Goal: Task Accomplishment & Management: Use online tool/utility

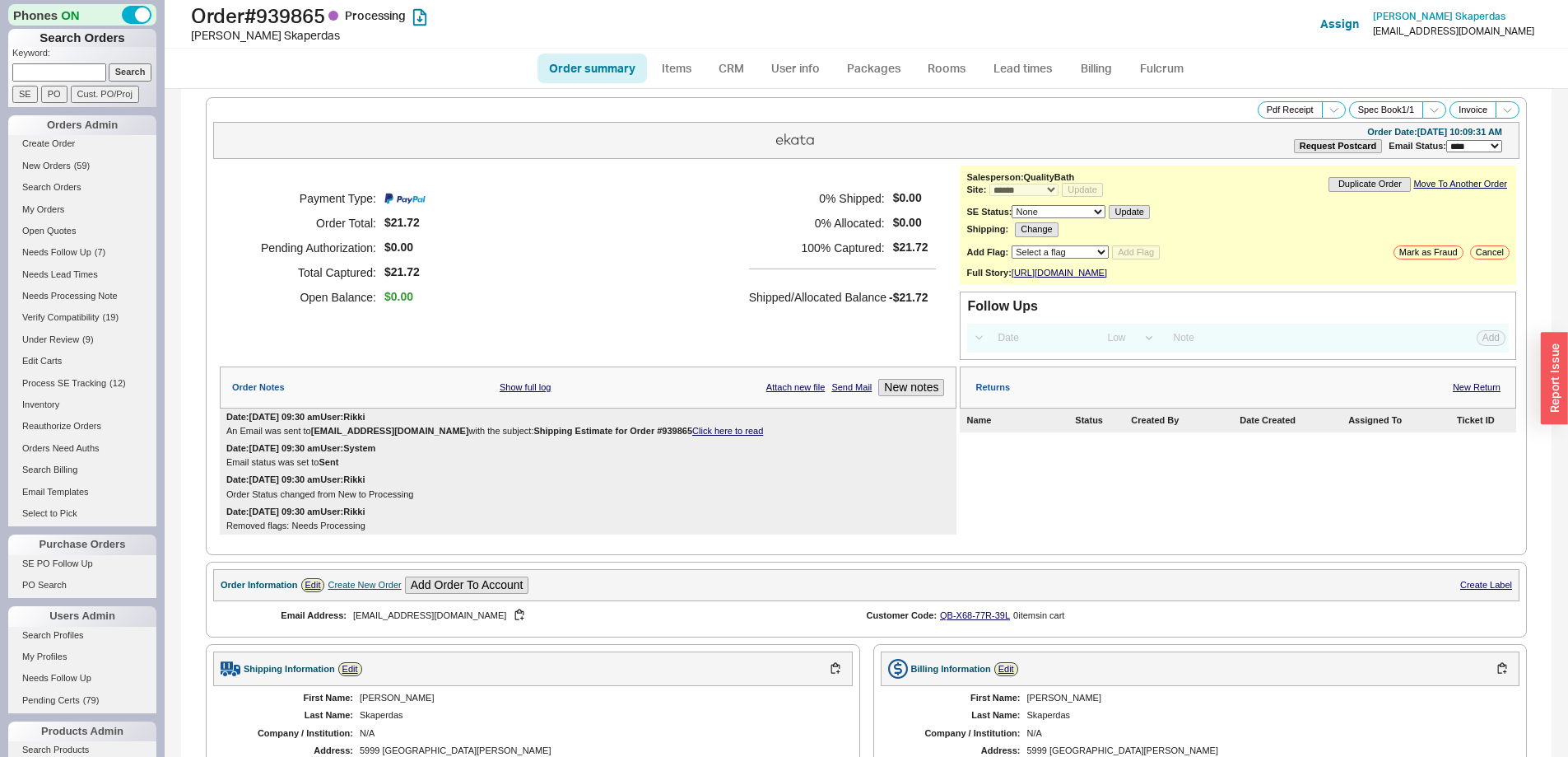
select select "*"
select select "LOW"
select select "3"
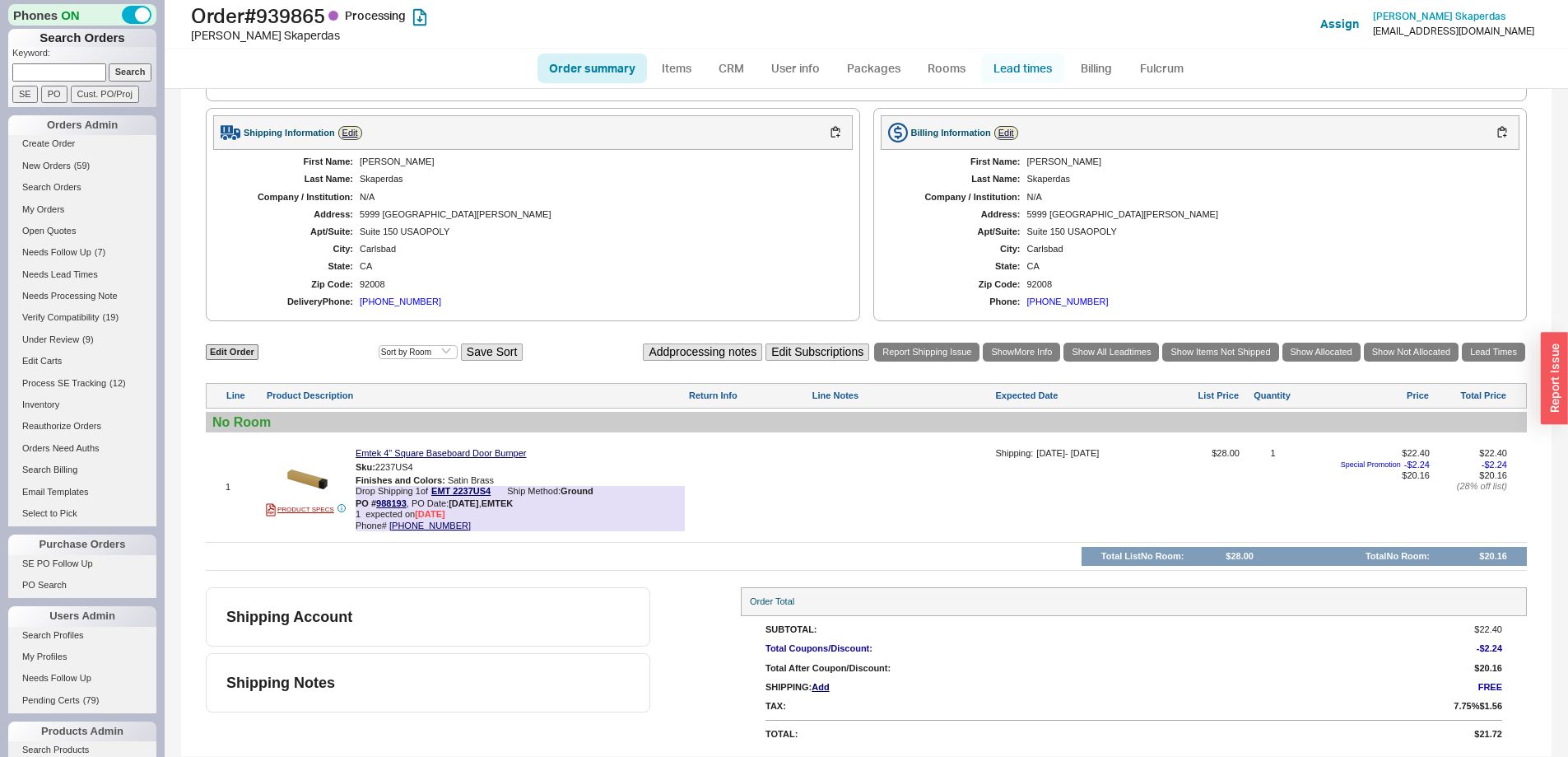
click at [1004, 64] on link "Lead times" at bounding box center [1022, 68] width 83 height 29
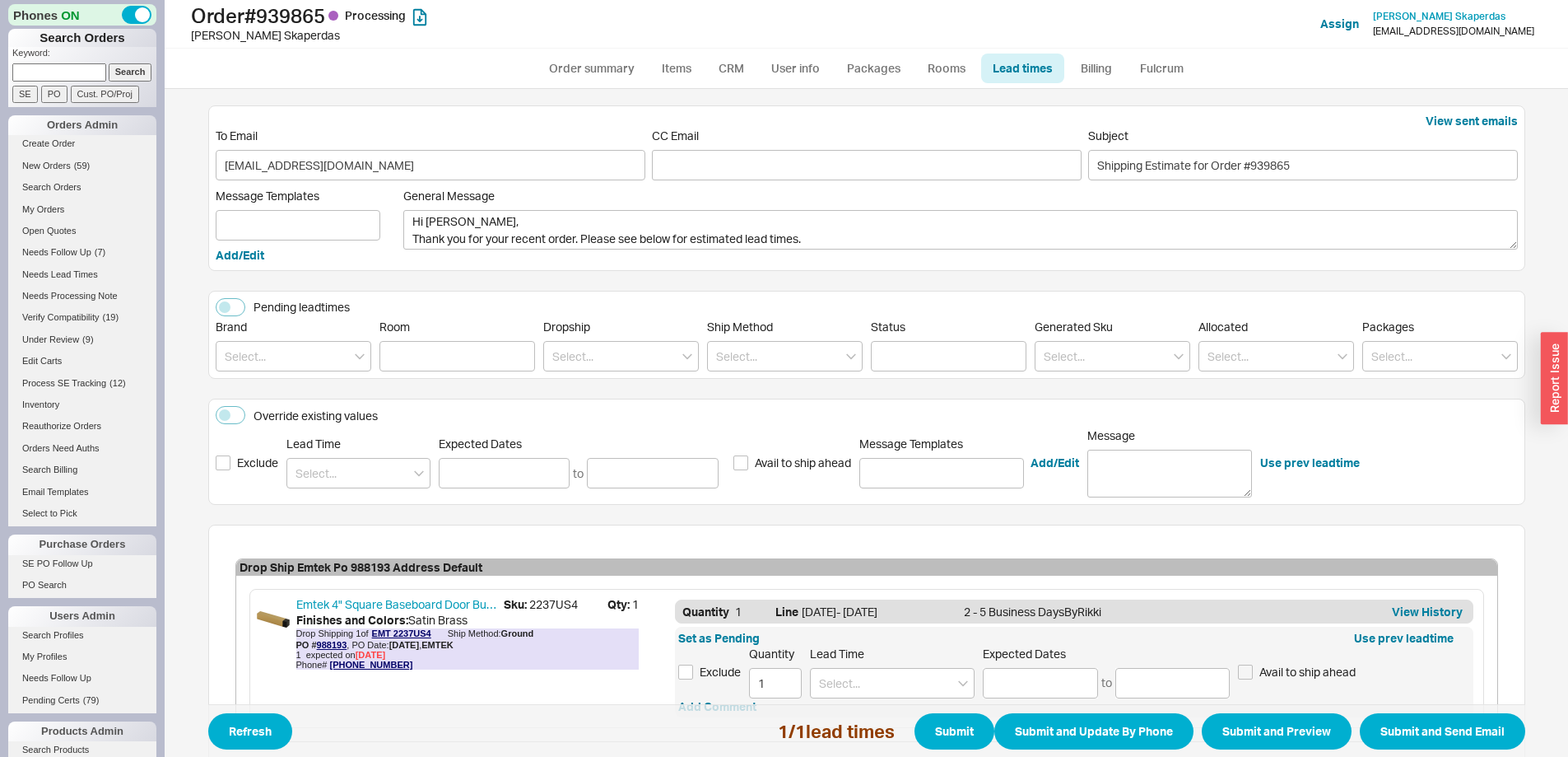
scroll to position [122, 0]
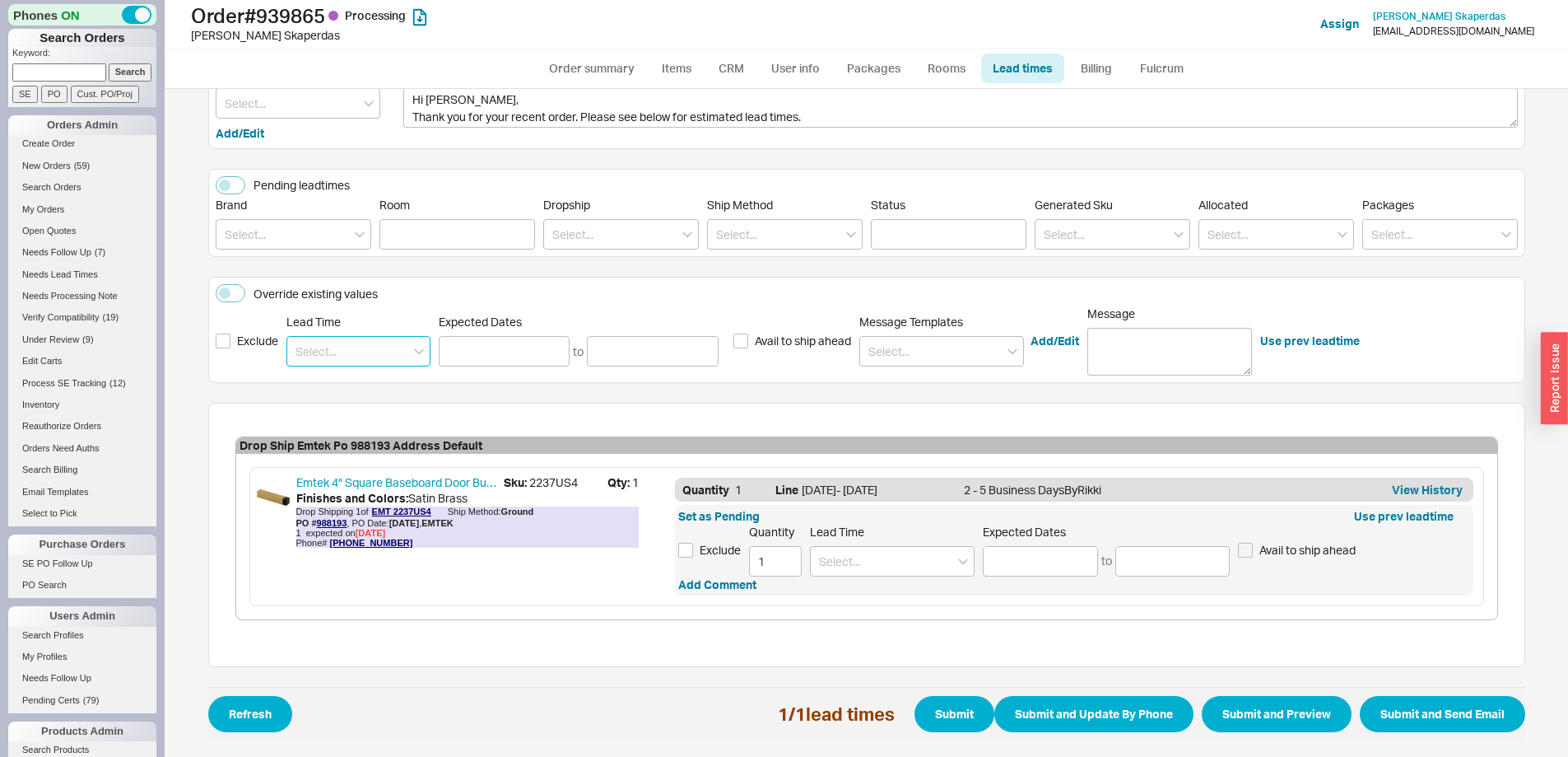
click at [360, 344] on input at bounding box center [358, 351] width 144 height 30
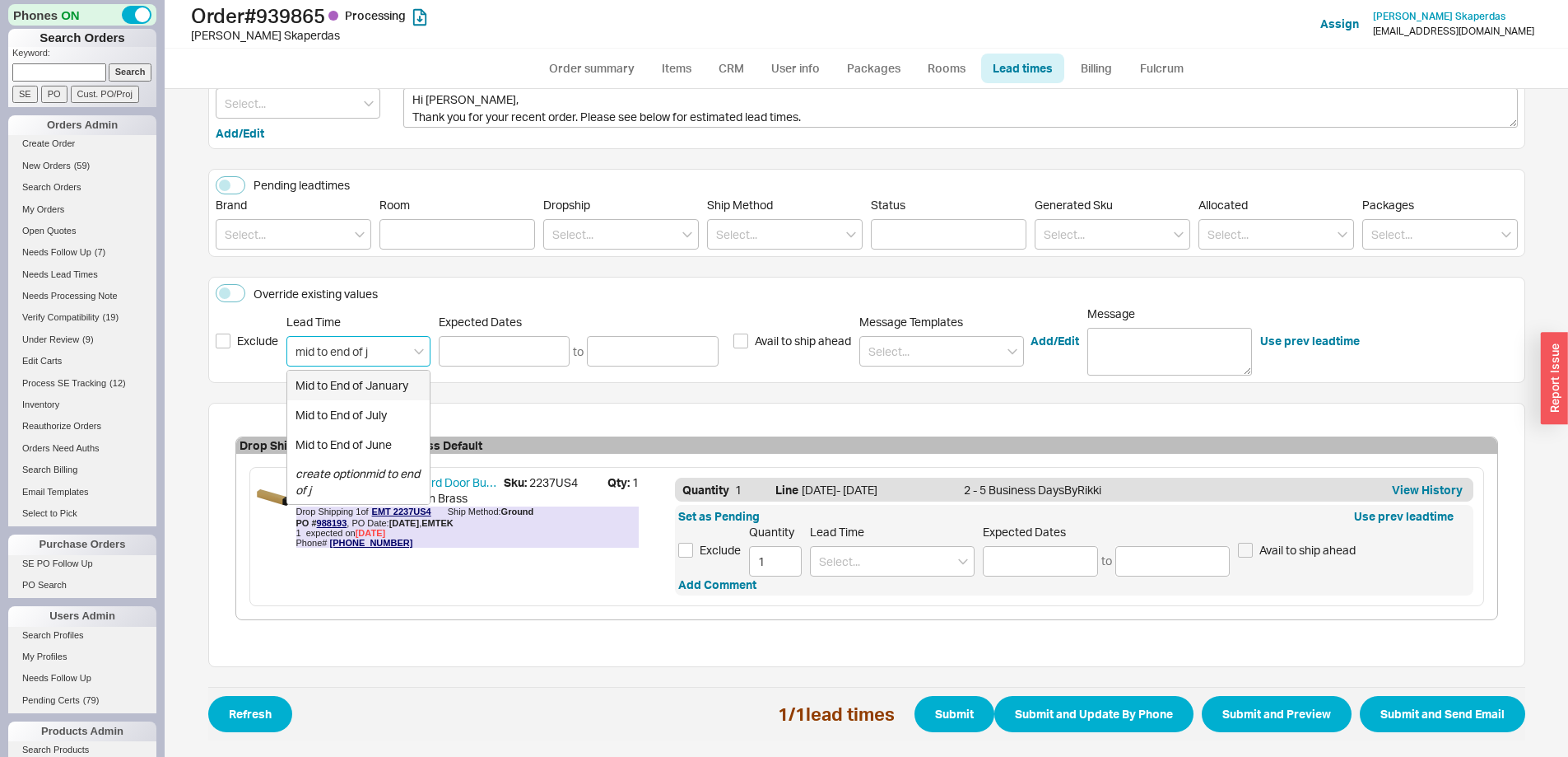
click at [370, 377] on div "Mid to End of January" at bounding box center [359, 385] width 143 height 29
type input "Mid to End of January"
type input "01/15/2026"
type input "01/31/2026"
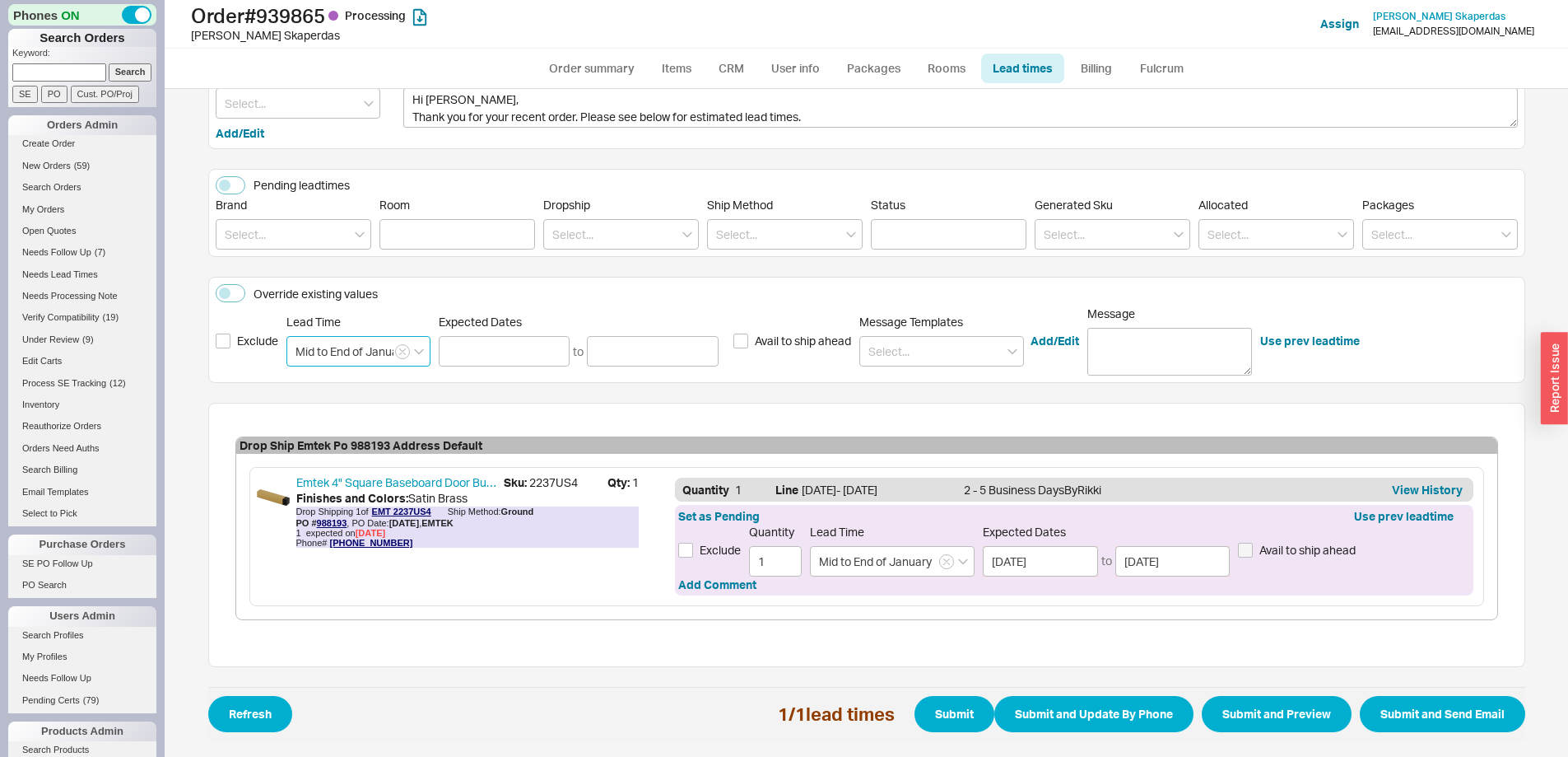
scroll to position [0, 0]
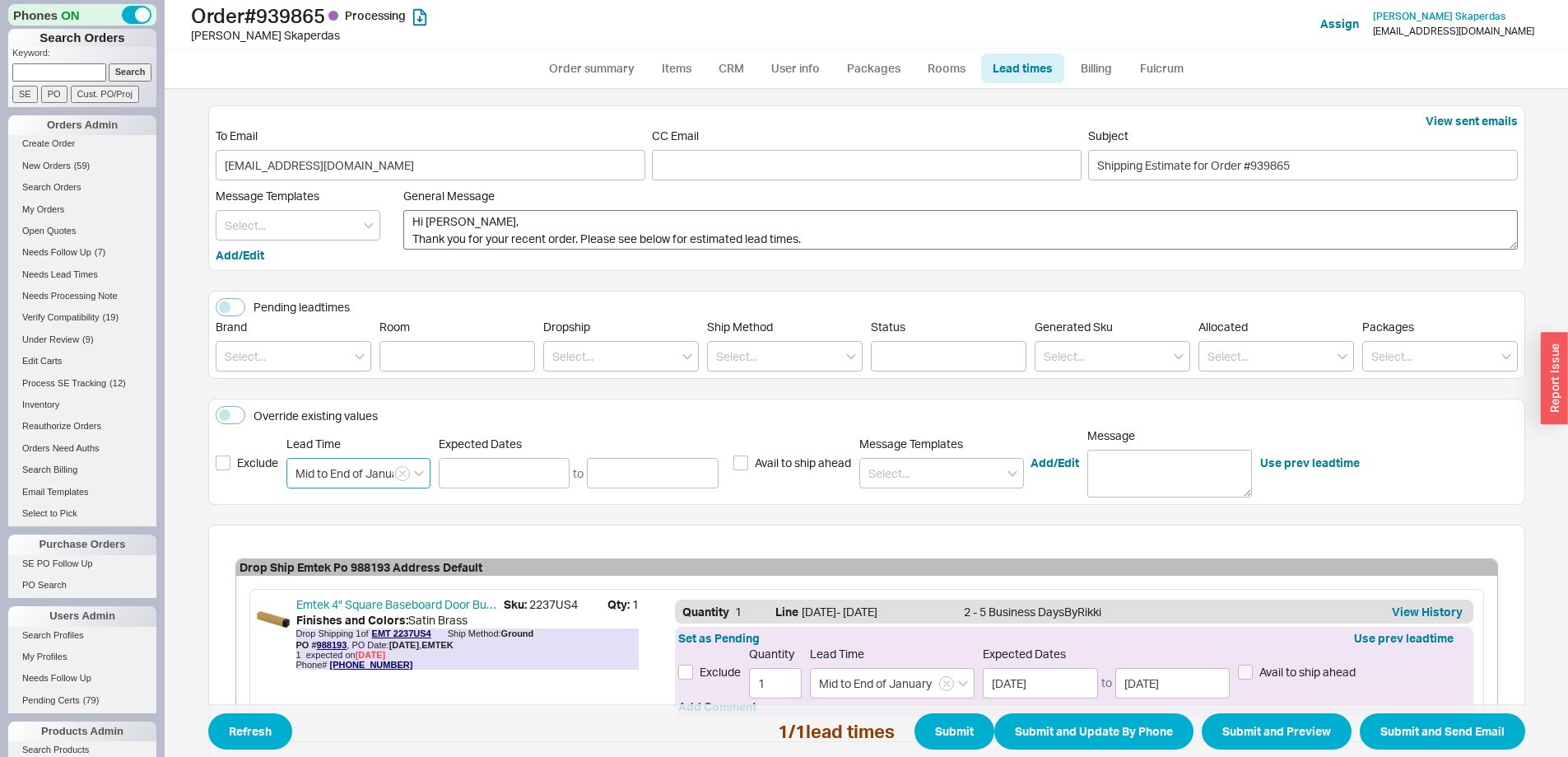
type input "Mid to End of January"
drag, startPoint x: 572, startPoint y: 242, endPoint x: 353, endPoint y: 239, distance: 219.0
click at [353, 239] on div "Message Templates Add/Edit General Message Hi Katherine, Thank you for your rec…" at bounding box center [866, 226] width 1302 height 75
click at [635, 242] on textarea "Hi Katherine, I hope all is well. Please see below for estimated lead times." at bounding box center [961, 229] width 1114 height 39
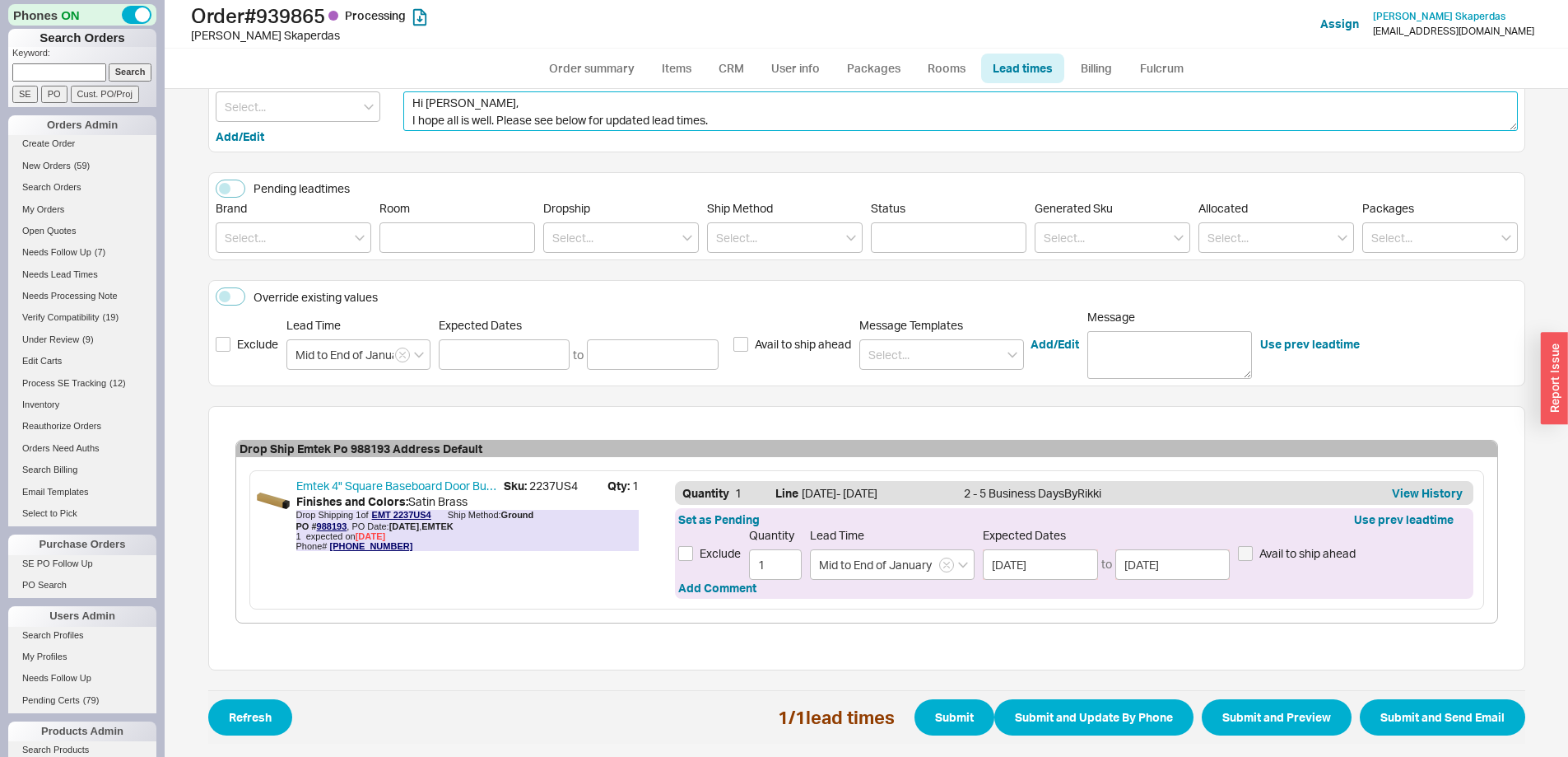
scroll to position [122, 0]
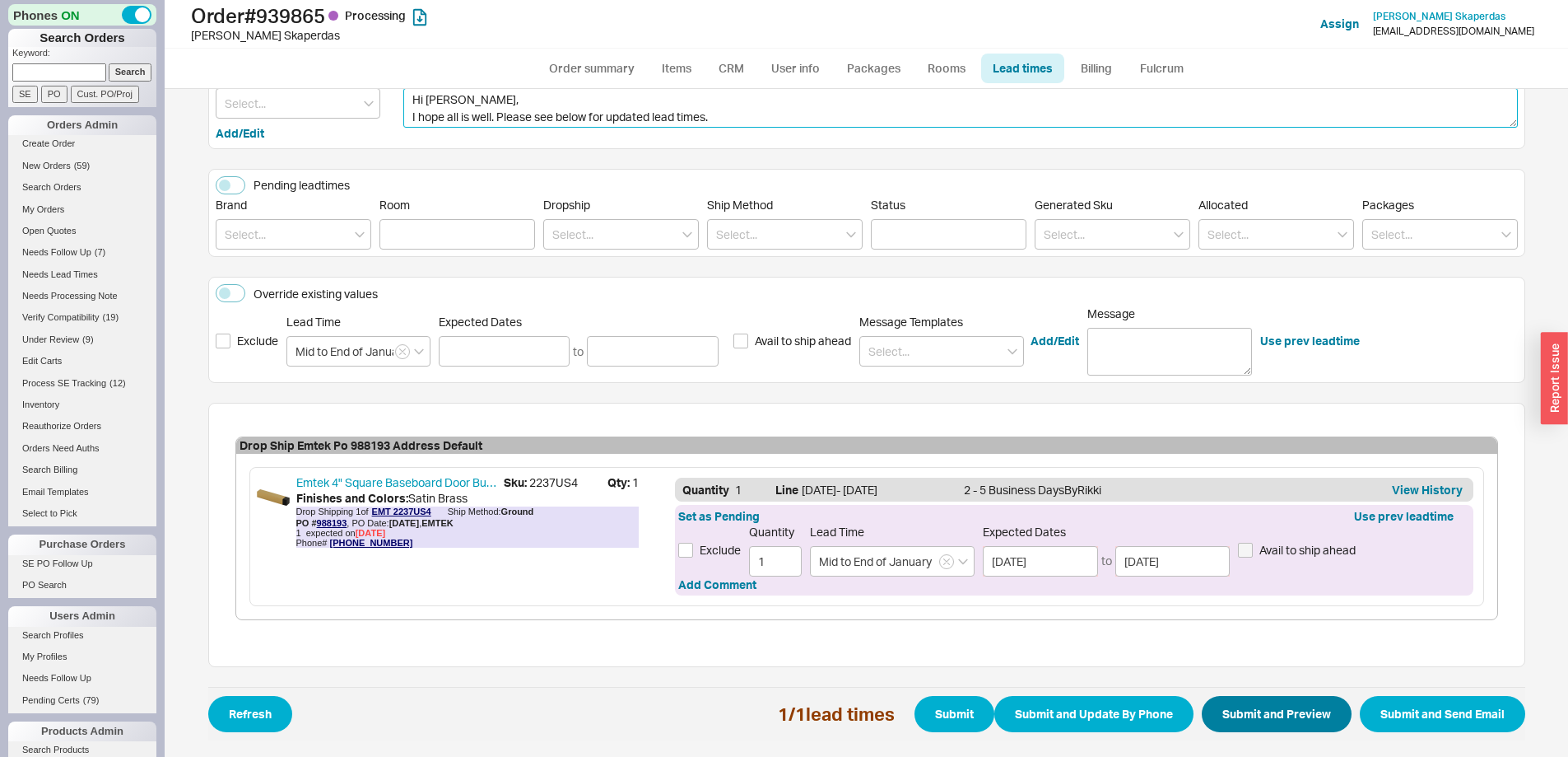
type textarea "Hi Katherine, I hope all is well. Please see below for updated lead times."
click at [1275, 717] on button "Submit and Preview" at bounding box center [1276, 714] width 150 height 37
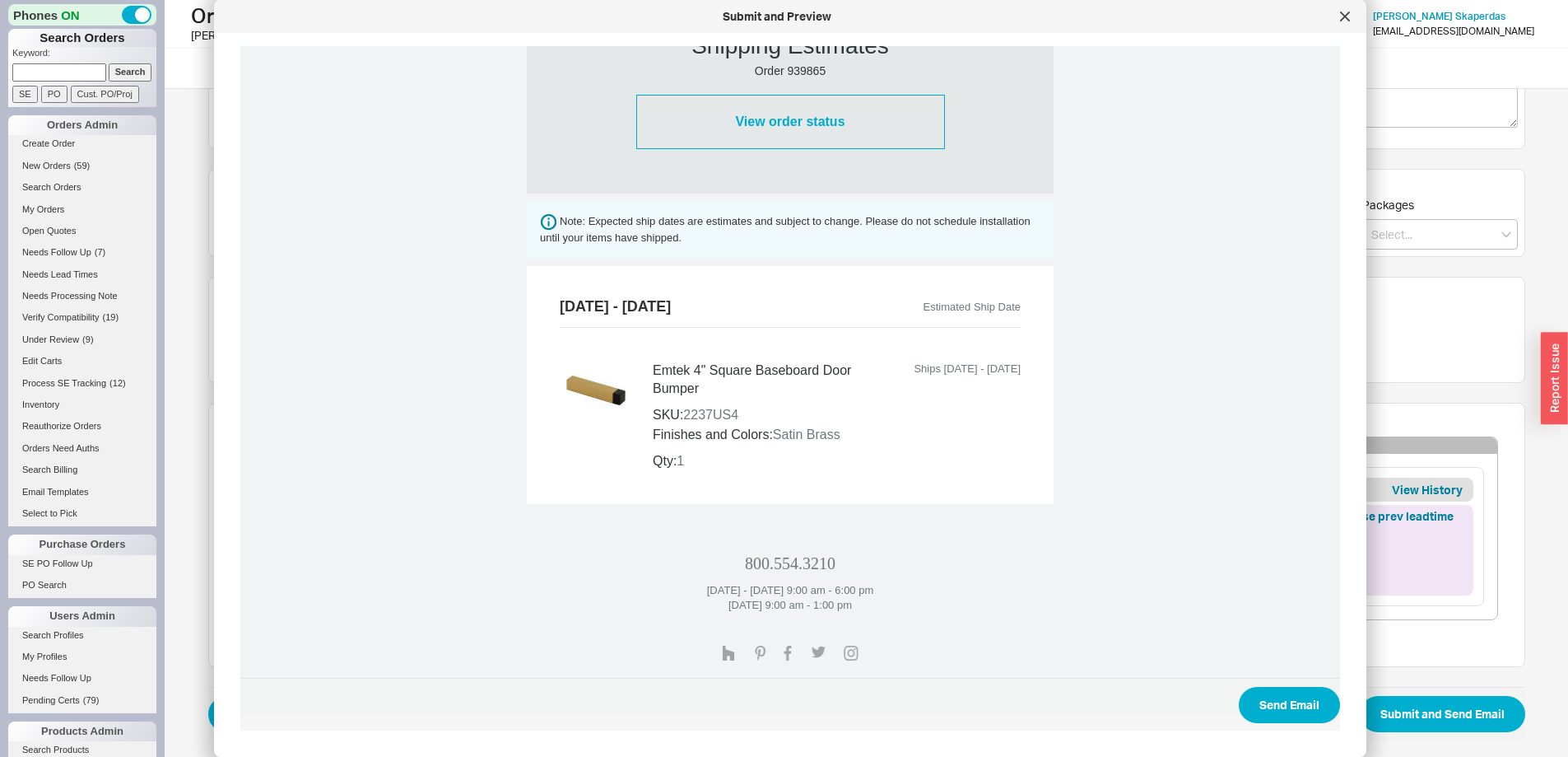
scroll to position [593, 0]
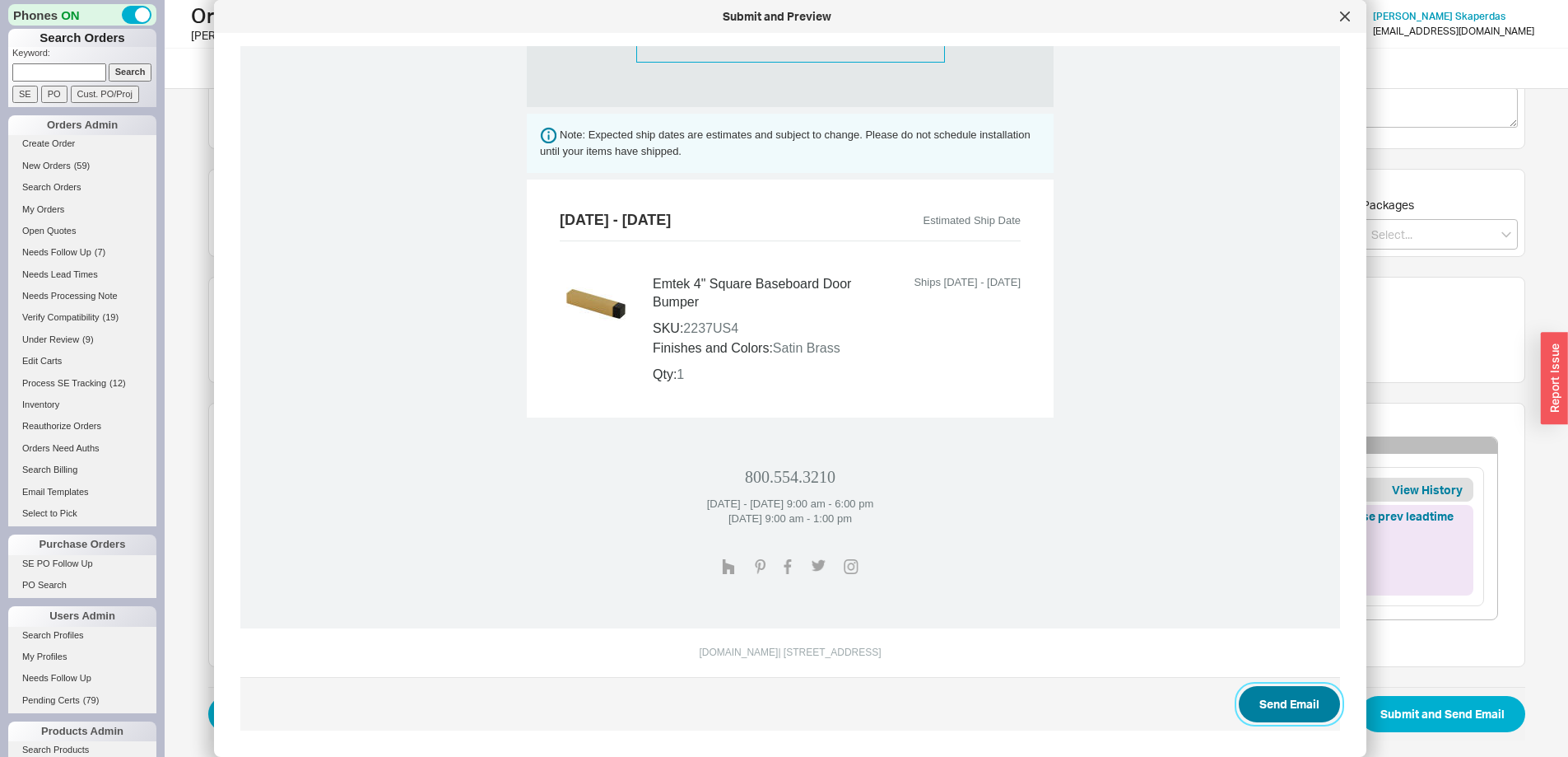
click at [1273, 695] on button "Send Email" at bounding box center [1289, 704] width 102 height 37
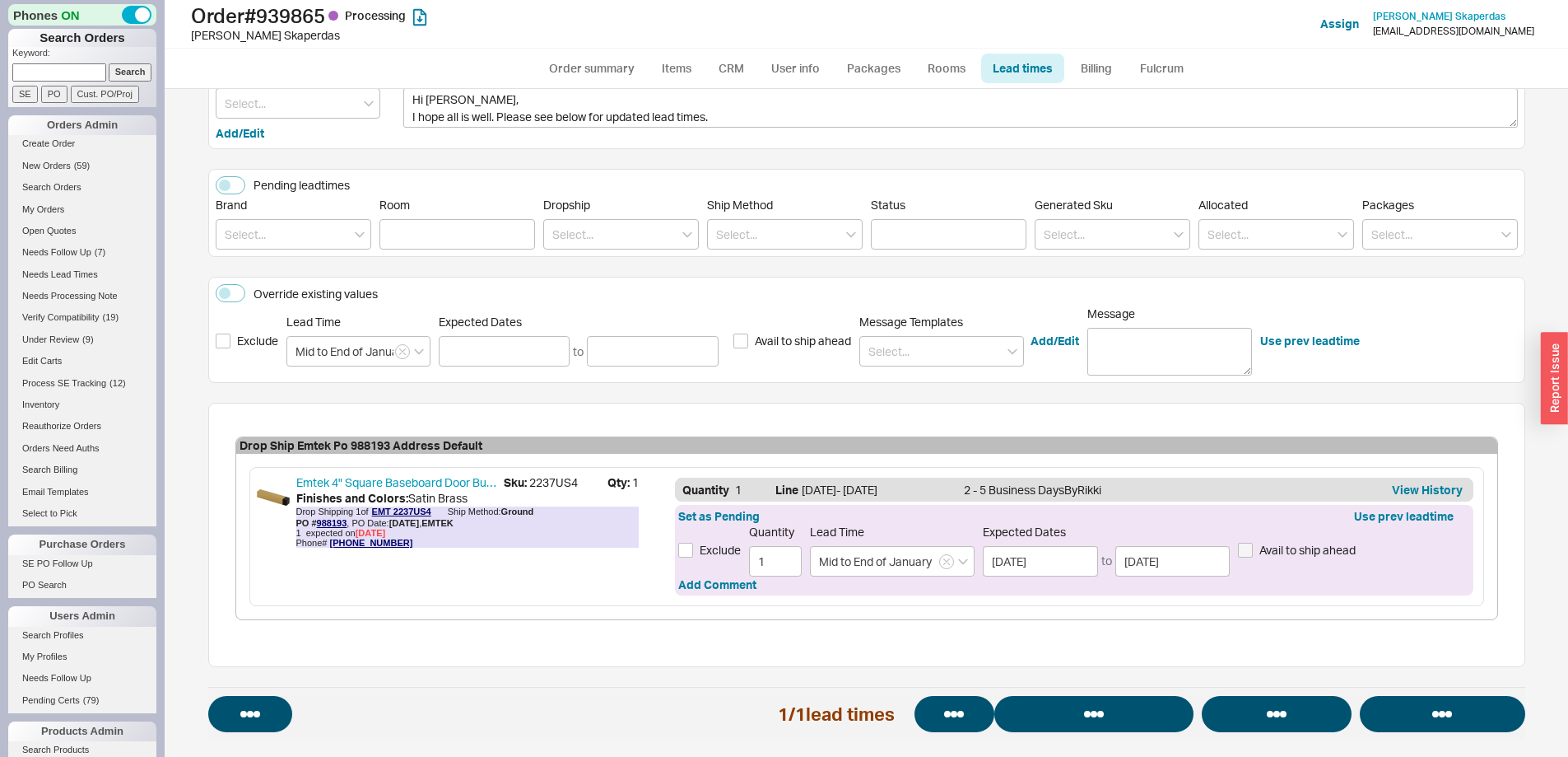
select select "*"
select select "LOW"
select select "3"
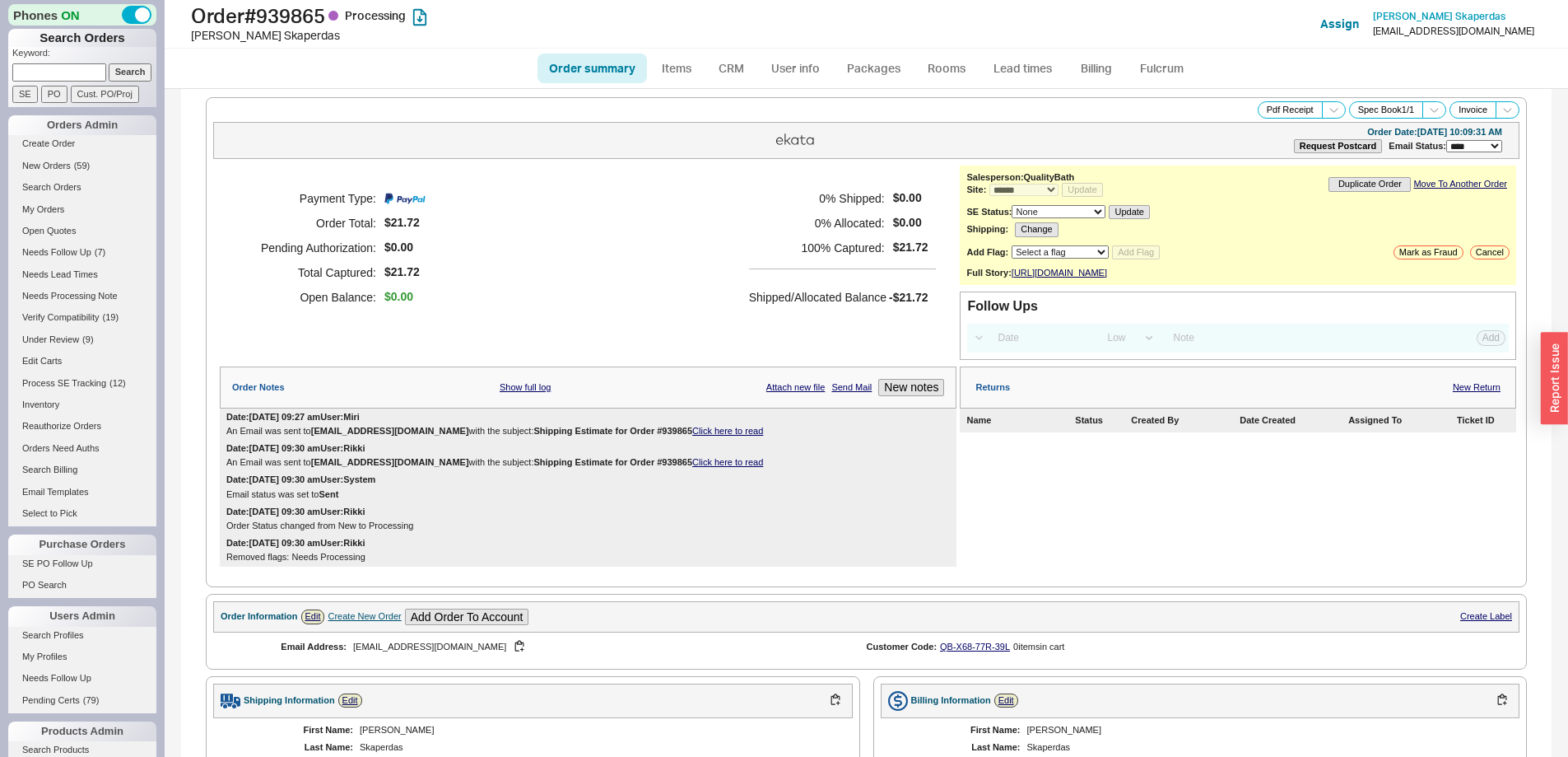
scroll to position [579, 0]
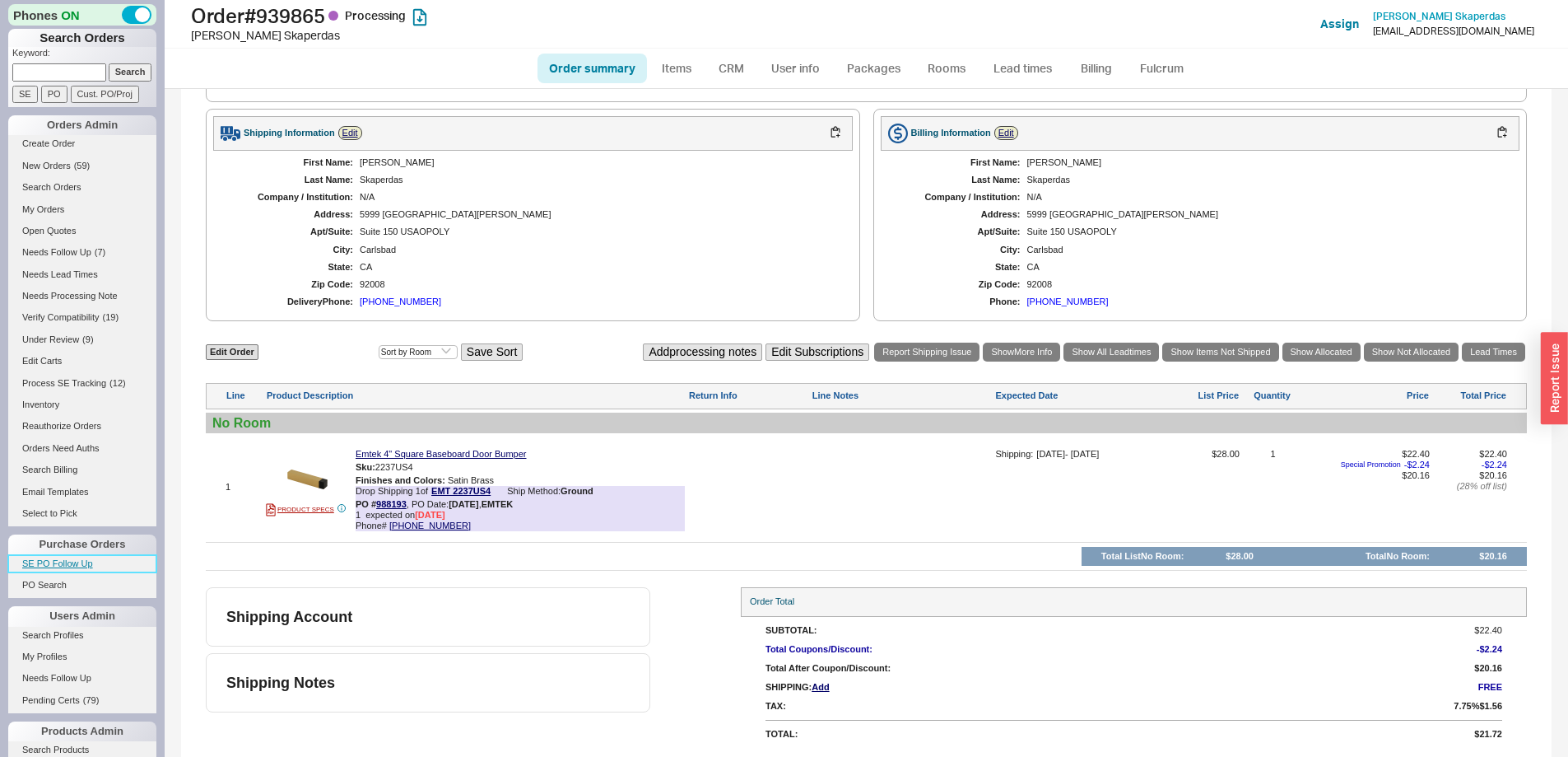
click at [47, 569] on link "SE PO Follow Up" at bounding box center [82, 563] width 148 height 17
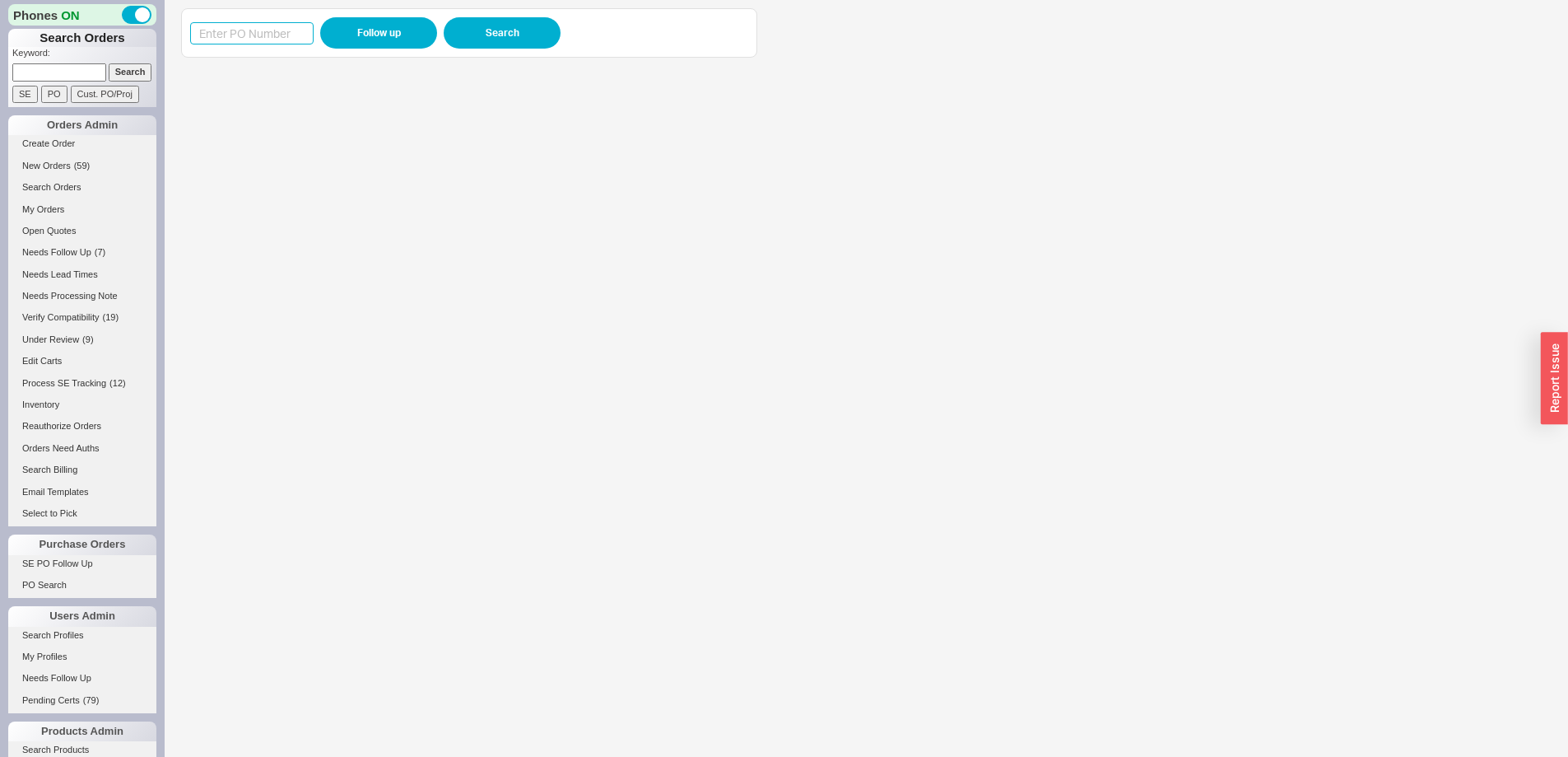
click at [253, 28] on input at bounding box center [252, 33] width 124 height 22
paste input "988542"
type input "988542"
click at [354, 33] on button "Follow up" at bounding box center [379, 33] width 117 height 31
drag, startPoint x: 252, startPoint y: 37, endPoint x: 236, endPoint y: 36, distance: 16.0
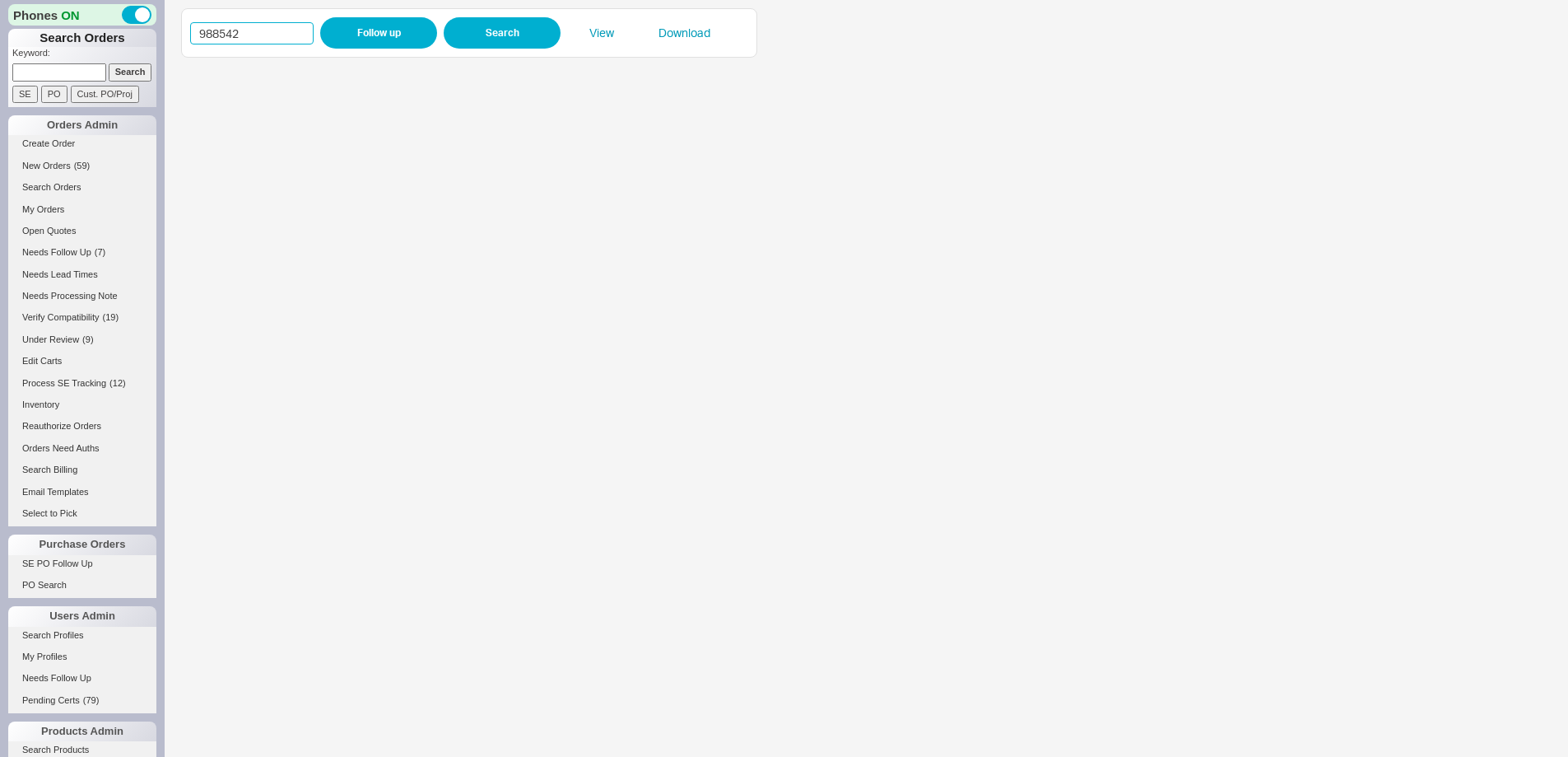
click at [159, 37] on div "Phones ON Search Orders Keyword: Search SE PO Cust. PO/Proj Orders Admin Create…" at bounding box center [784, 378] width 1568 height 757
paste input "02"
type input "988502"
click at [339, 36] on button "Follow up" at bounding box center [379, 33] width 117 height 31
drag, startPoint x: 252, startPoint y: 32, endPoint x: 187, endPoint y: 30, distance: 65.0
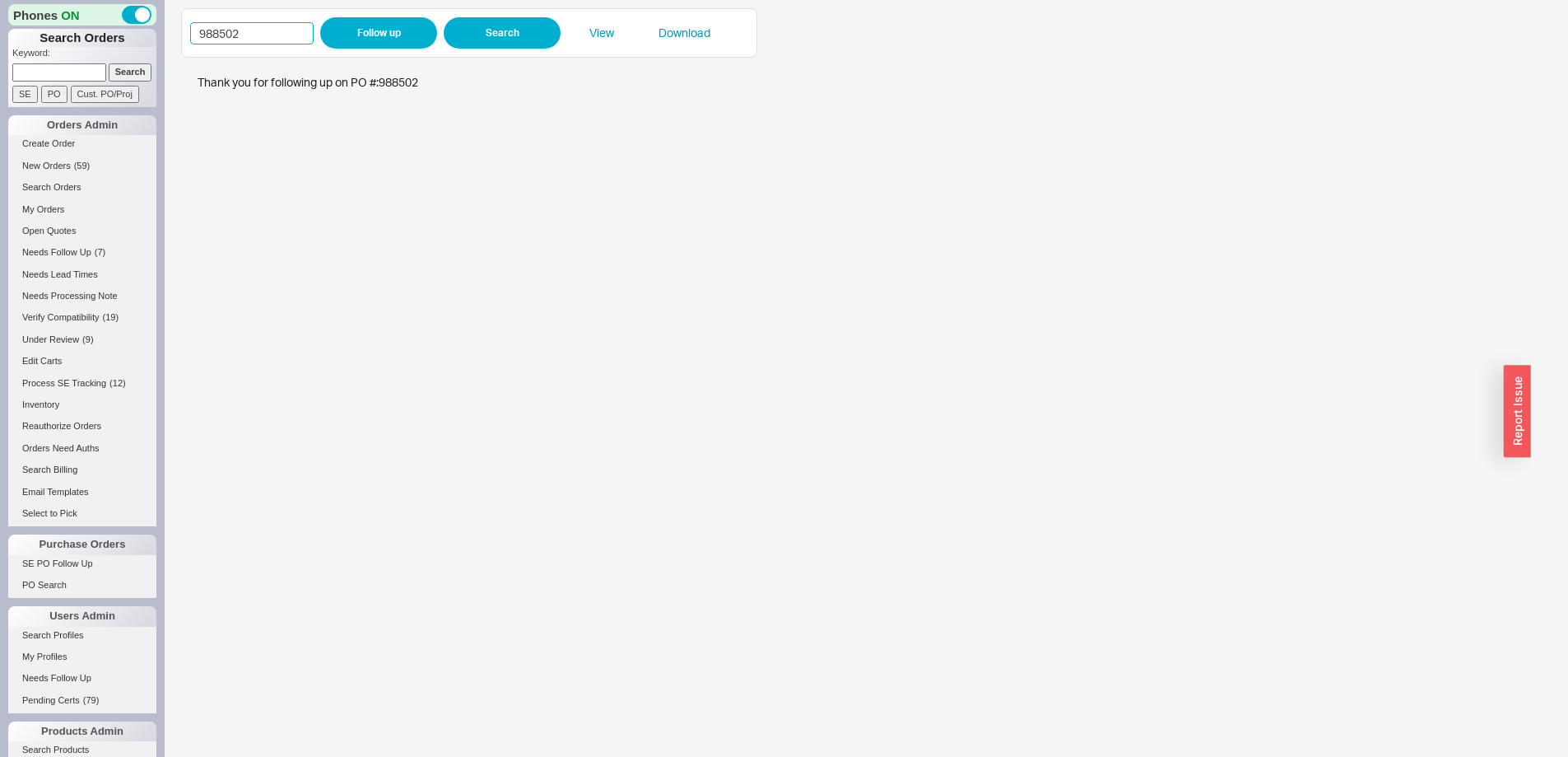
click at [175, 28] on div "988502 Follow up Search View Download" at bounding box center [866, 378] width 1403 height 757
paste input "34"
type input "988342"
click at [374, 38] on button "Follow up" at bounding box center [379, 33] width 117 height 31
drag, startPoint x: 248, startPoint y: 45, endPoint x: 196, endPoint y: 29, distance: 54.4
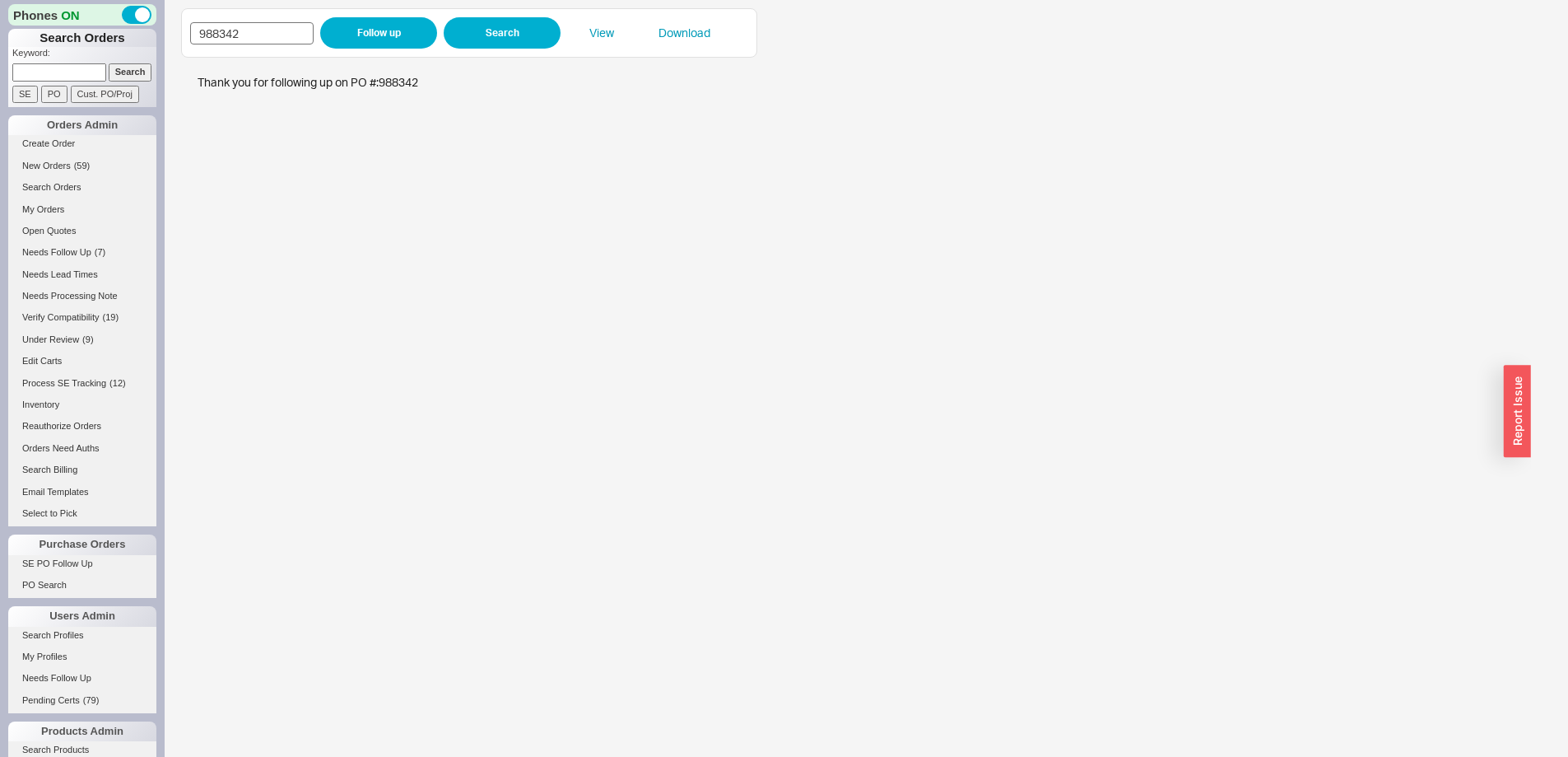
click at [190, 29] on div "988342 Follow up Search View Download" at bounding box center [469, 33] width 558 height 31
click at [378, 38] on button "Follow up" at bounding box center [379, 33] width 117 height 31
drag, startPoint x: 187, startPoint y: 32, endPoint x: 210, endPoint y: 28, distance: 23.3
click at [160, 28] on div "Phones ON Search Orders Keyword: Search SE PO Cust. PO/Proj Orders Admin Create…" at bounding box center [784, 378] width 1568 height 757
paste input "37"
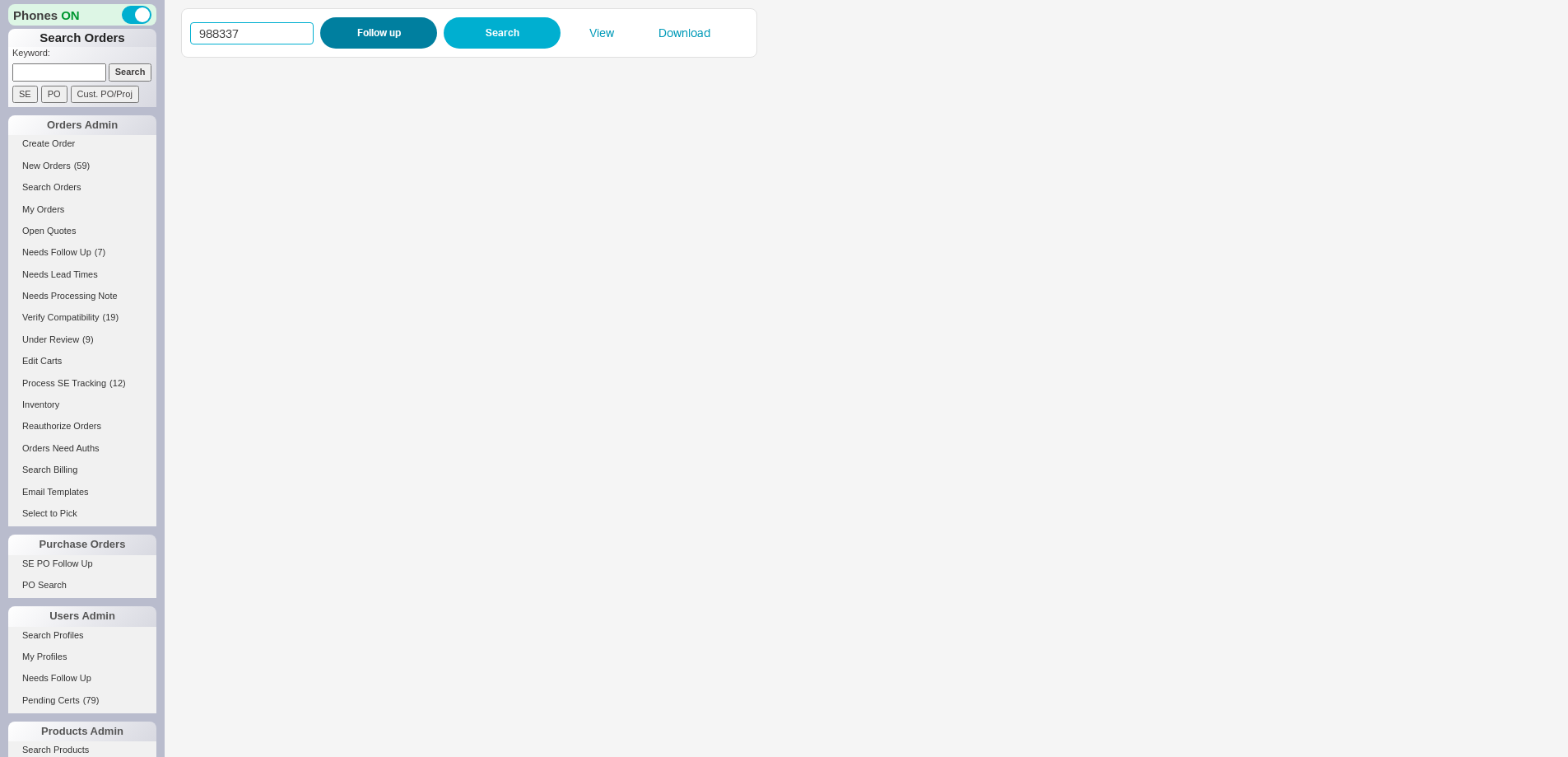
type input "988337"
click at [355, 34] on button "Follow up" at bounding box center [379, 33] width 117 height 31
click at [158, 27] on div "Phones ON Search Orders Keyword: Search SE PO Cust. PO/Proj Orders Admin Create…" at bounding box center [784, 378] width 1568 height 757
drag, startPoint x: 250, startPoint y: 41, endPoint x: 176, endPoint y: 41, distance: 74.0
click at [168, 38] on div "988337 Follow up Search View Download" at bounding box center [866, 378] width 1403 height 757
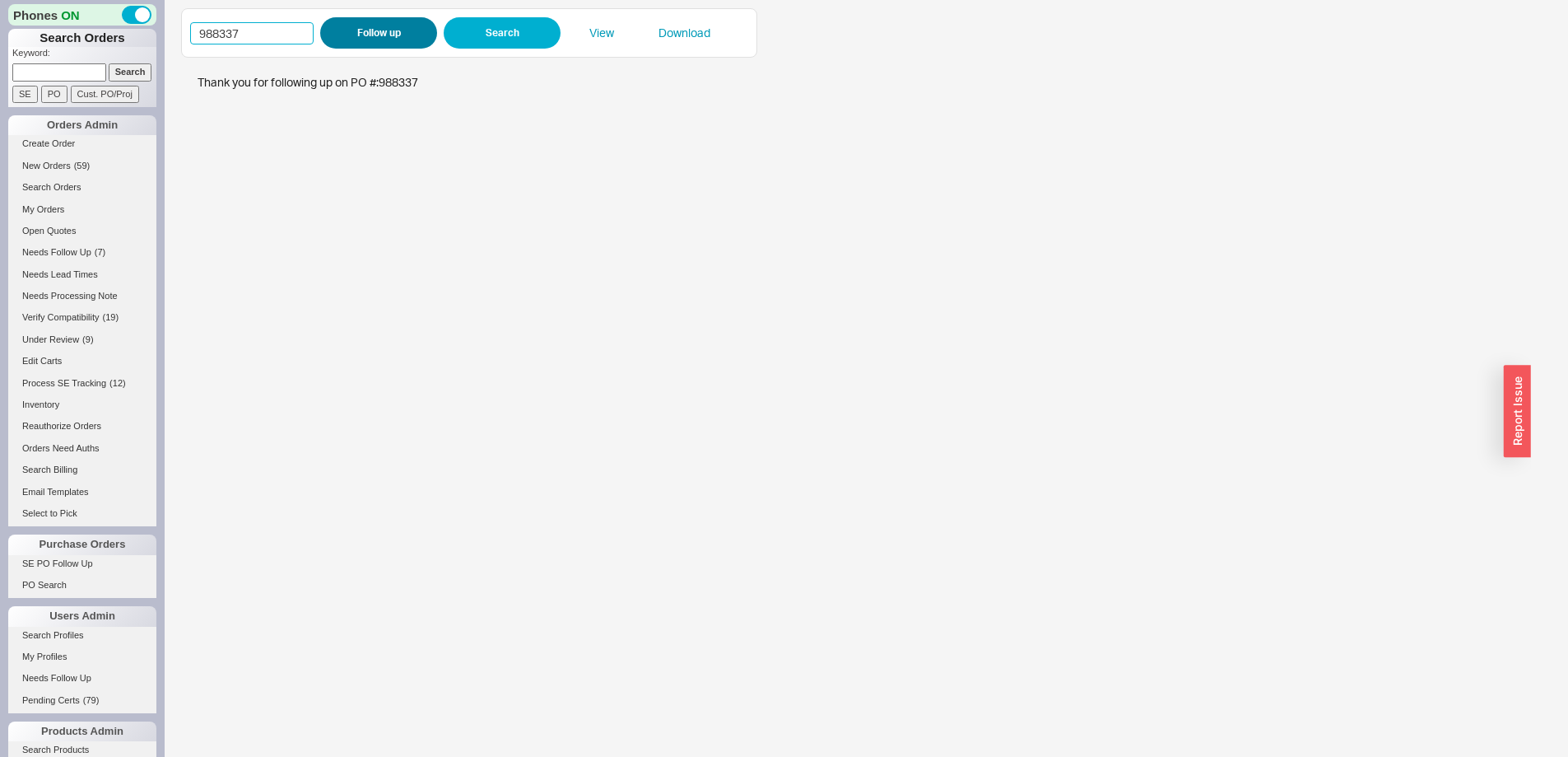
paste input "434"
type input "988434"
click at [358, 39] on button "Follow up" at bounding box center [379, 33] width 117 height 31
drag, startPoint x: 265, startPoint y: 46, endPoint x: 200, endPoint y: 37, distance: 65.6
click at [200, 37] on div "988434 Follow up Search View Download" at bounding box center [469, 33] width 558 height 31
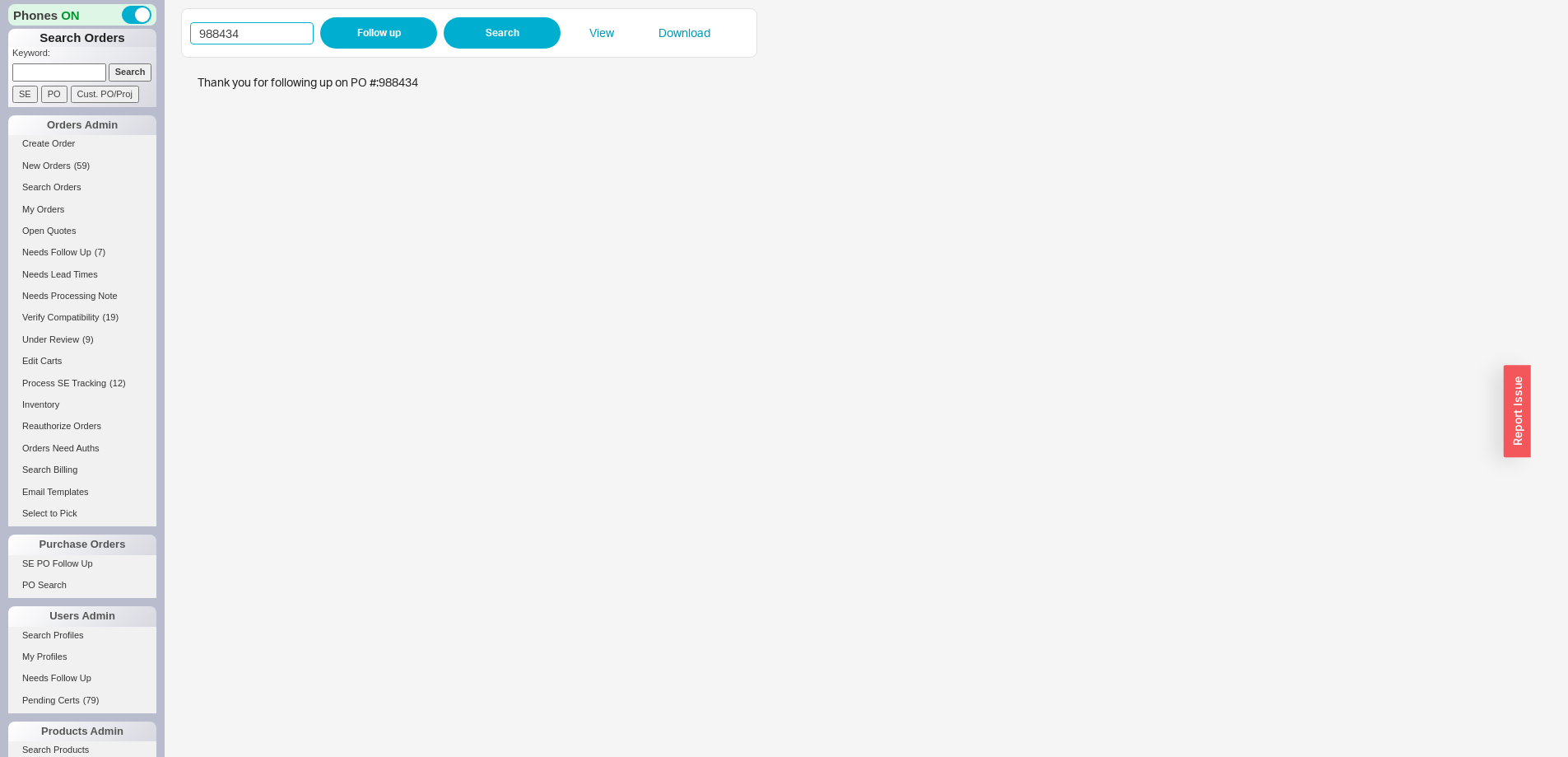
click at [274, 34] on input "988434" at bounding box center [252, 33] width 124 height 22
drag, startPoint x: 240, startPoint y: 36, endPoint x: 177, endPoint y: 34, distance: 63.0
click at [177, 34] on div "988434 Follow up Search View Download" at bounding box center [866, 378] width 1403 height 757
paste input "7839"
type input "987839"
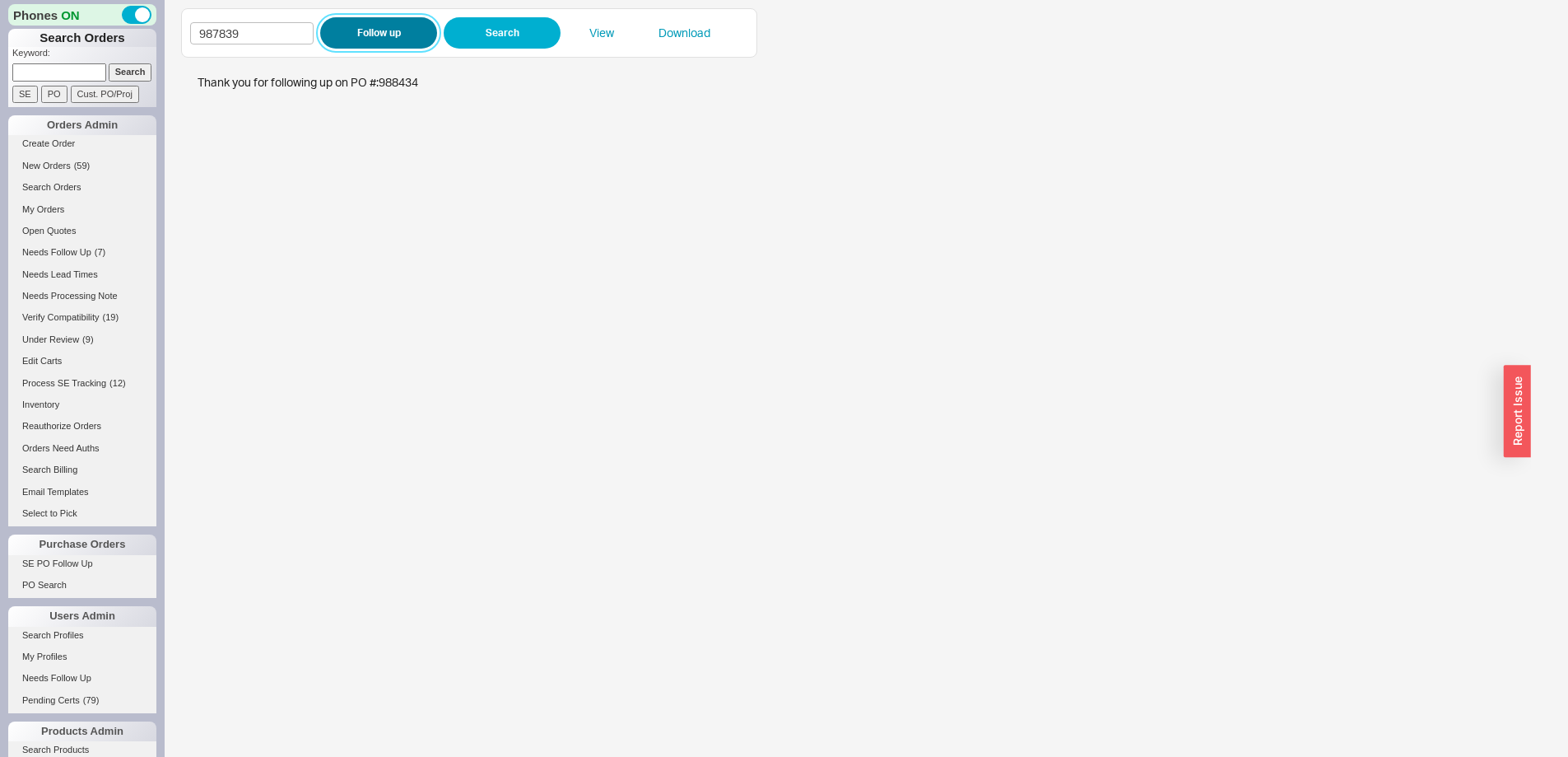
click at [367, 38] on button "Follow up" at bounding box center [379, 33] width 117 height 31
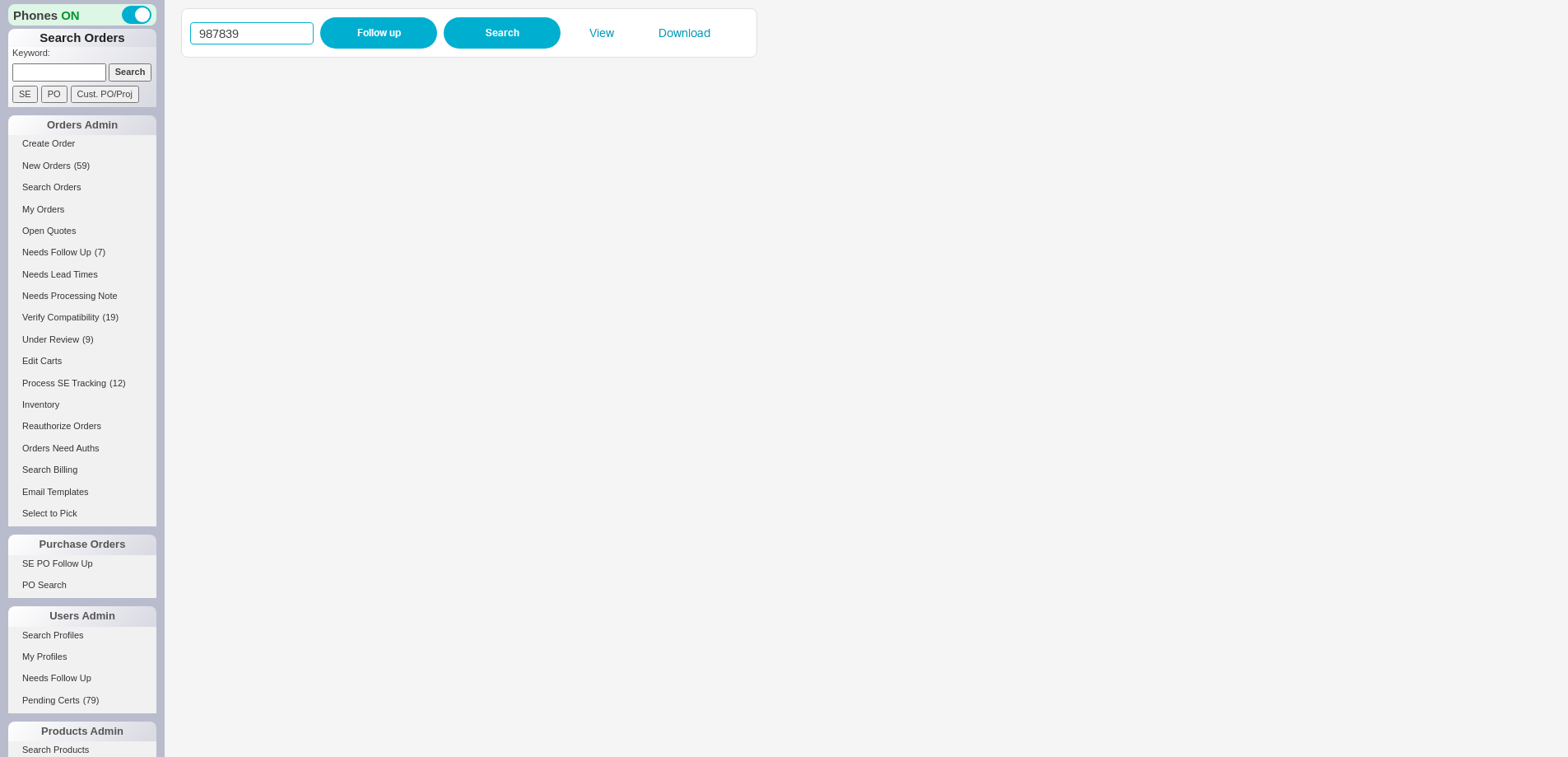
drag, startPoint x: 247, startPoint y: 38, endPoint x: 166, endPoint y: 22, distance: 82.6
click at [166, 22] on div "987839 Follow up Search View Download" at bounding box center [866, 378] width 1403 height 757
paste input "651"
type input "986519"
click at [370, 31] on button "Follow up" at bounding box center [379, 33] width 117 height 31
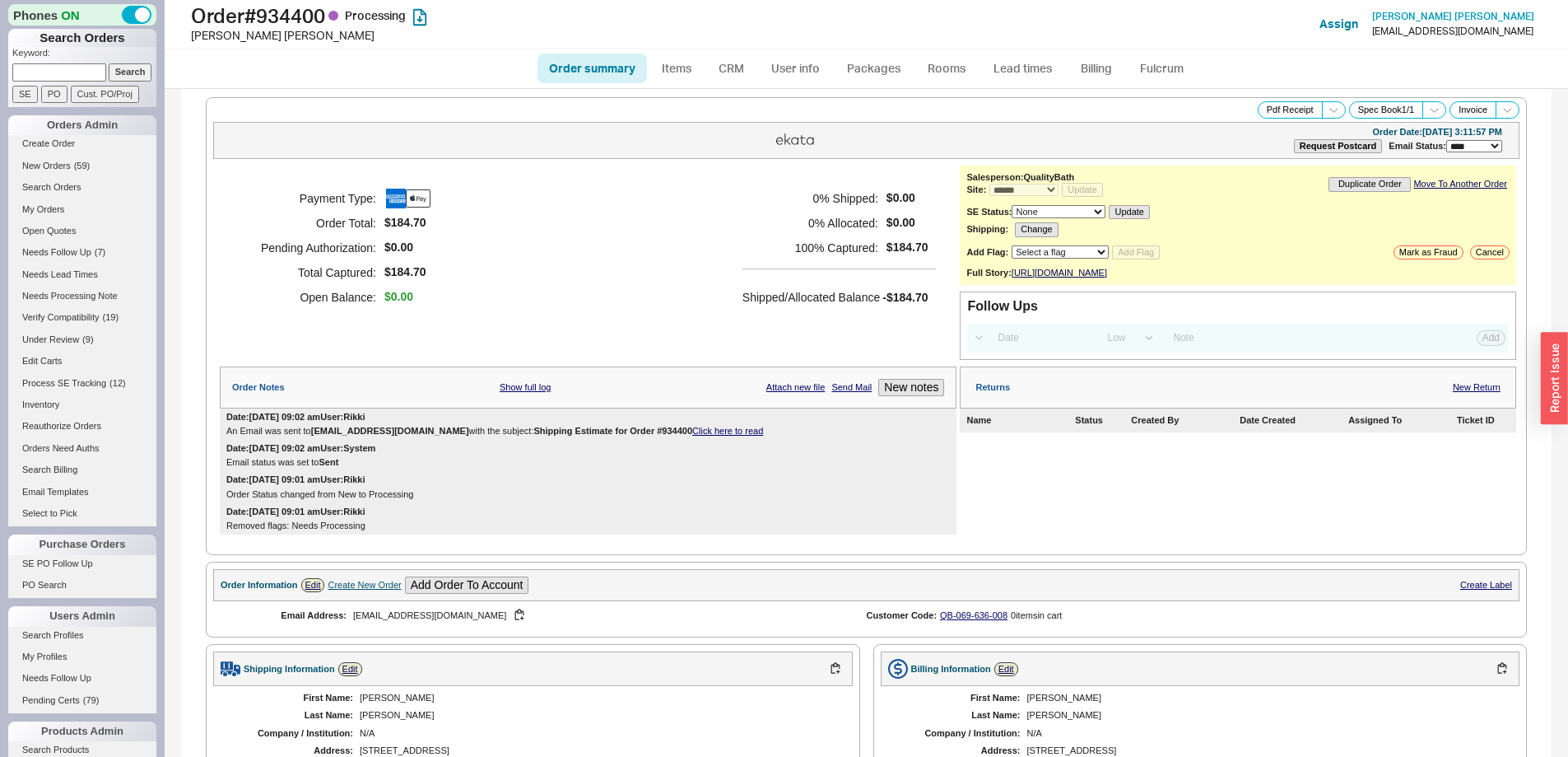
select select "*"
select select "LOW"
select select "3"
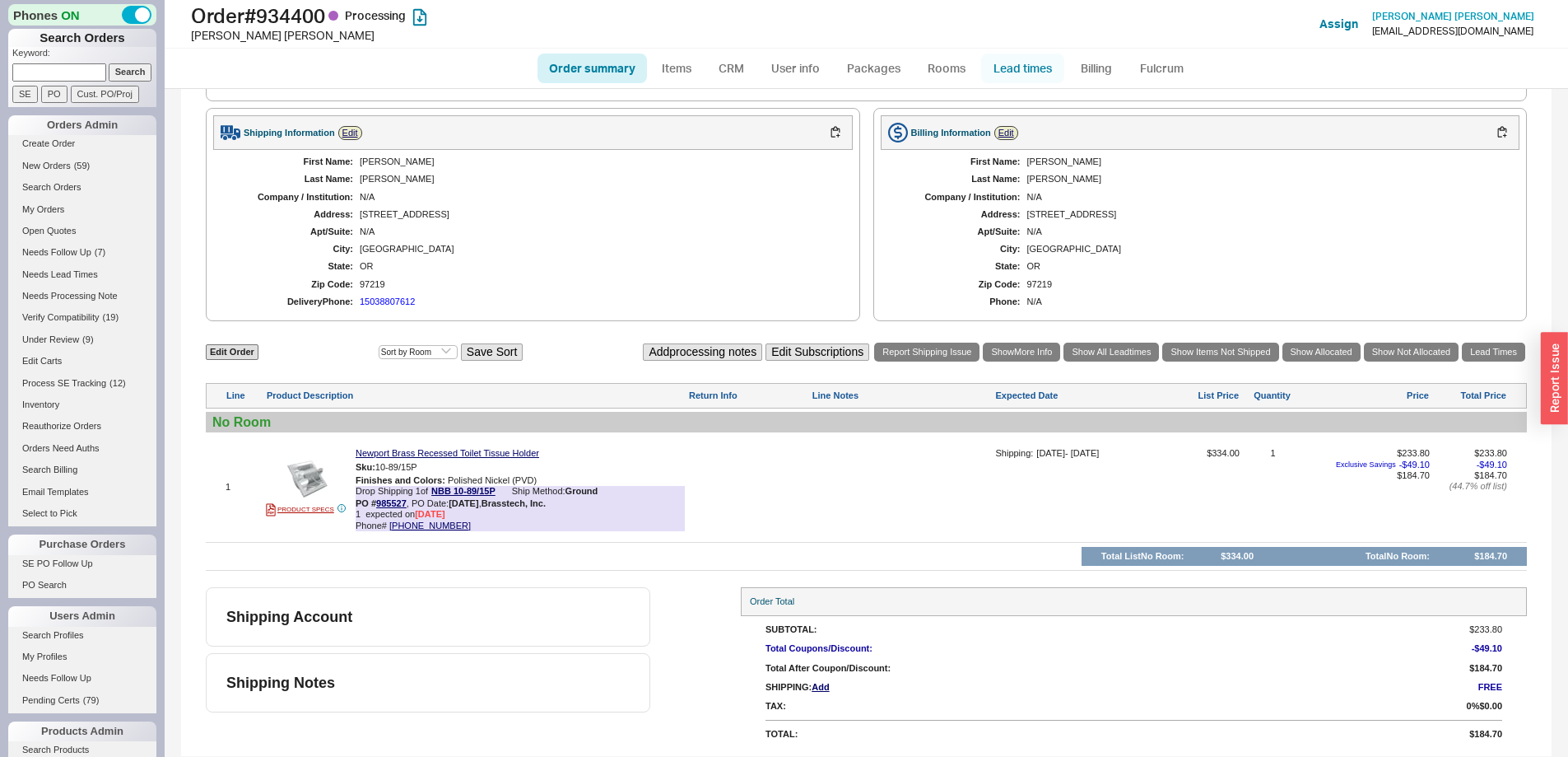
click at [1012, 68] on link "Lead times" at bounding box center [1022, 68] width 83 height 29
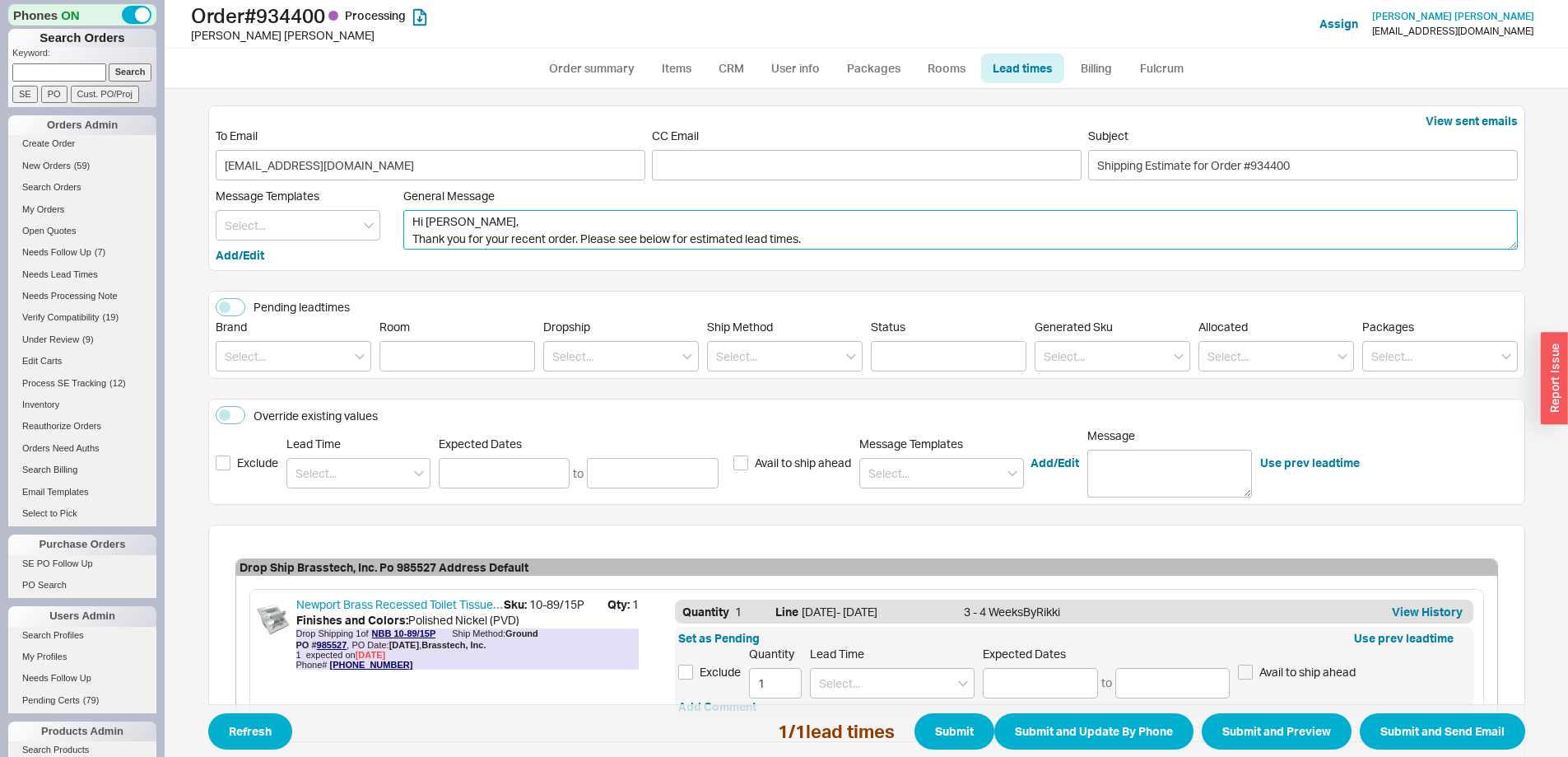
drag, startPoint x: 563, startPoint y: 241, endPoint x: 373, endPoint y: 256, distance: 190.6
click at [341, 267] on div "View sent emails To Email davidmaddocks@me.com CC Email Subject Shipping Estima…" at bounding box center [866, 188] width 1316 height 166
click at [630, 244] on textarea "Hi David, I hope all is well. Please see below for estimated lead times." at bounding box center [961, 229] width 1114 height 39
click at [630, 245] on textarea "Hi David, I hope all is well. Please see below for estimated lead times." at bounding box center [961, 229] width 1114 height 39
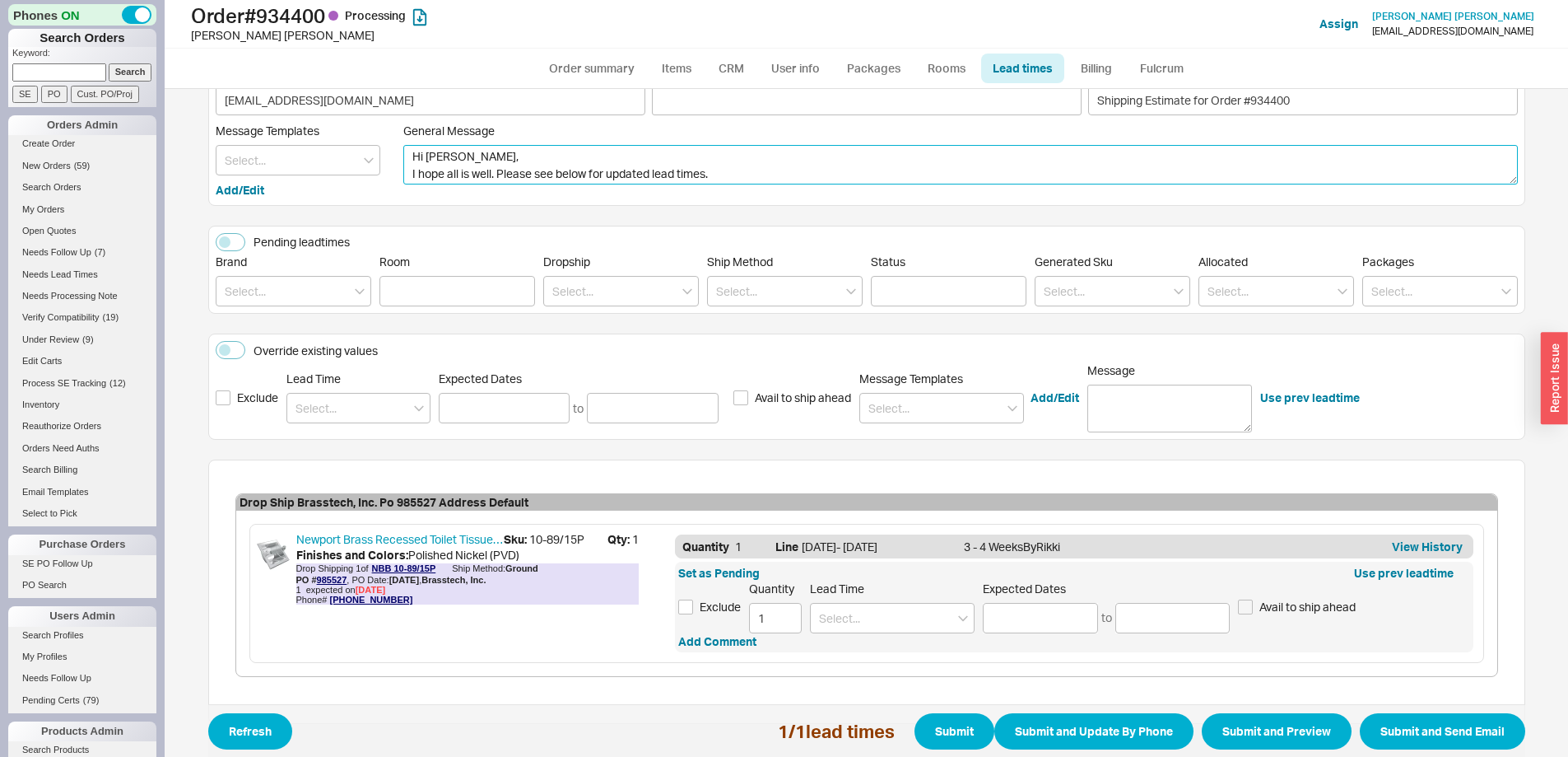
scroll to position [122, 0]
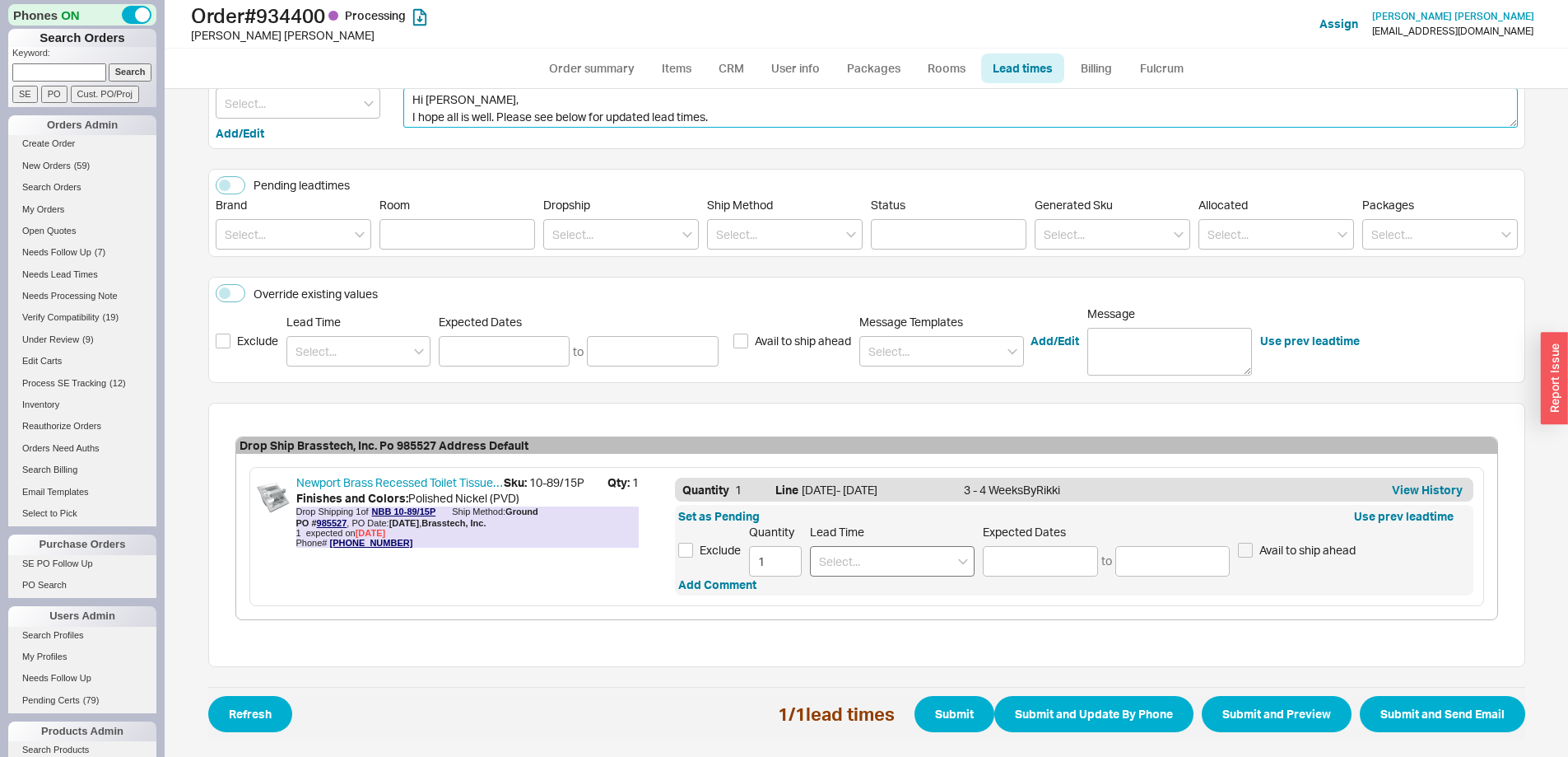
type textarea "Hi David, I hope all is well. Please see below for updated lead times."
click at [873, 554] on input at bounding box center [892, 560] width 165 height 30
click at [903, 562] on input at bounding box center [892, 560] width 165 height 30
click at [898, 603] on div "3 Weeks" at bounding box center [892, 595] width 163 height 29
type input "3 Weeks"
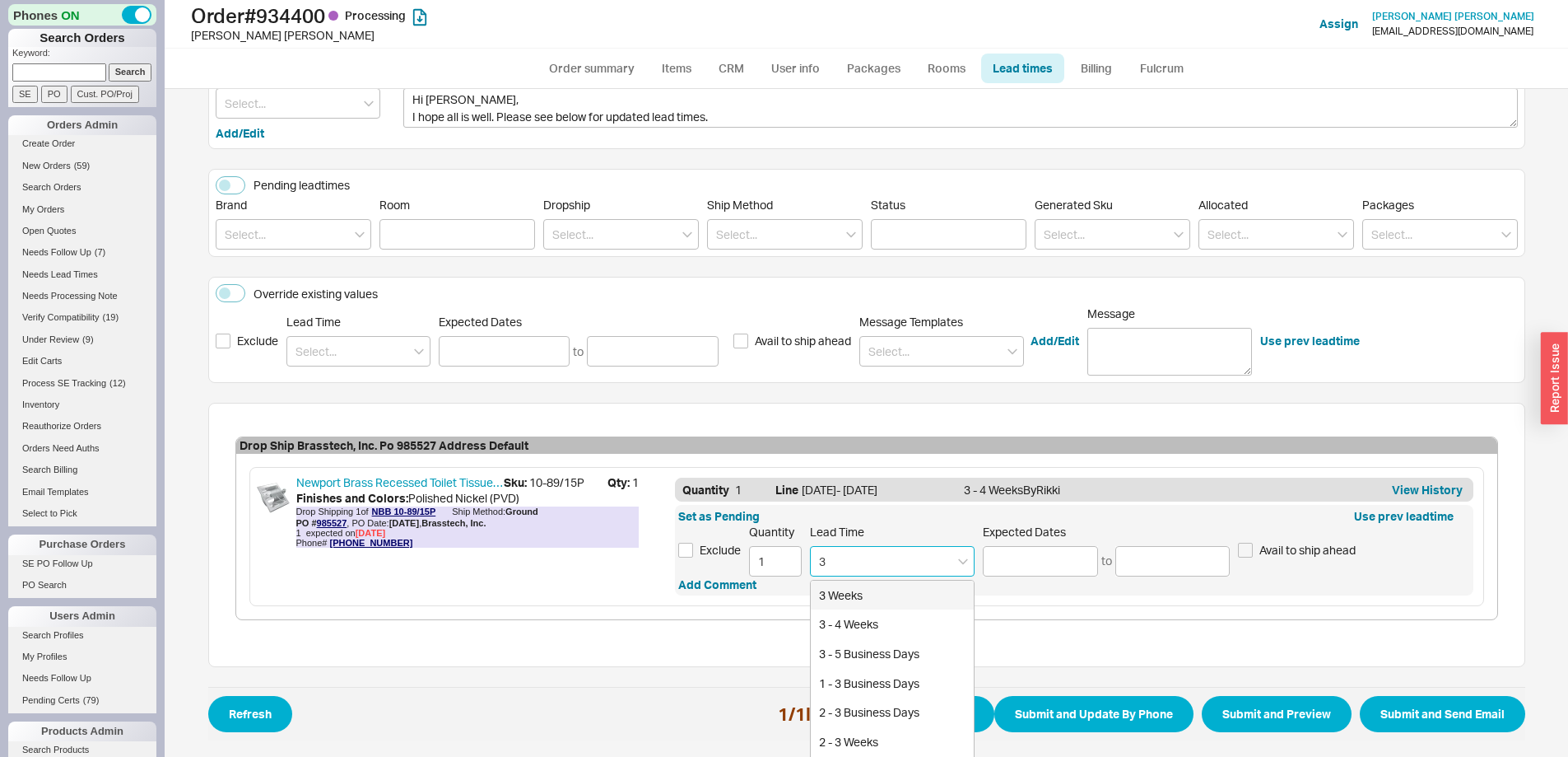
type input "10/09/2025"
type input "10/15/2025"
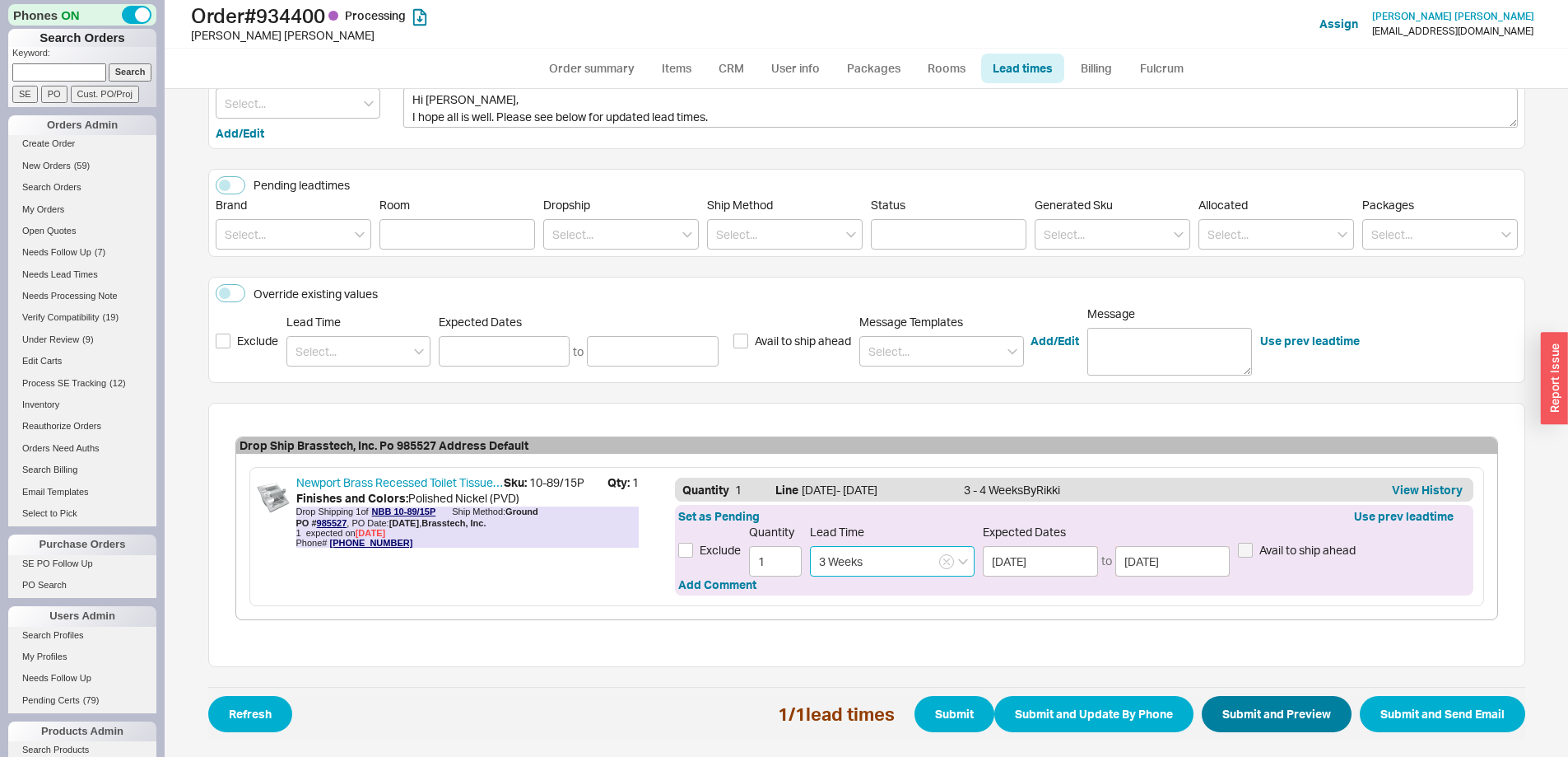
type input "3 Weeks"
click at [1240, 724] on button "Submit and Preview" at bounding box center [1276, 714] width 150 height 37
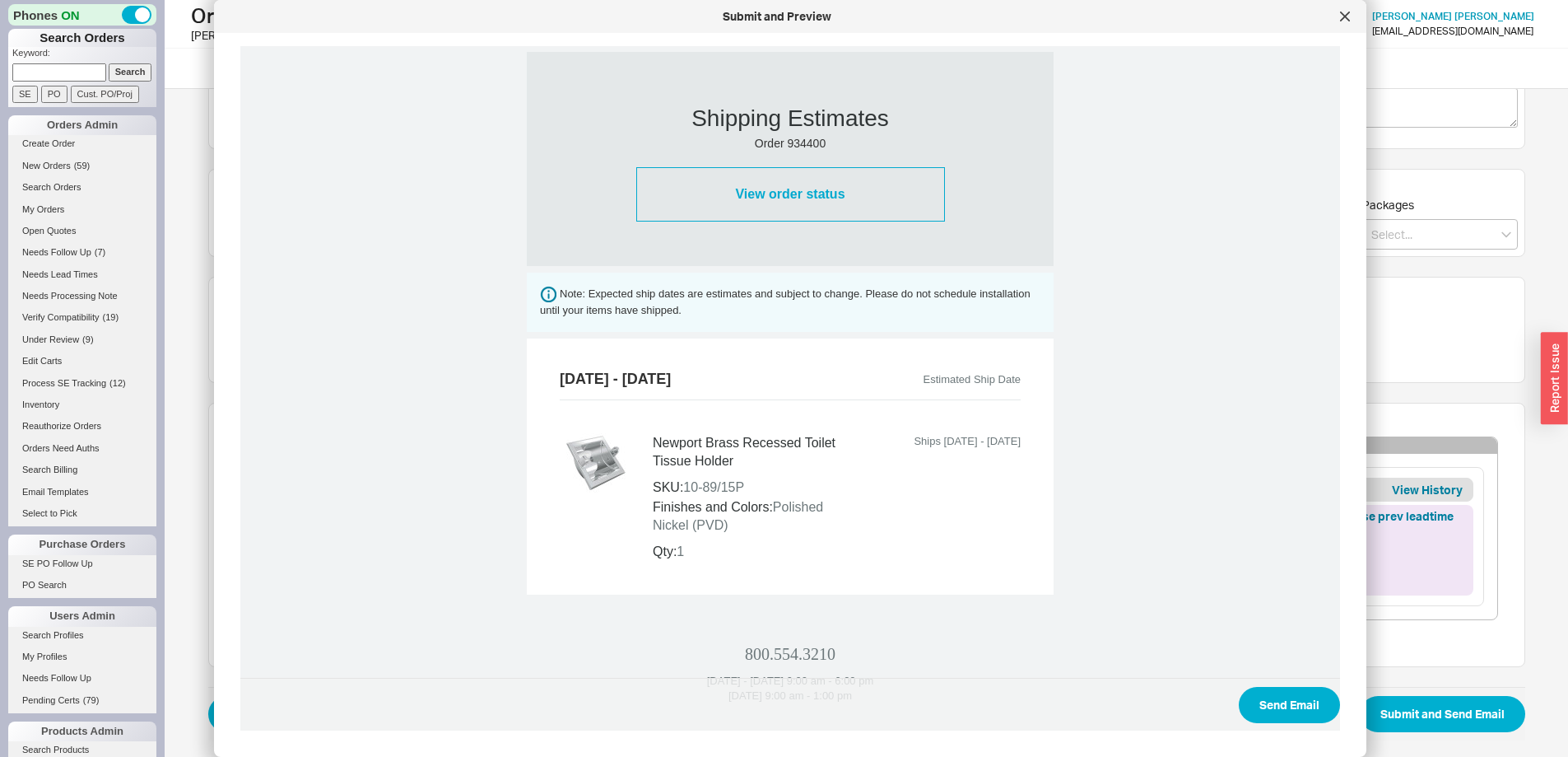
scroll to position [611, 0]
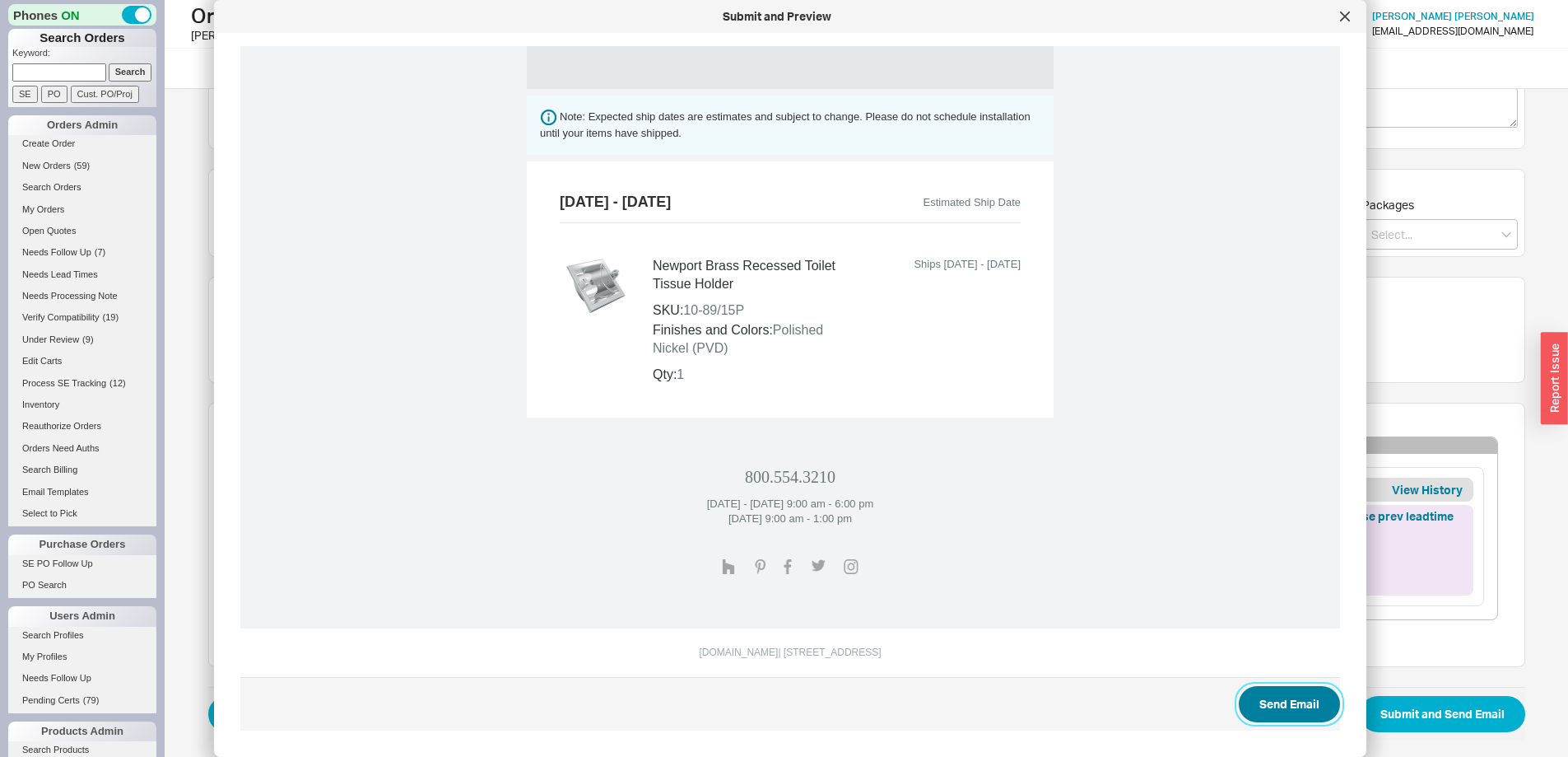
click at [1262, 710] on button "Send Email" at bounding box center [1289, 704] width 102 height 37
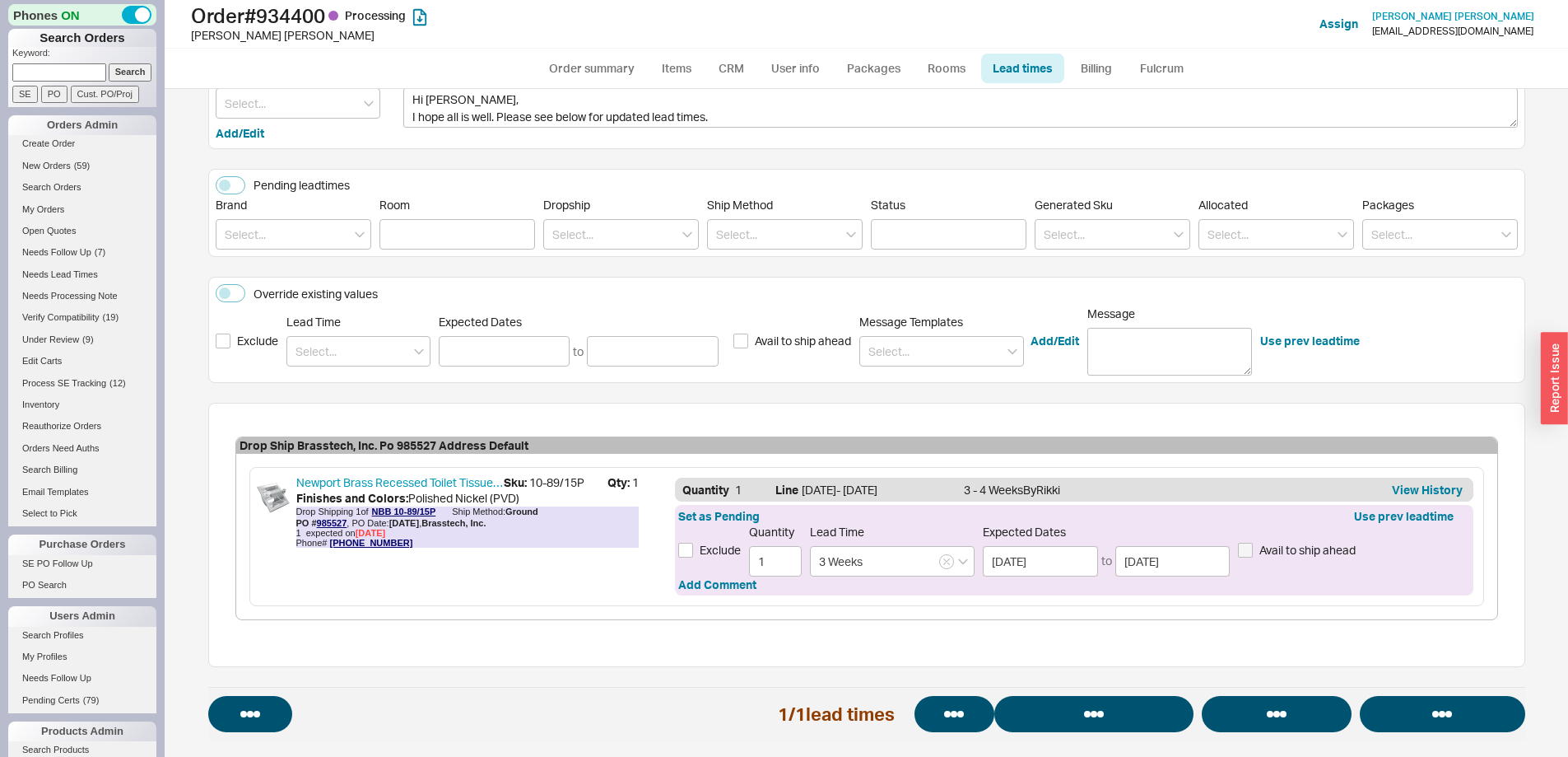
select select "*"
select select "LOW"
select select "3"
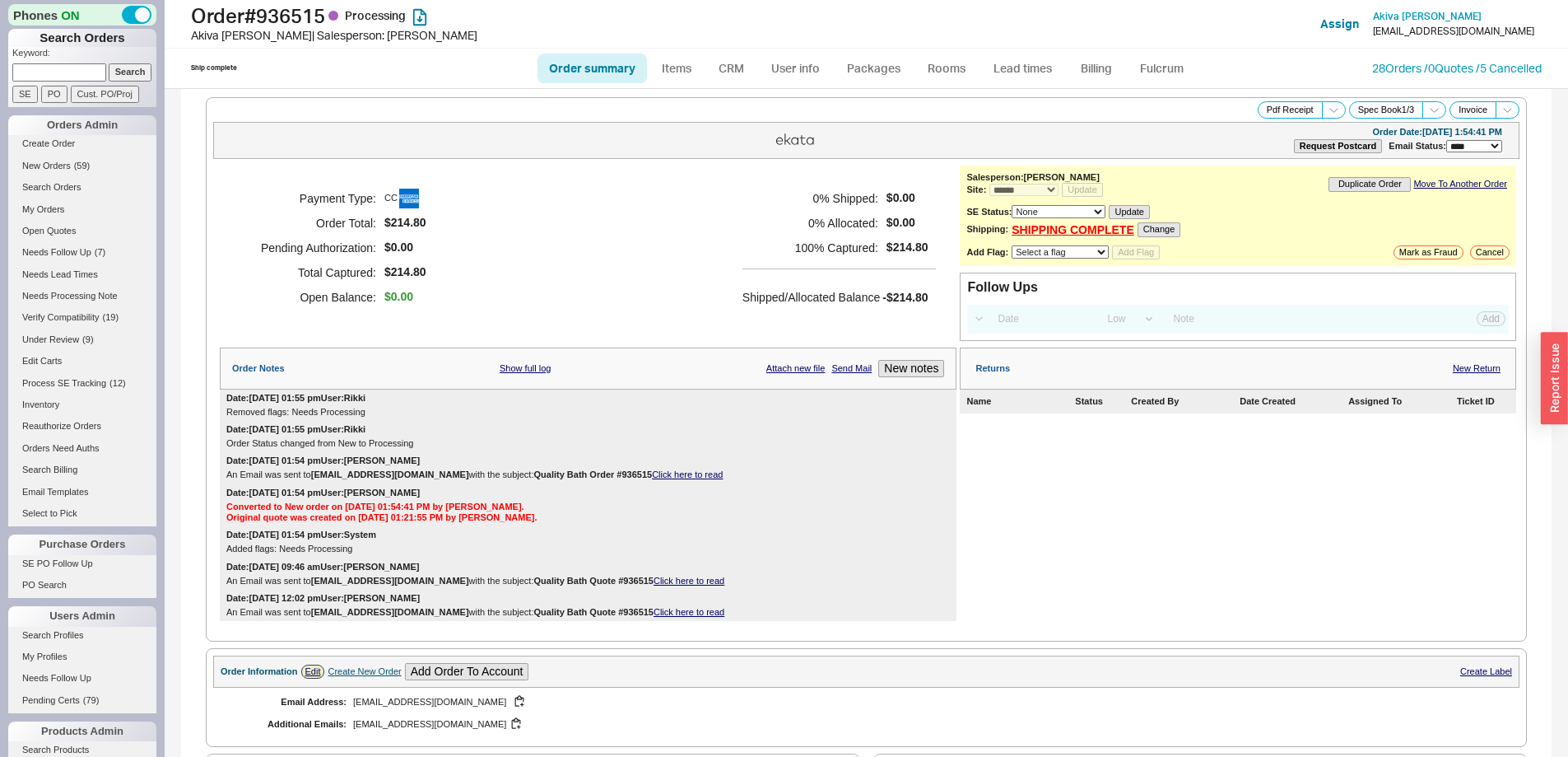
select select "*"
select select "LOW"
select select "3"
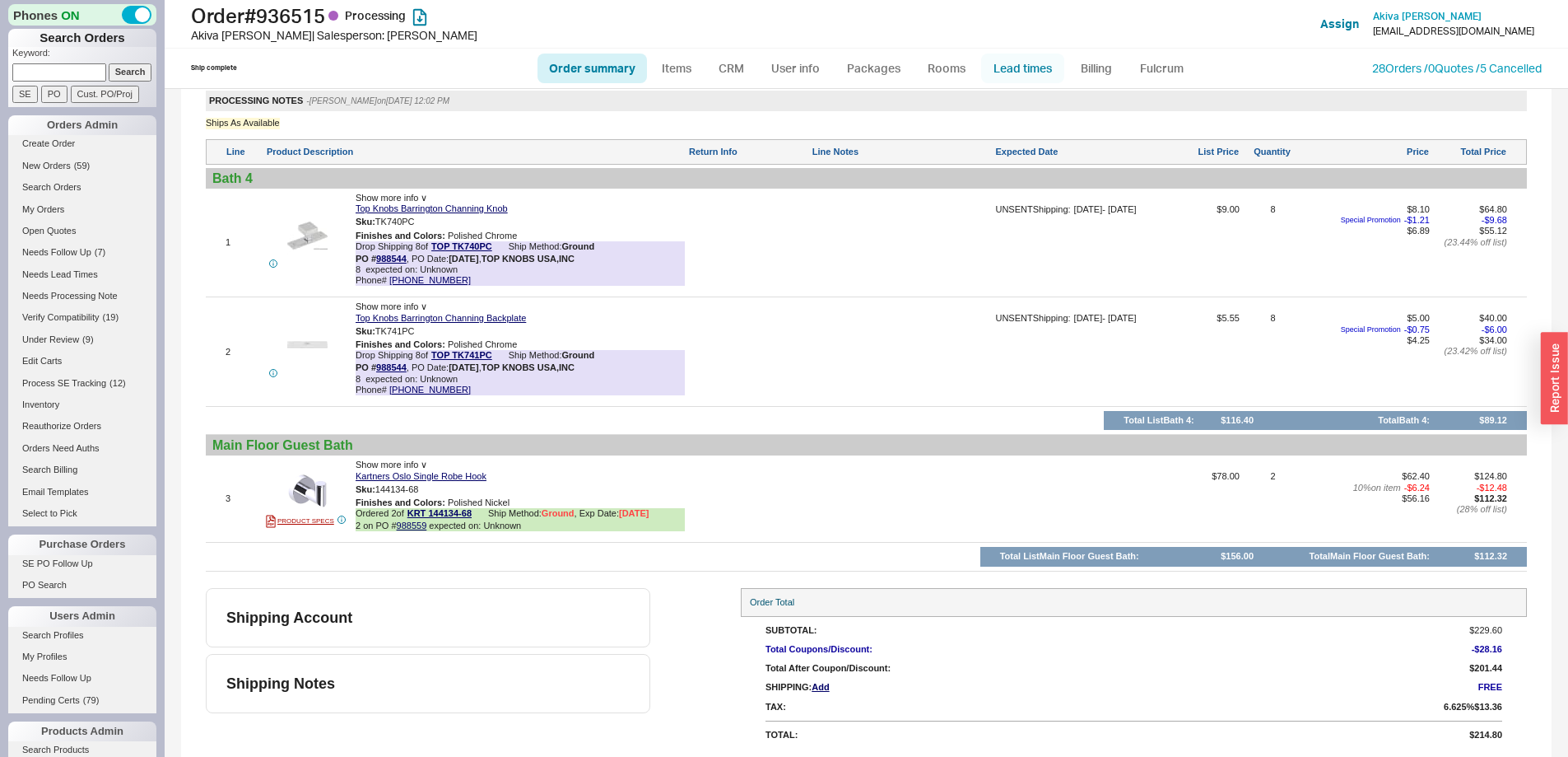
click at [1008, 70] on link "Lead times" at bounding box center [1022, 68] width 83 height 29
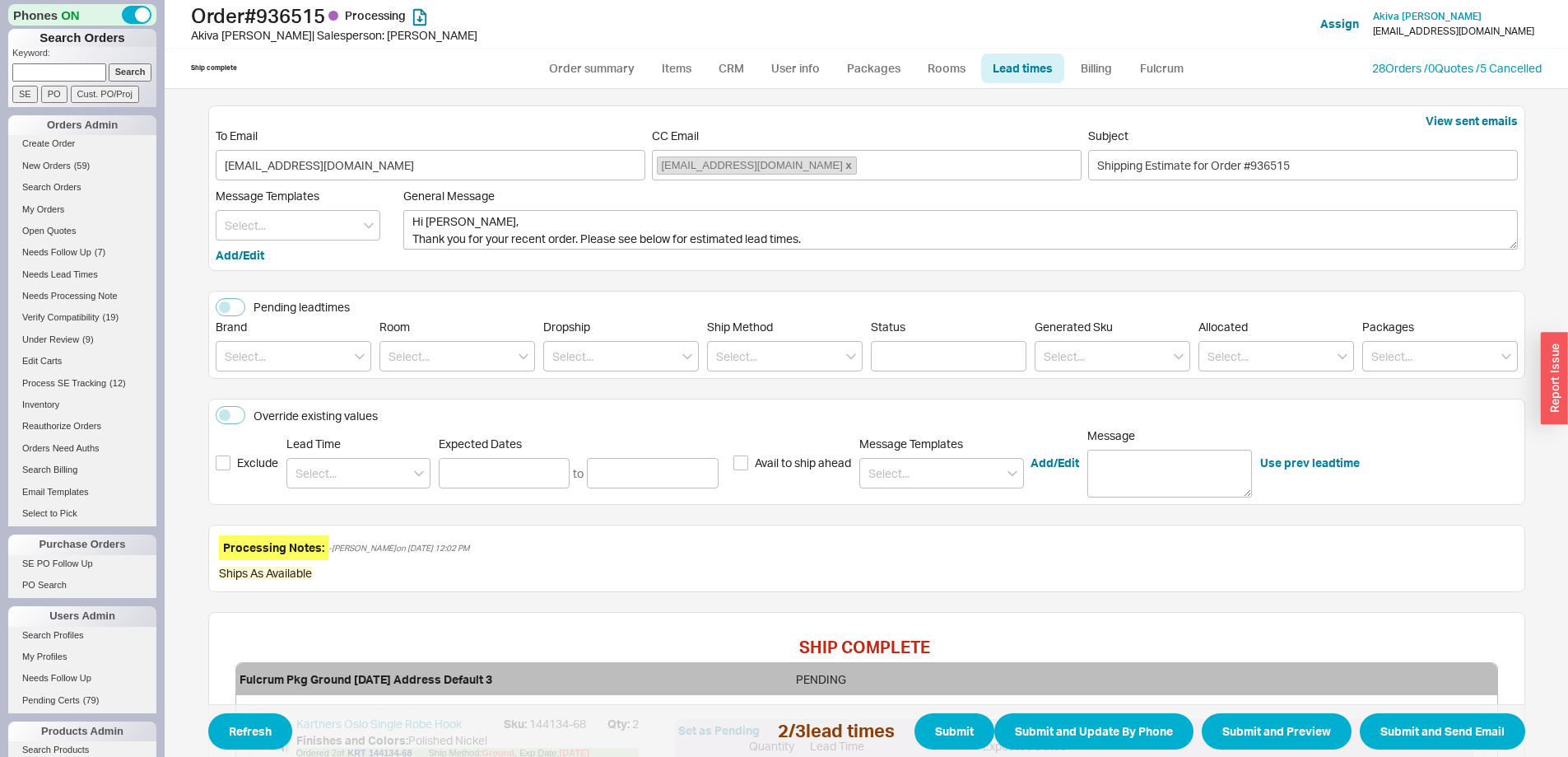
scroll to position [571, 0]
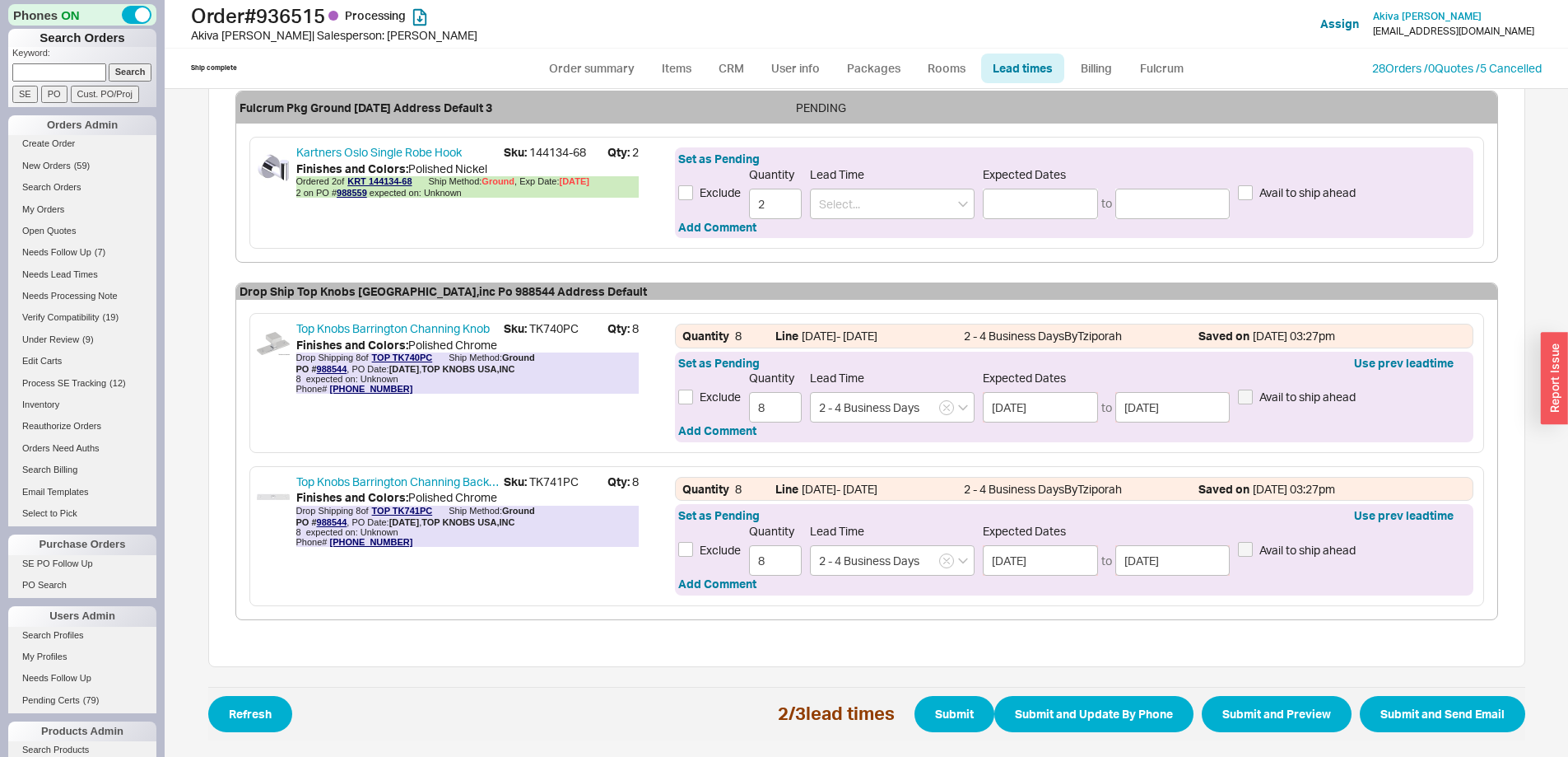
click at [832, 221] on div "Set as Pending Exclude Quantity 2 Lead Time Expected Dates to Avail to ship ahe…" at bounding box center [1074, 192] width 798 height 91
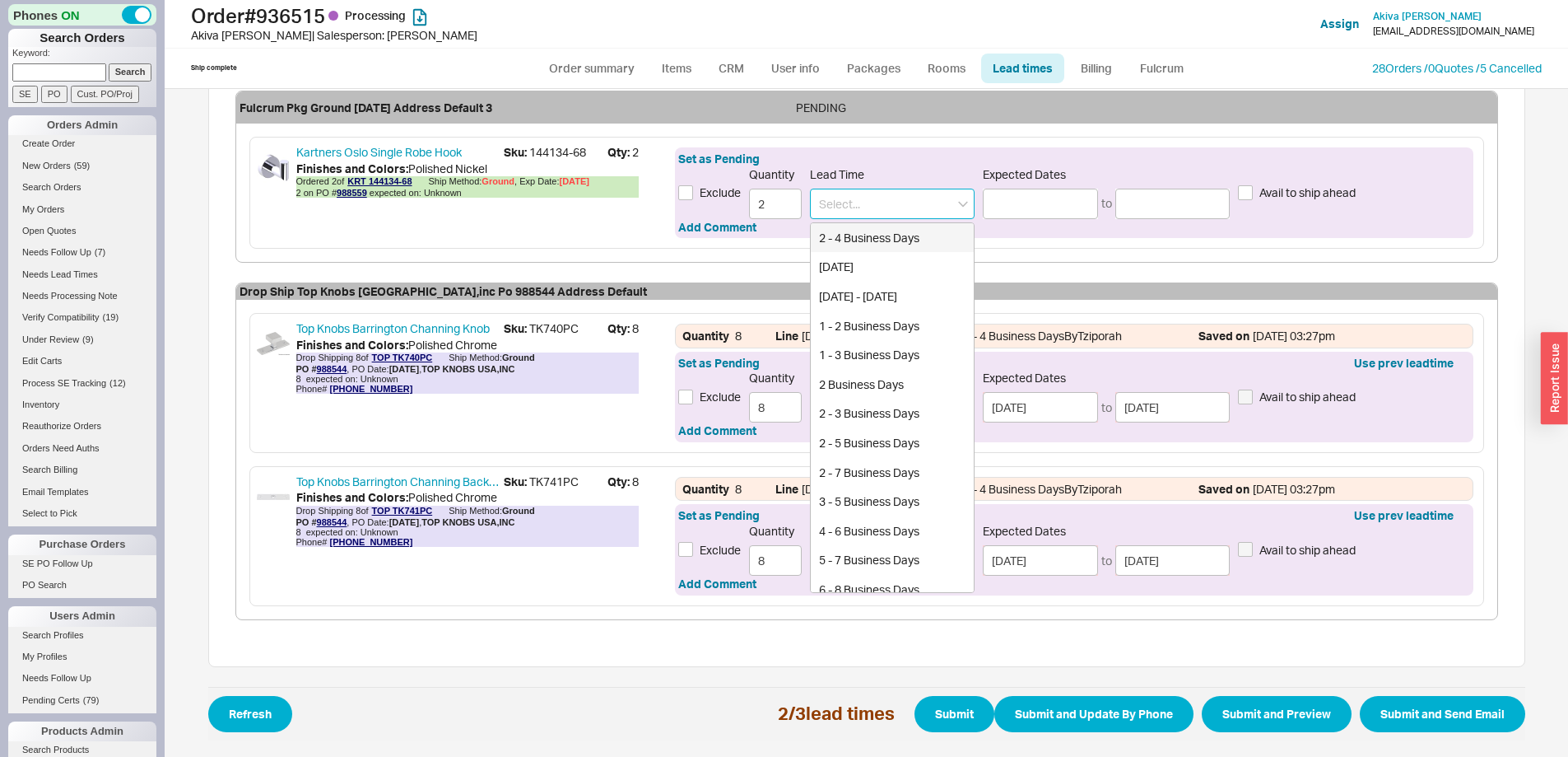
click at [830, 209] on input at bounding box center [892, 203] width 165 height 30
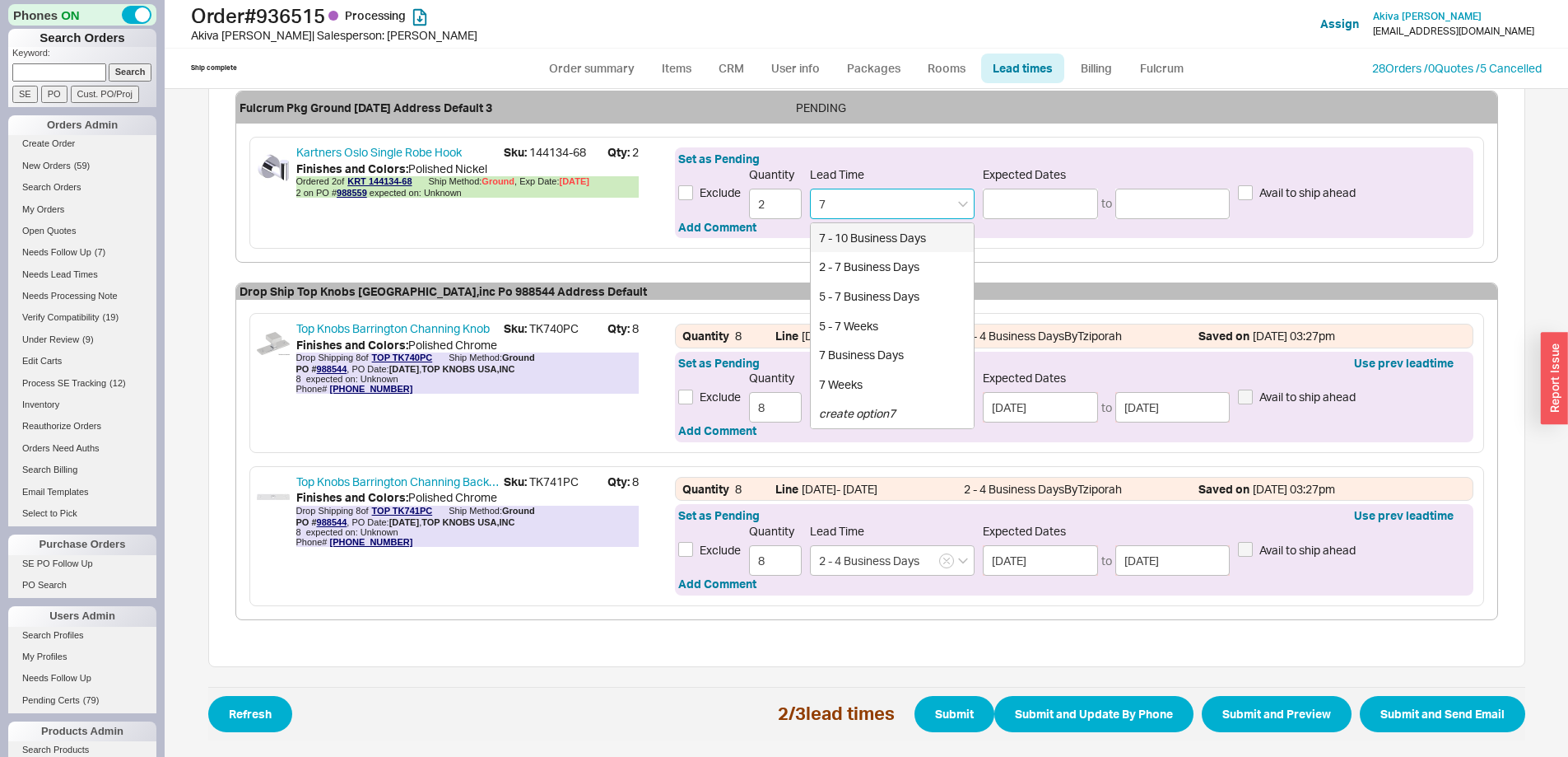
click at [825, 234] on div "7 - 10 Business Days" at bounding box center [892, 238] width 163 height 29
type input "7 - 10 Business Days"
type input "09/29/2025"
type input "10/02/2025"
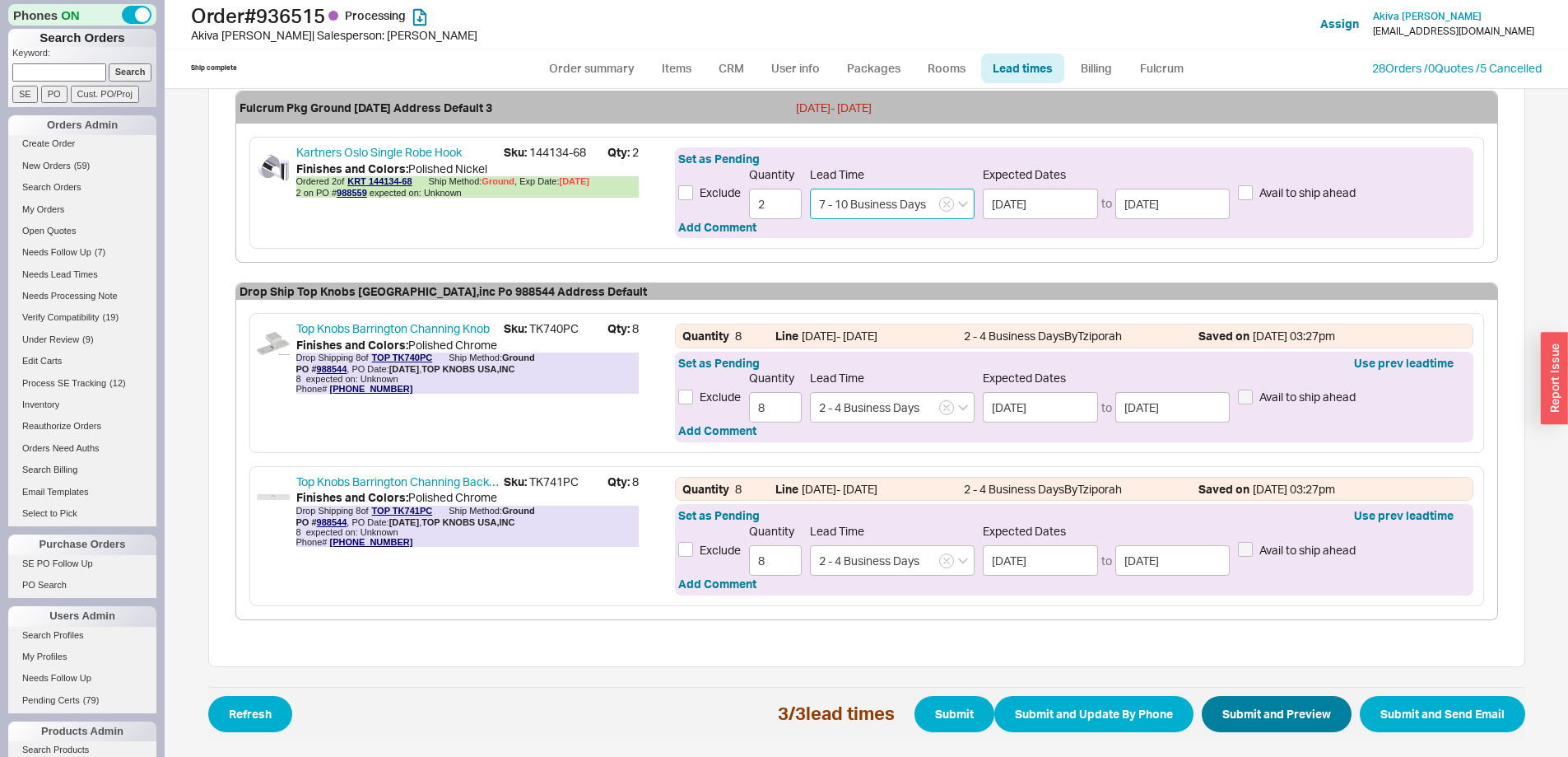
type input "7 - 10 Business Days"
click at [1262, 710] on button "Submit and Preview" at bounding box center [1276, 714] width 150 height 37
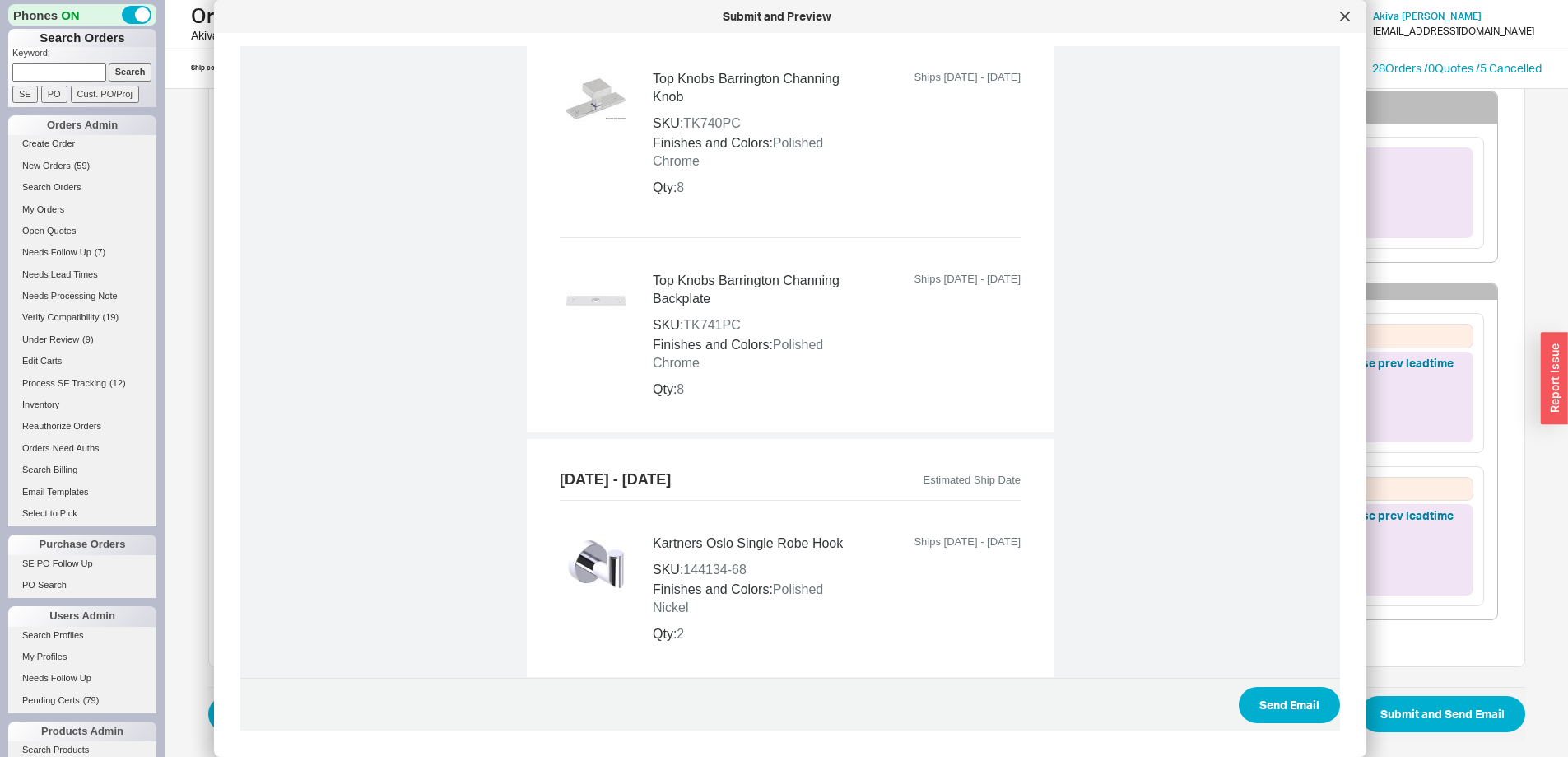
scroll to position [1057, 0]
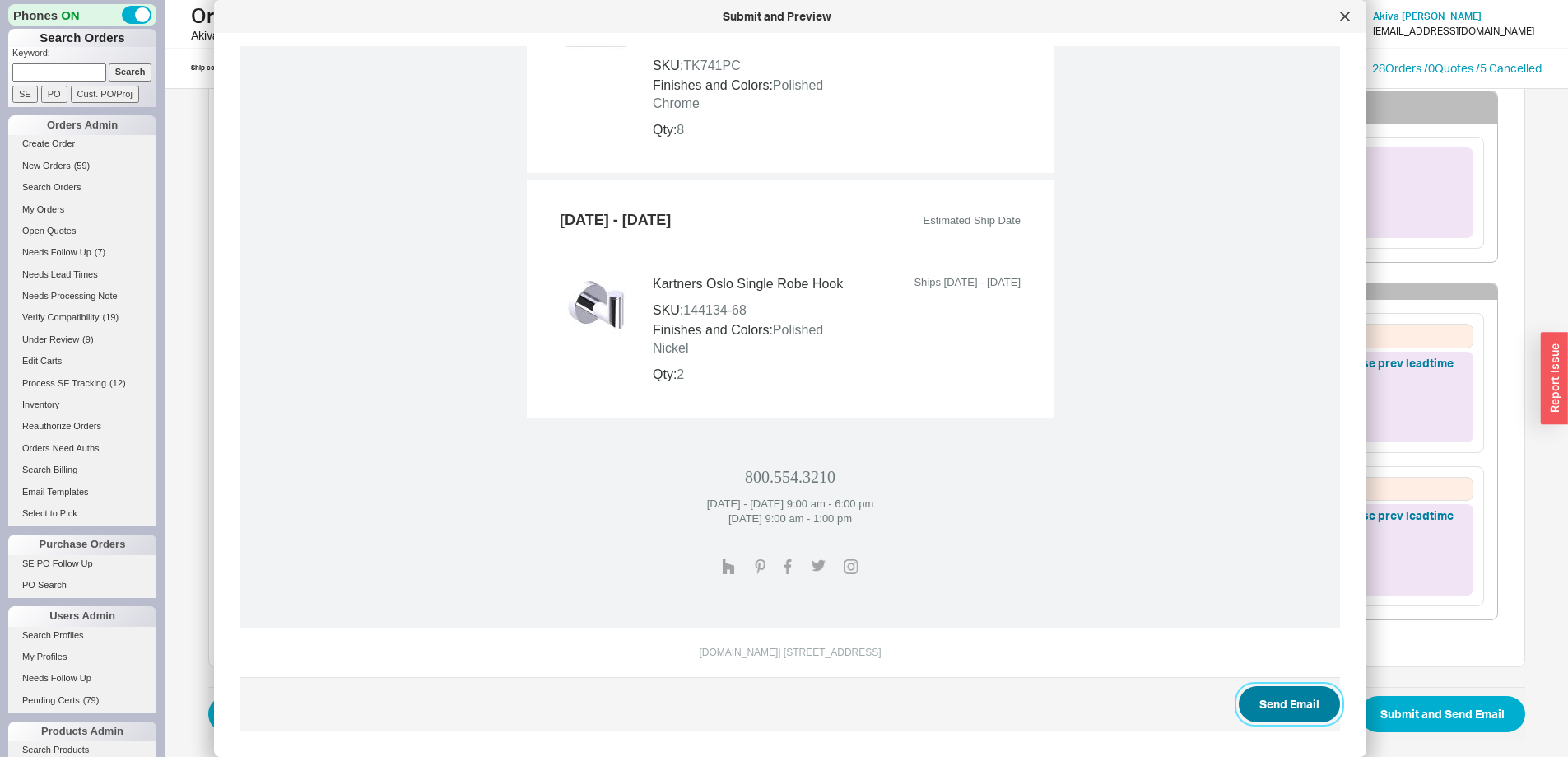
click at [1274, 710] on button "Send Email" at bounding box center [1289, 704] width 102 height 37
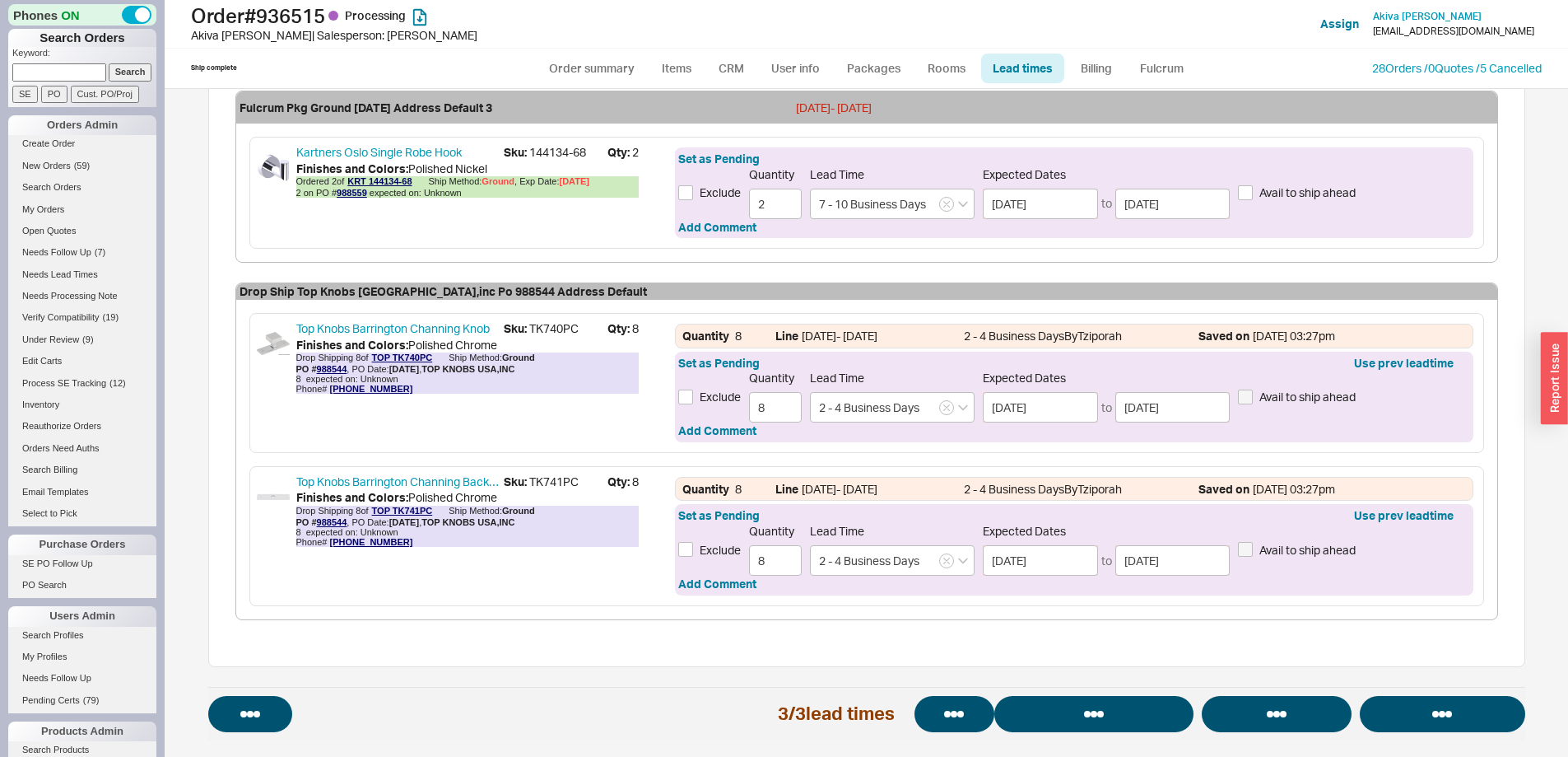
select select "*"
select select "LOW"
select select "3"
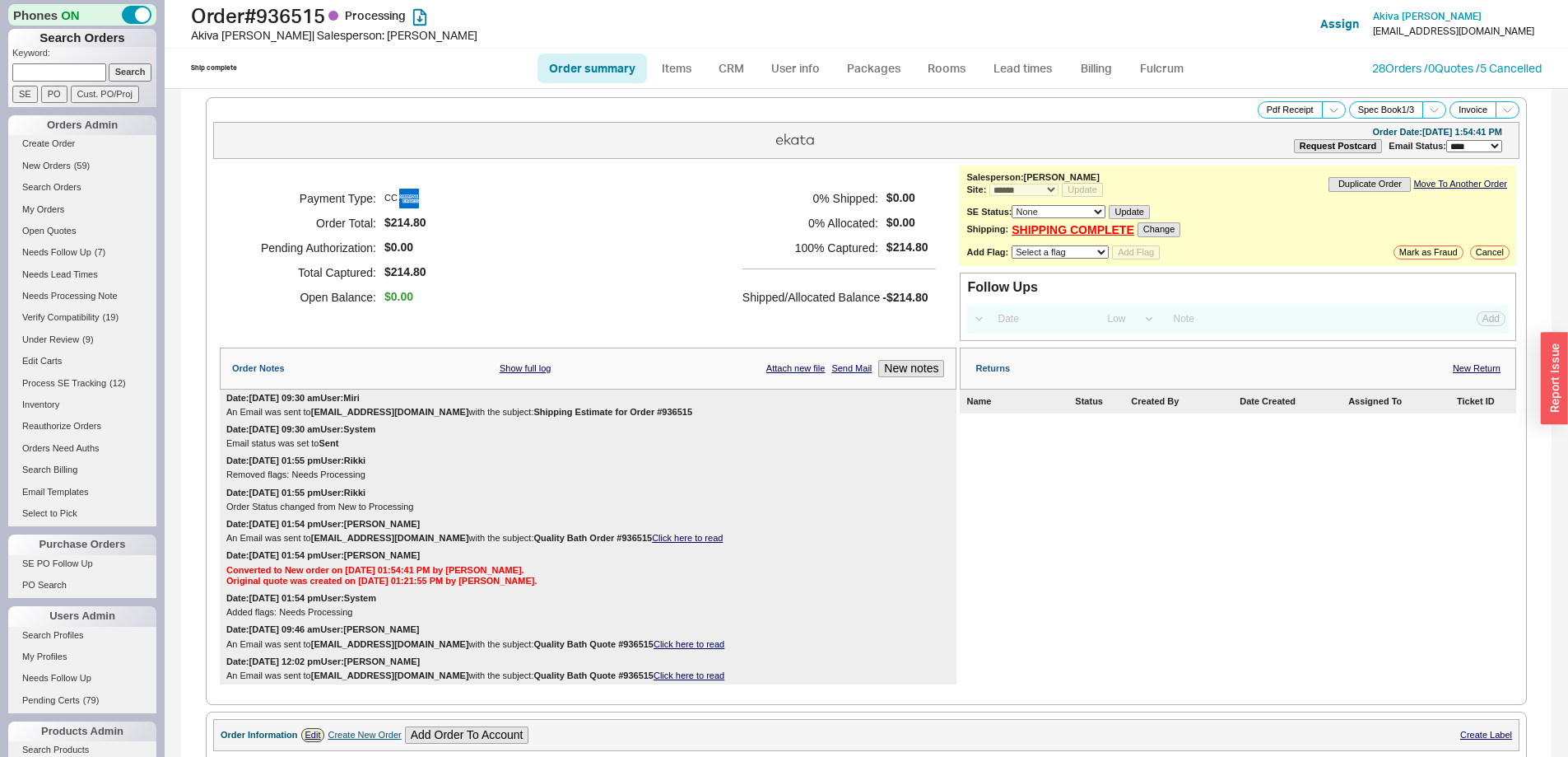
select select "*"
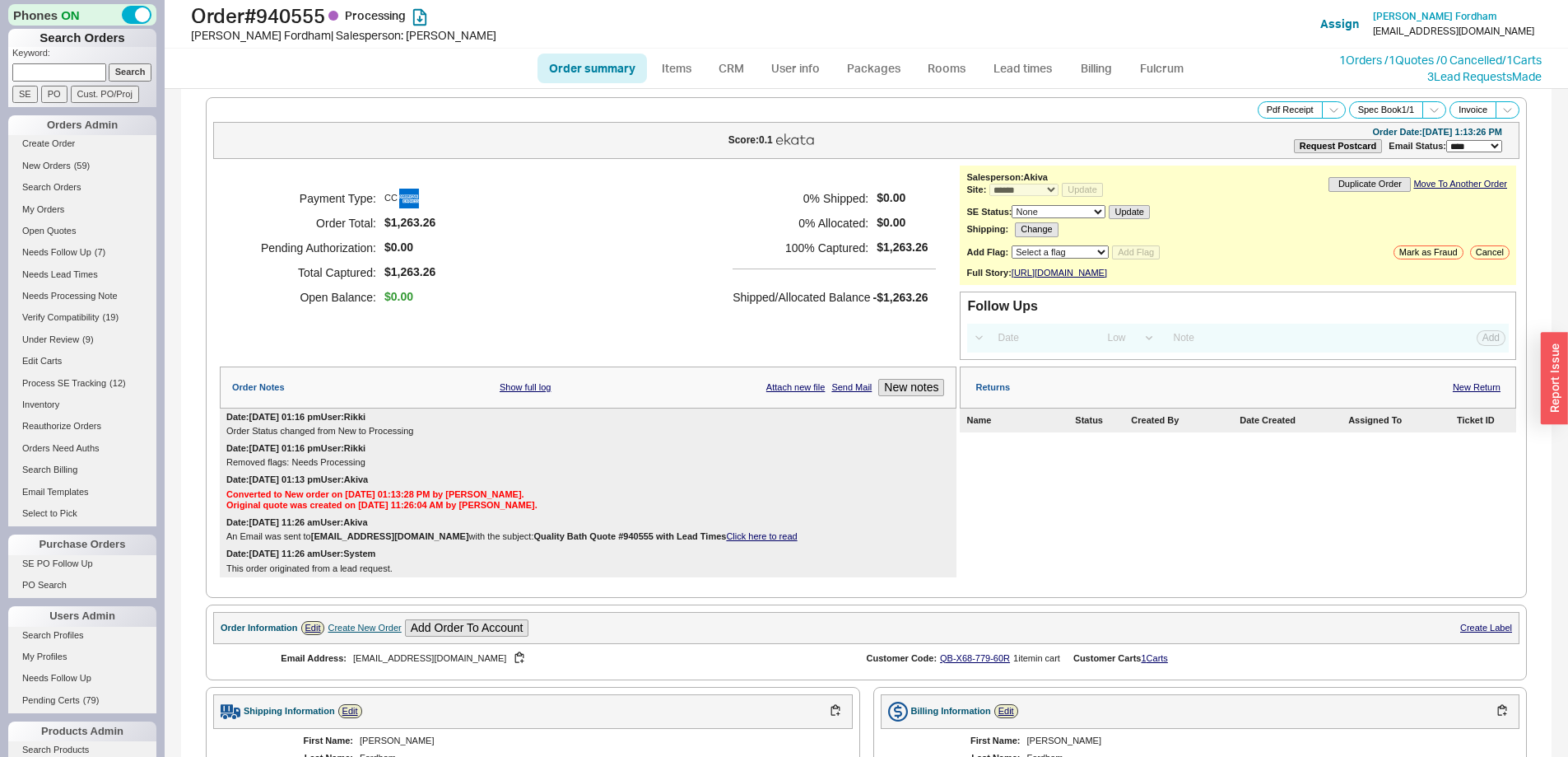
select select "*"
select select "LOW"
select select "3"
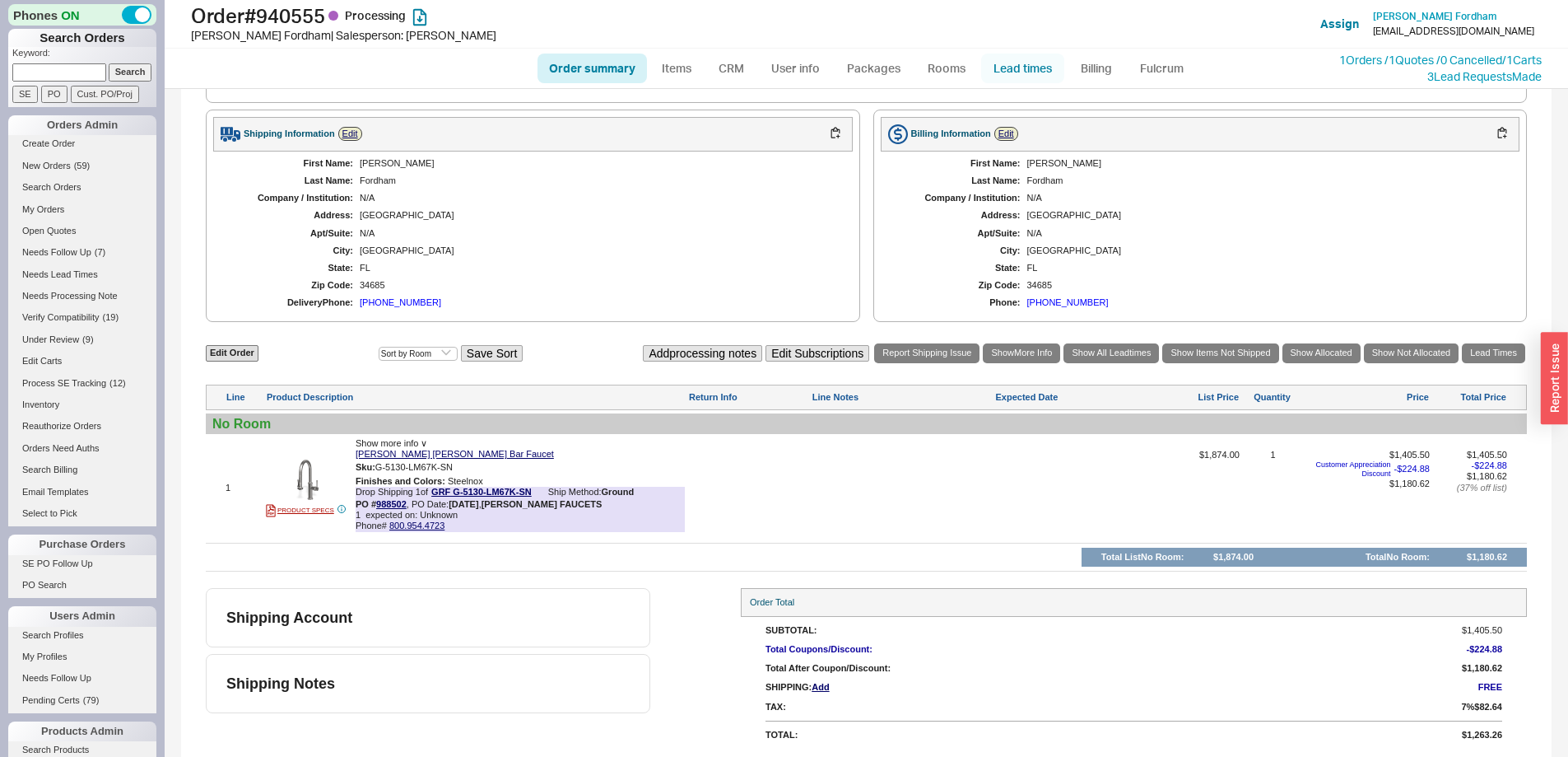
click at [1036, 71] on link "Lead times" at bounding box center [1022, 68] width 83 height 29
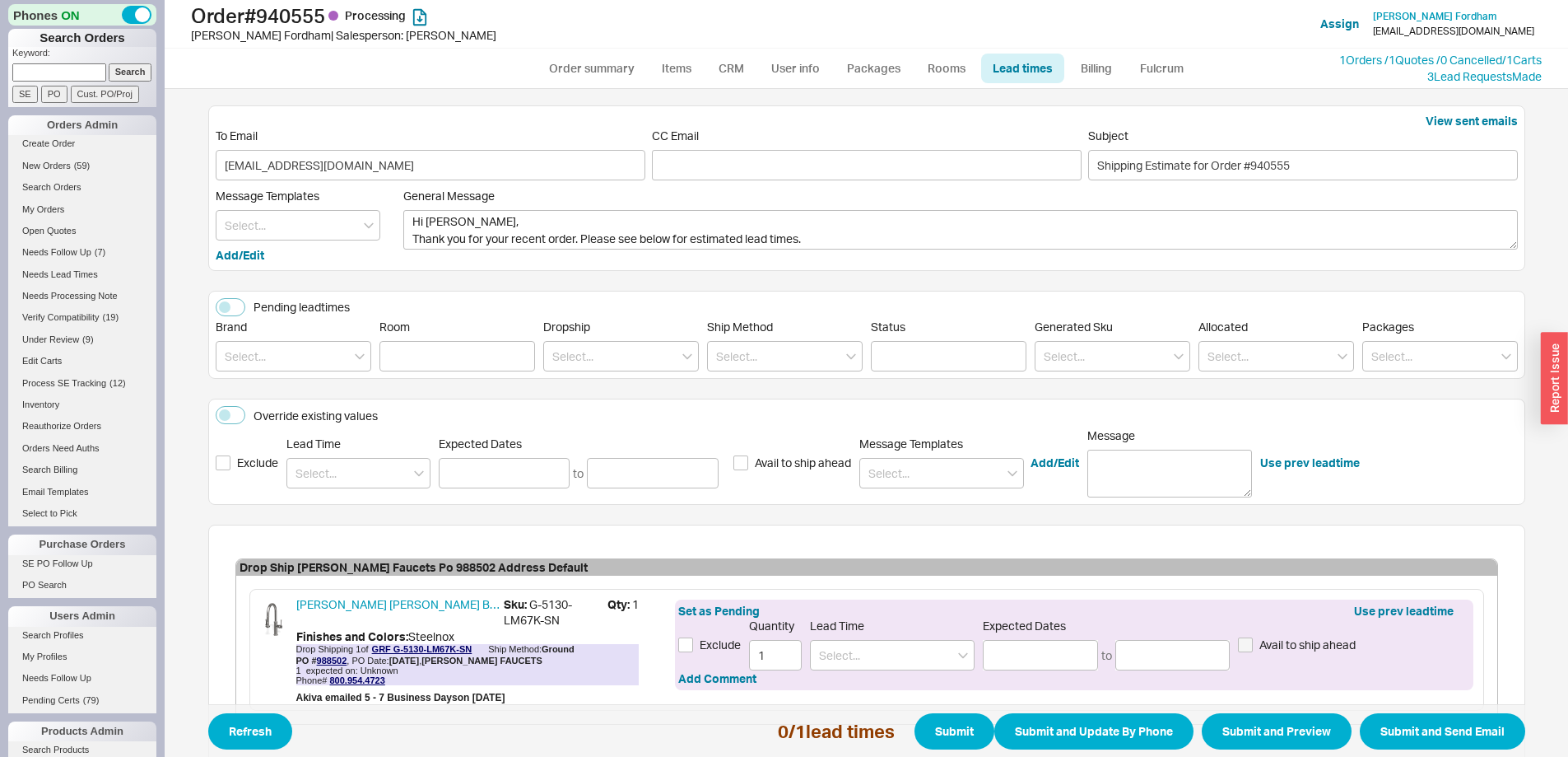
scroll to position [104, 0]
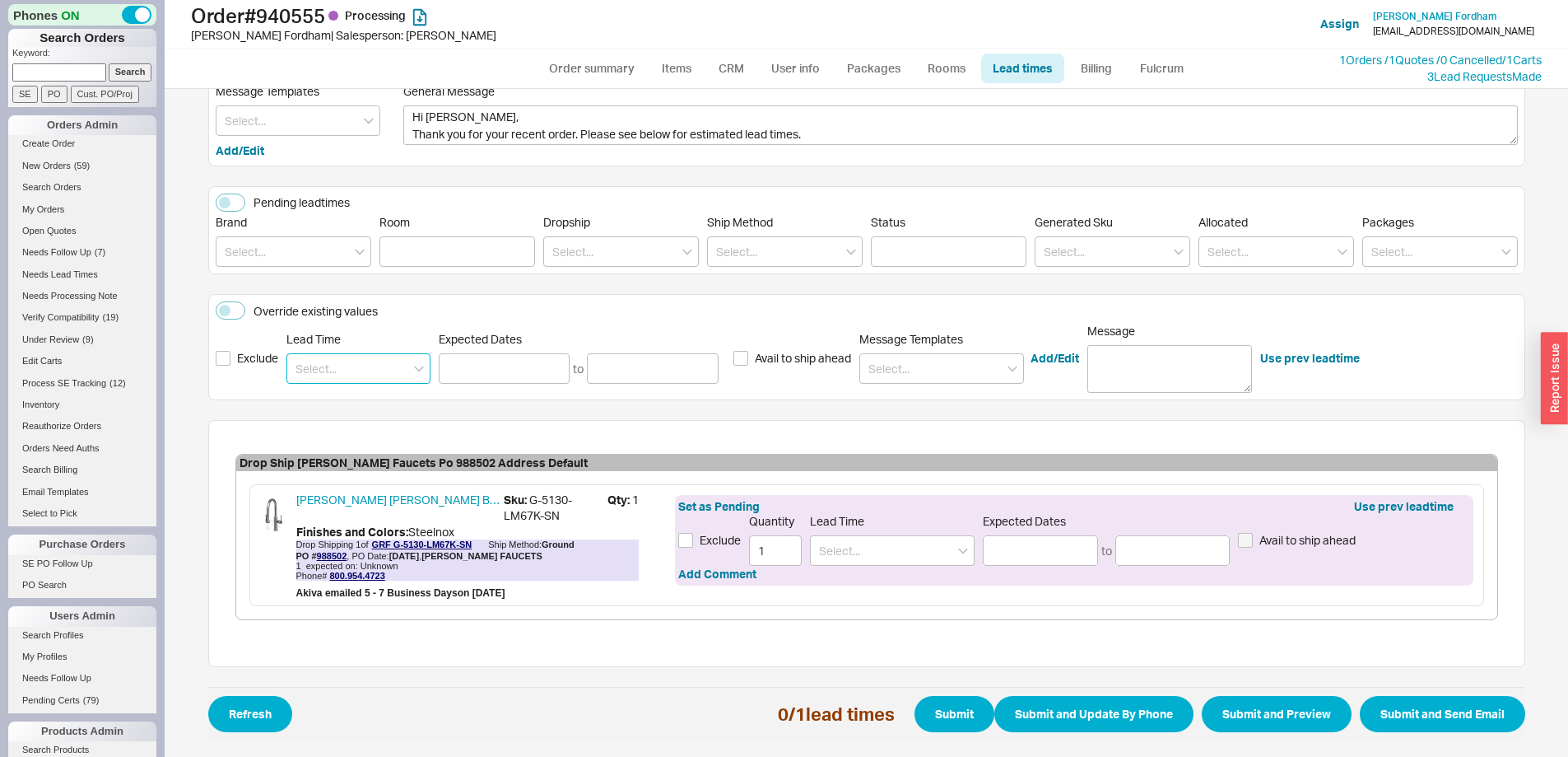
click at [369, 383] on input at bounding box center [358, 368] width 144 height 30
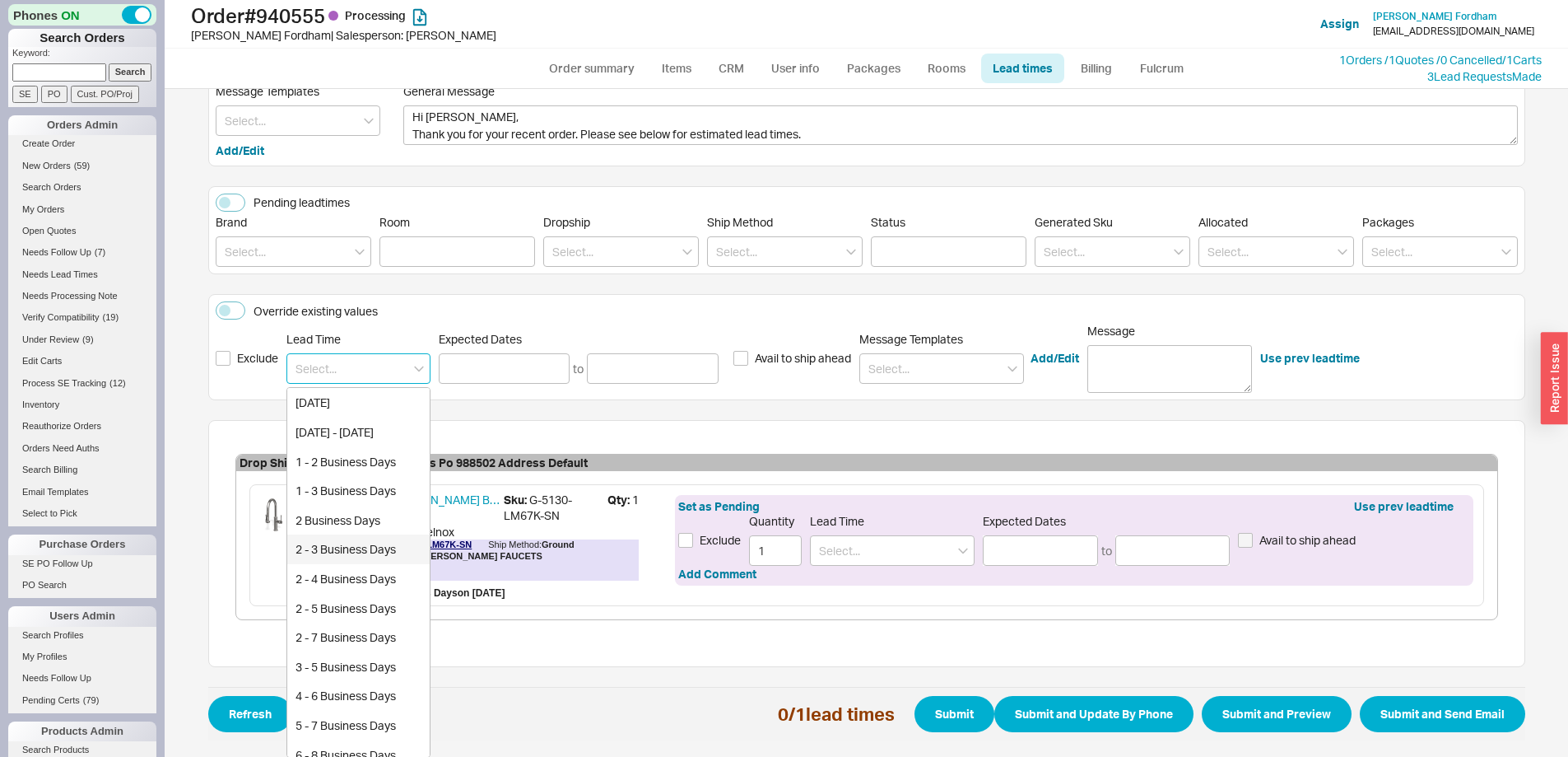
click at [356, 539] on div "2 - 3 Business Days" at bounding box center [359, 549] width 143 height 29
type input "2 - 3 Business Days"
type input "09/22/2025"
type input "09/23/2025"
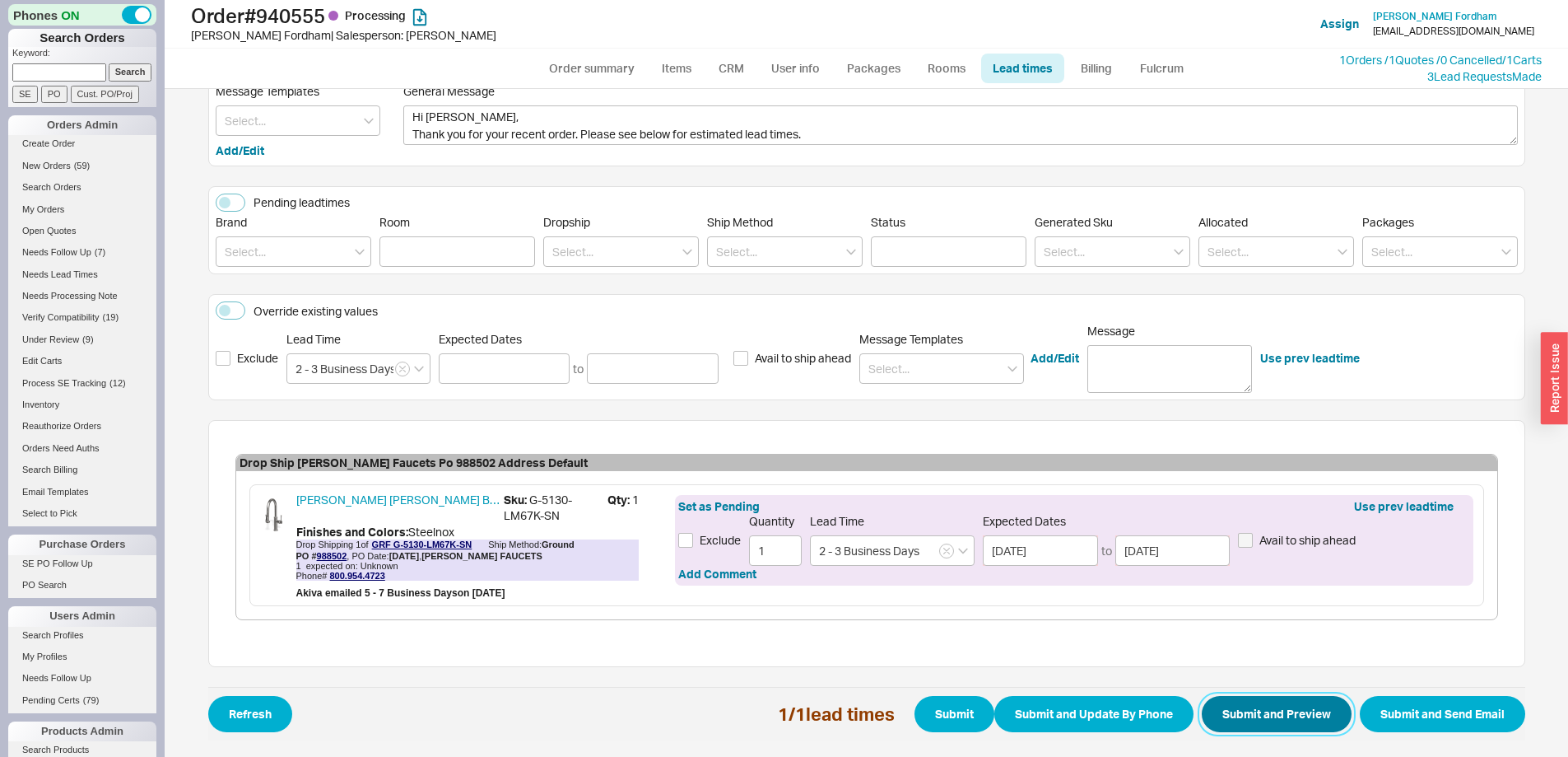
click at [1248, 720] on button "Submit and Preview" at bounding box center [1276, 714] width 150 height 37
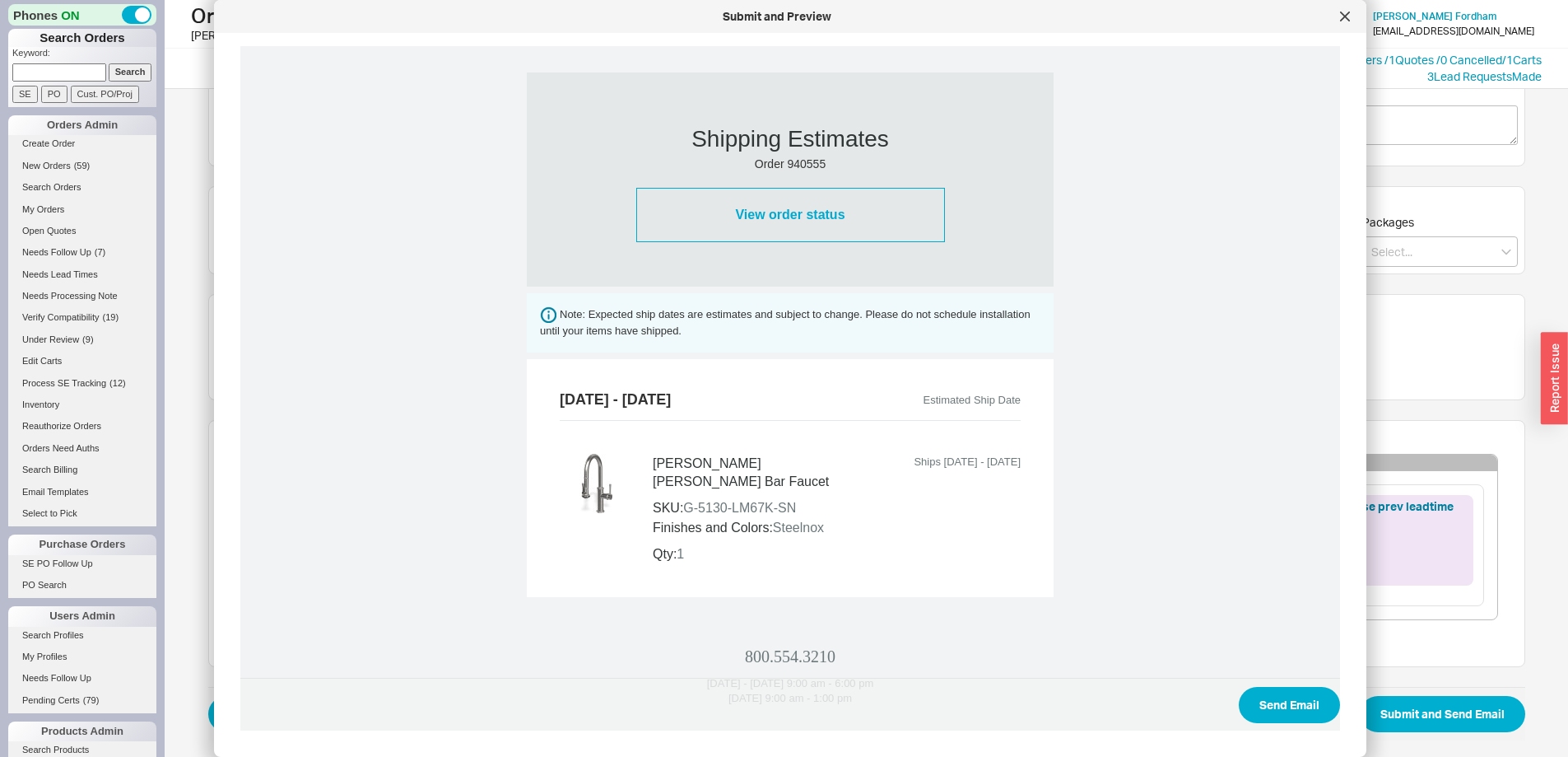
scroll to position [575, 0]
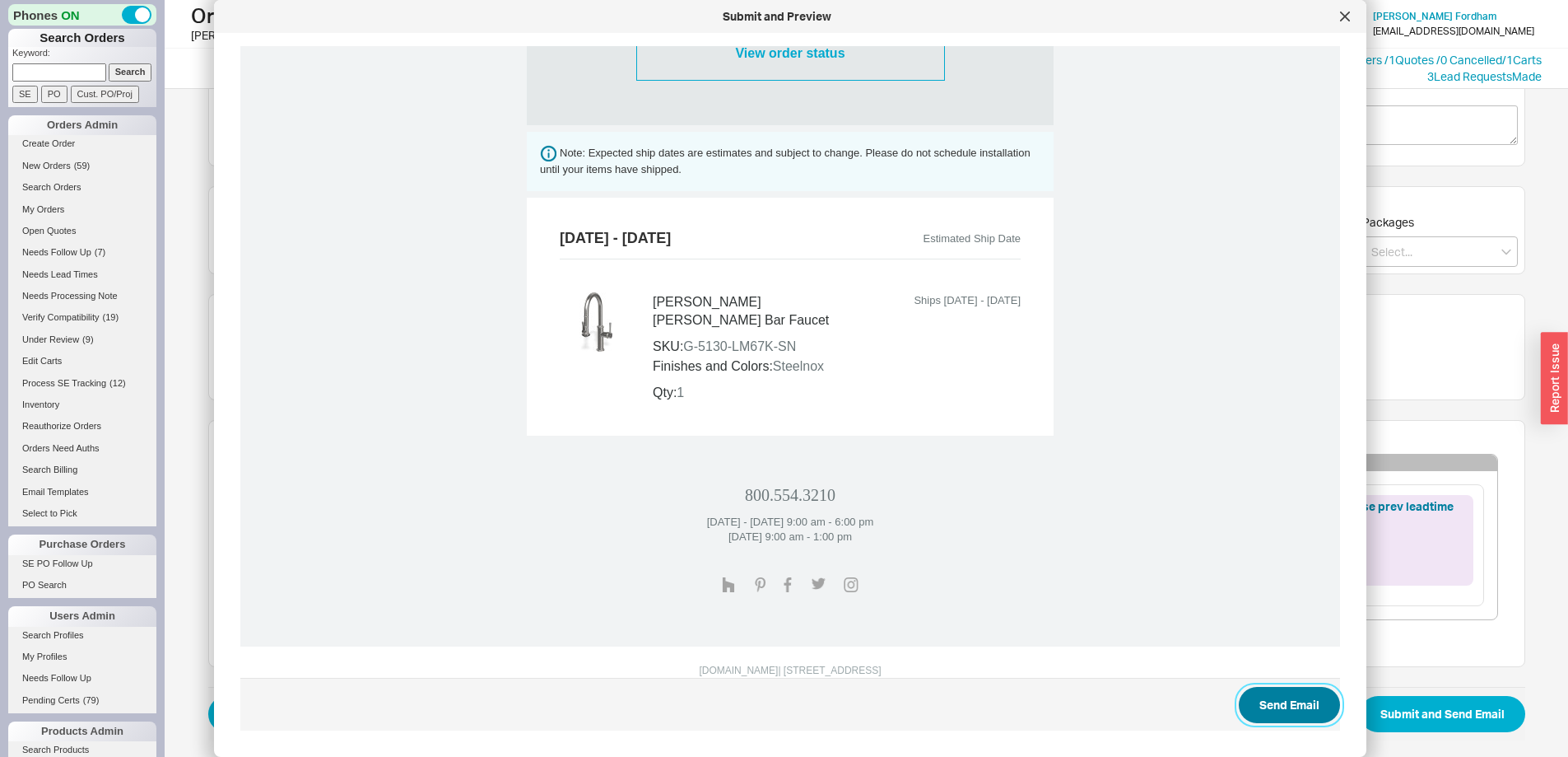
click at [1261, 709] on button "Send Email" at bounding box center [1289, 705] width 102 height 37
select select "*"
select select "LOW"
select select "3"
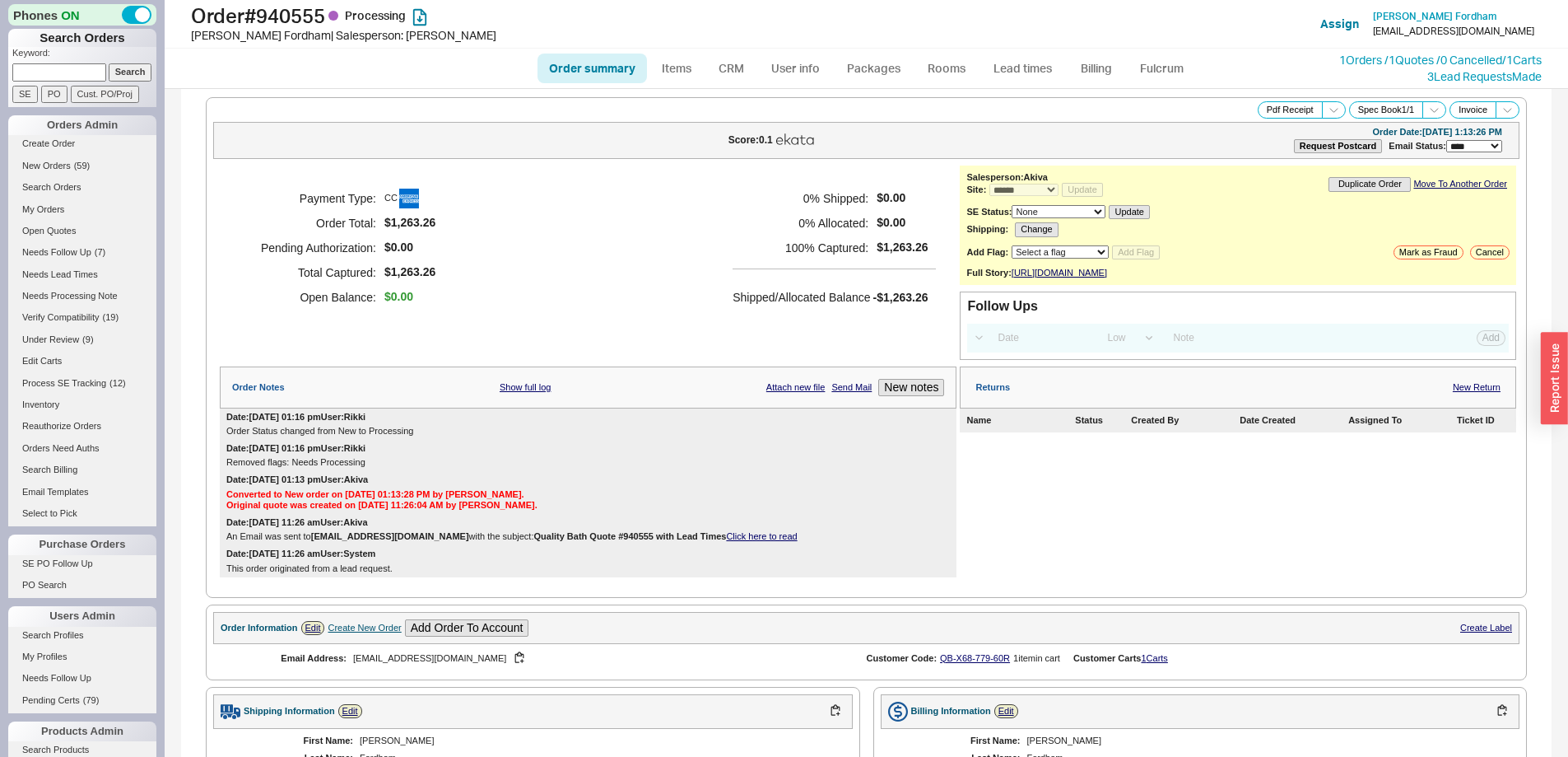
select select "*"
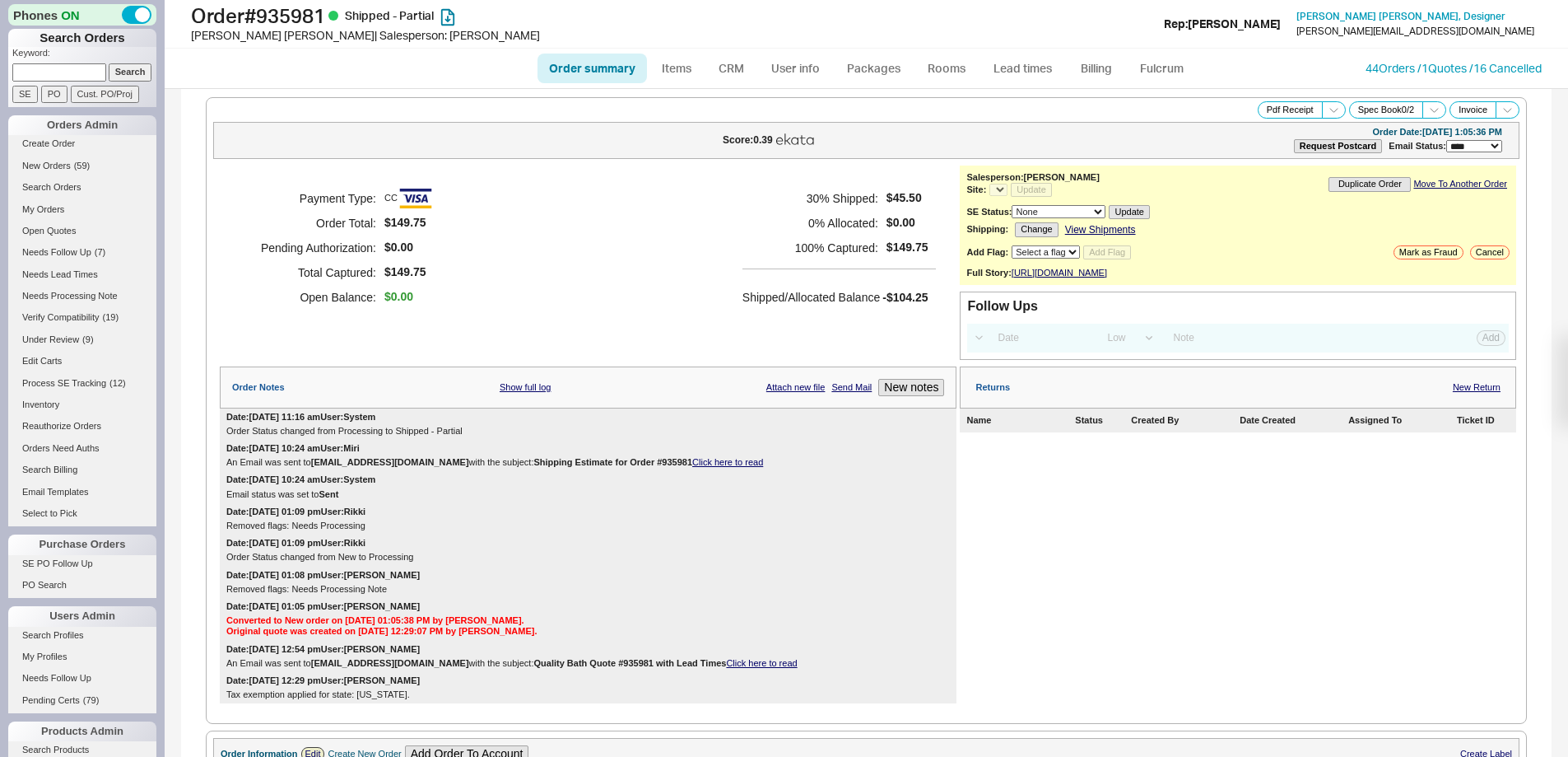
select select "LOW"
select select "3"
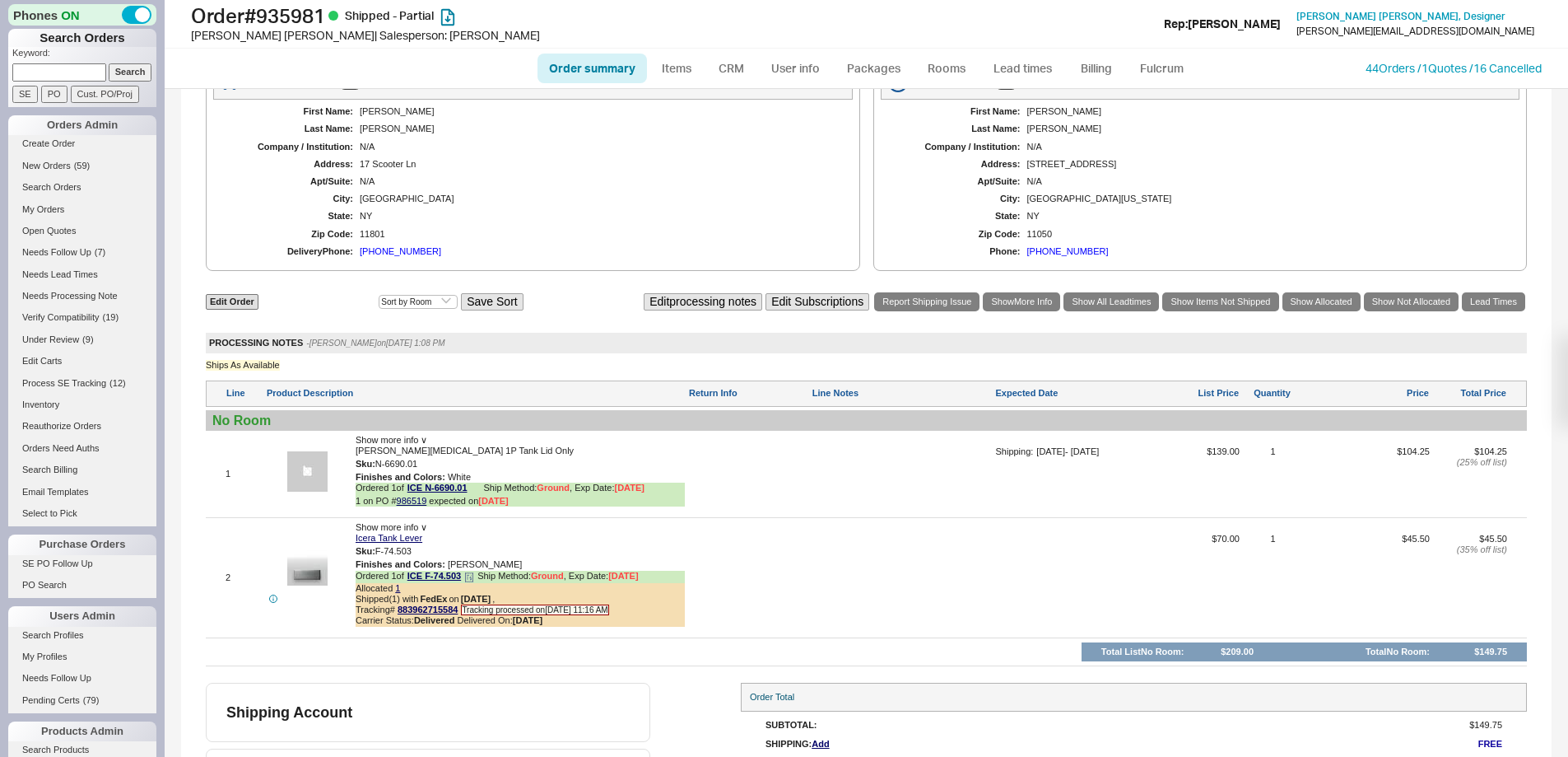
select select "*"
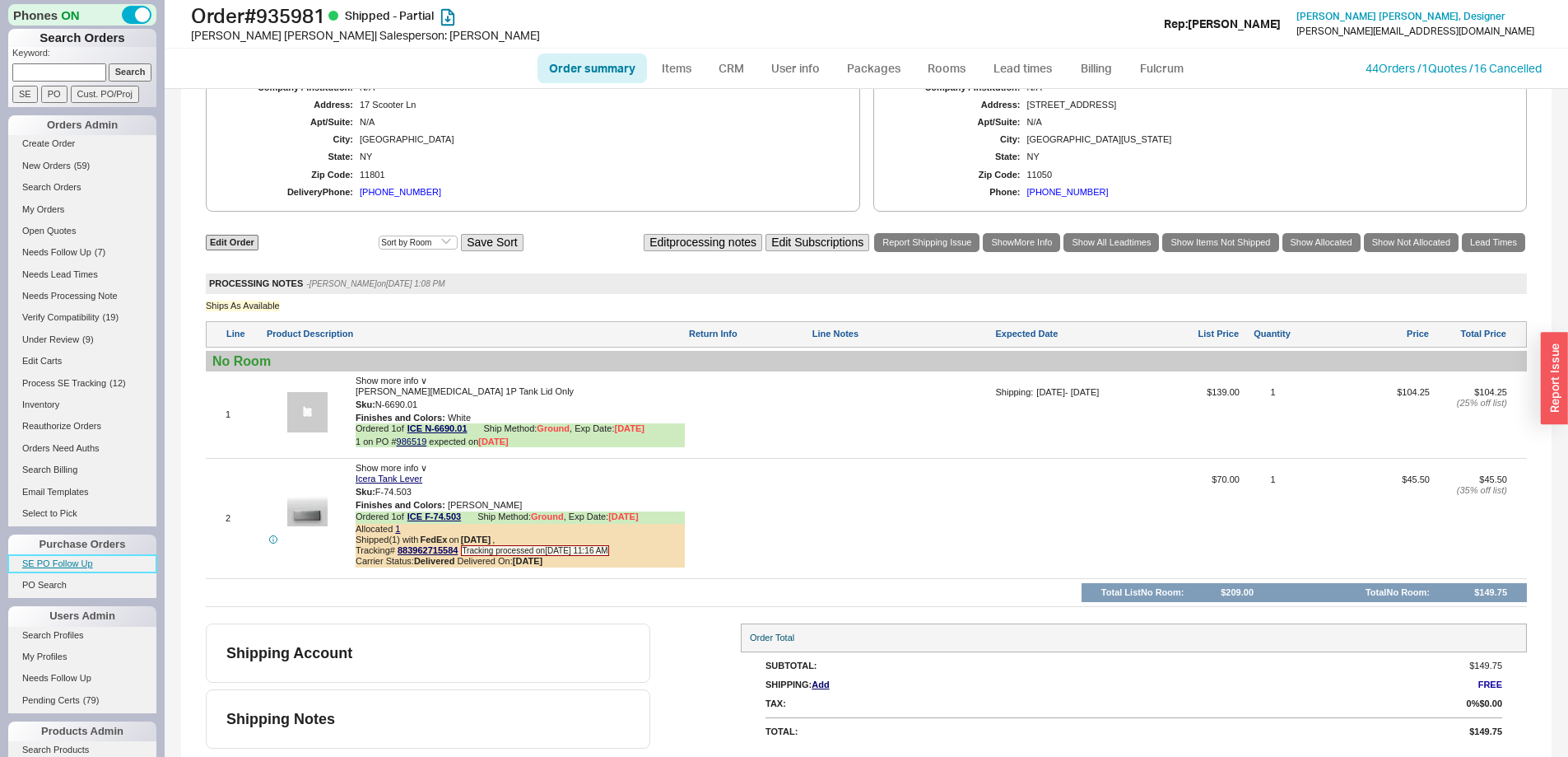
click at [80, 568] on link "SE PO Follow Up" at bounding box center [82, 563] width 148 height 17
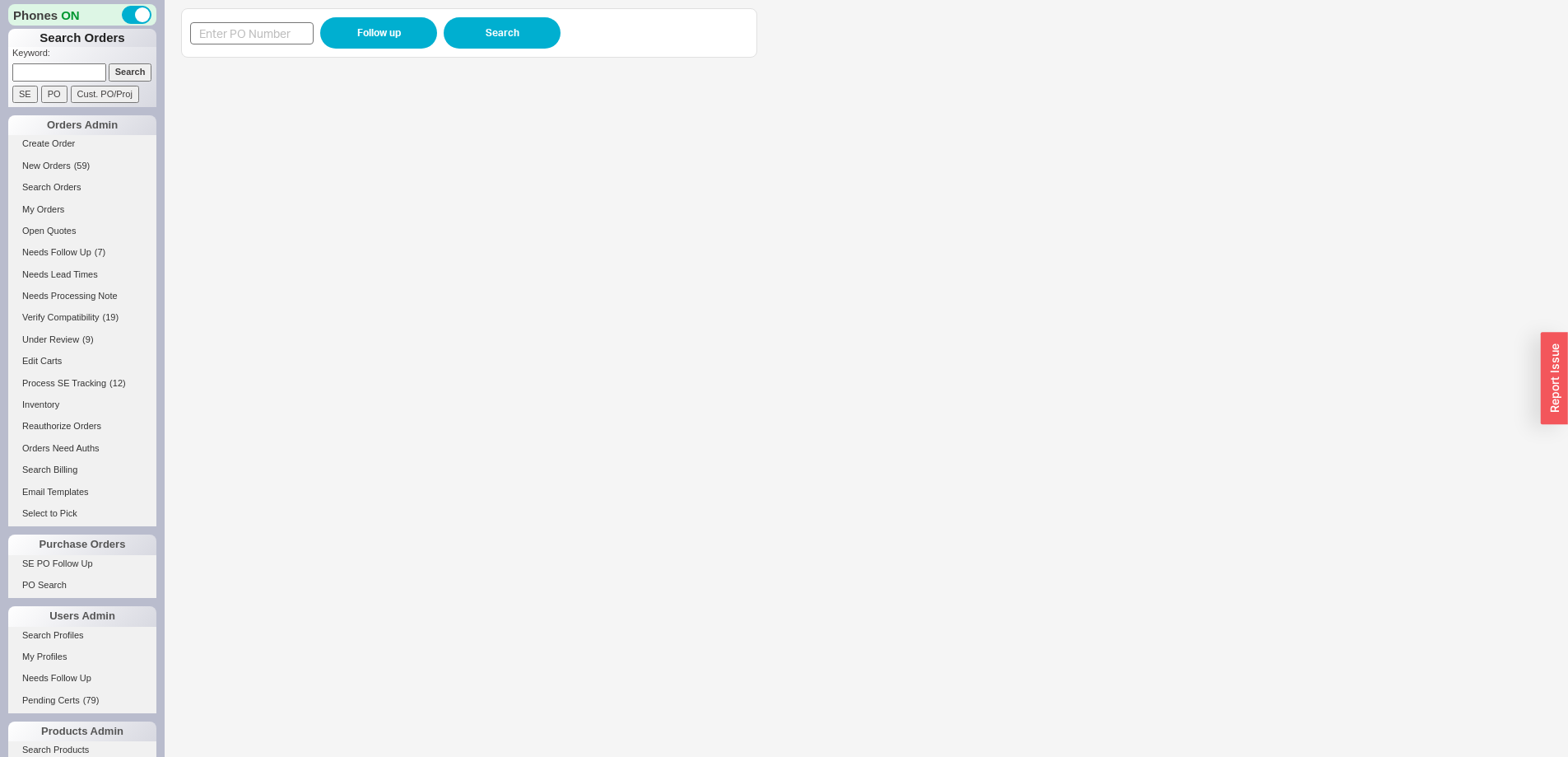
drag, startPoint x: 243, startPoint y: 45, endPoint x: 293, endPoint y: 38, distance: 50.5
click at [242, 45] on div "Follow up Search" at bounding box center [469, 33] width 558 height 31
drag, startPoint x: 231, startPoint y: 33, endPoint x: 302, endPoint y: 34, distance: 71.0
click at [231, 33] on input at bounding box center [252, 33] width 124 height 22
paste input "988292"
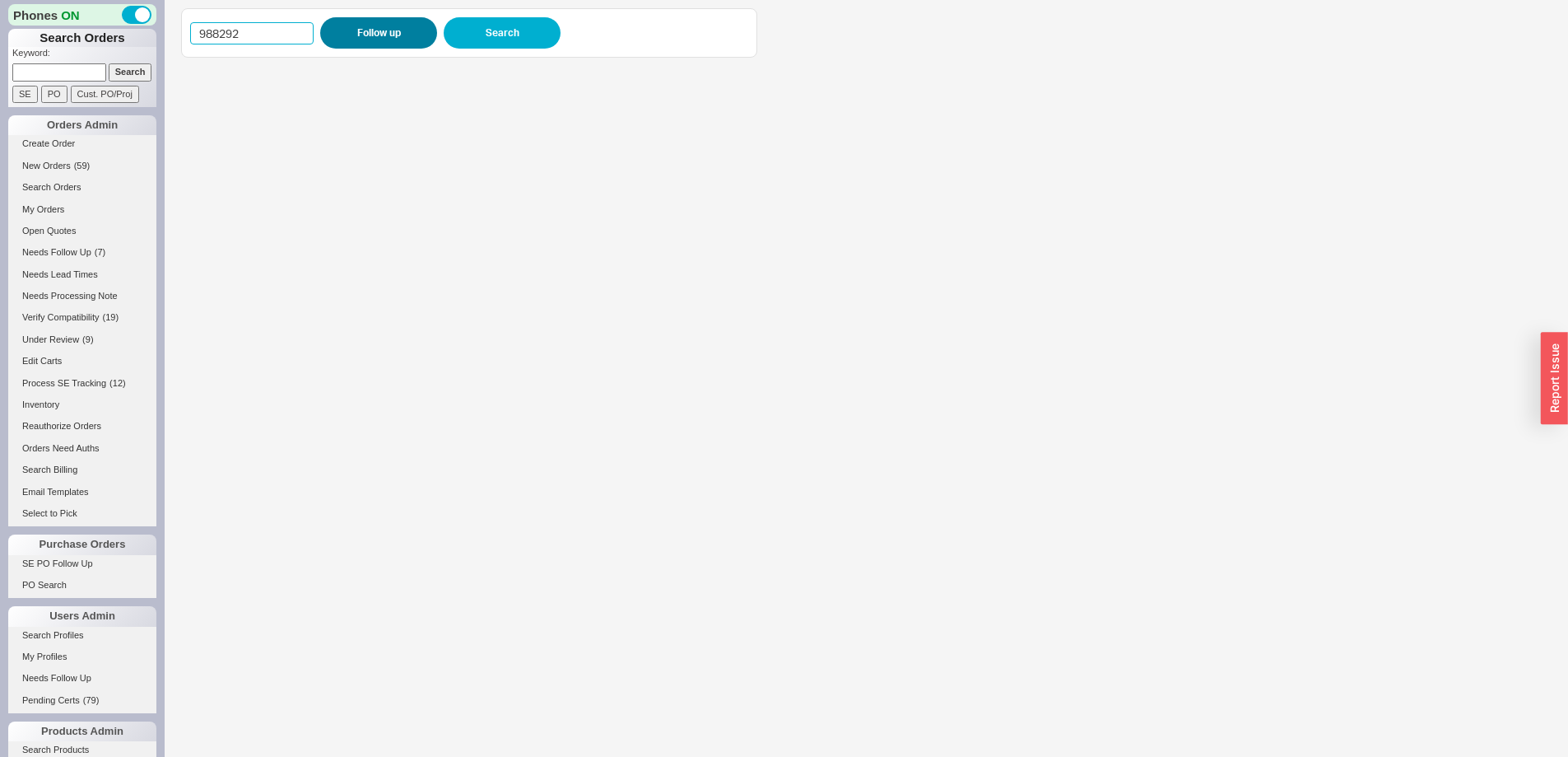
type input "988292"
click at [360, 34] on button "Follow up" at bounding box center [379, 33] width 117 height 31
